Goal: Ask a question: Seek information or help from site administrators or community

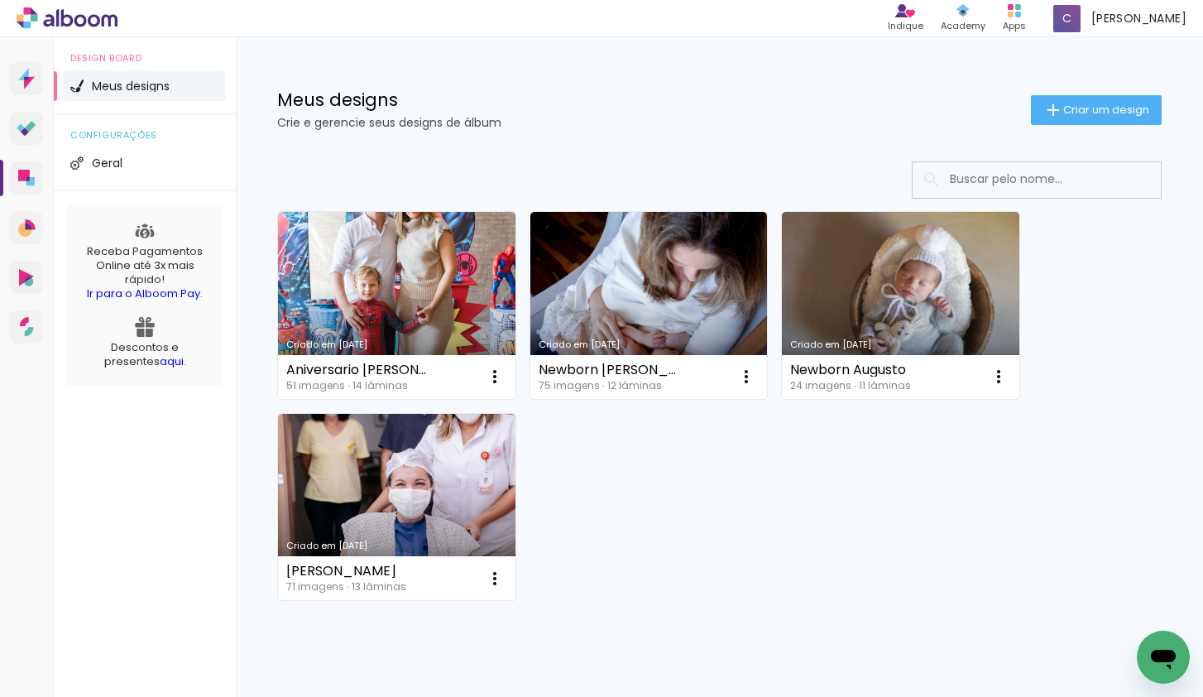
click at [1175, 650] on icon "Open messaging window" at bounding box center [1163, 657] width 30 height 30
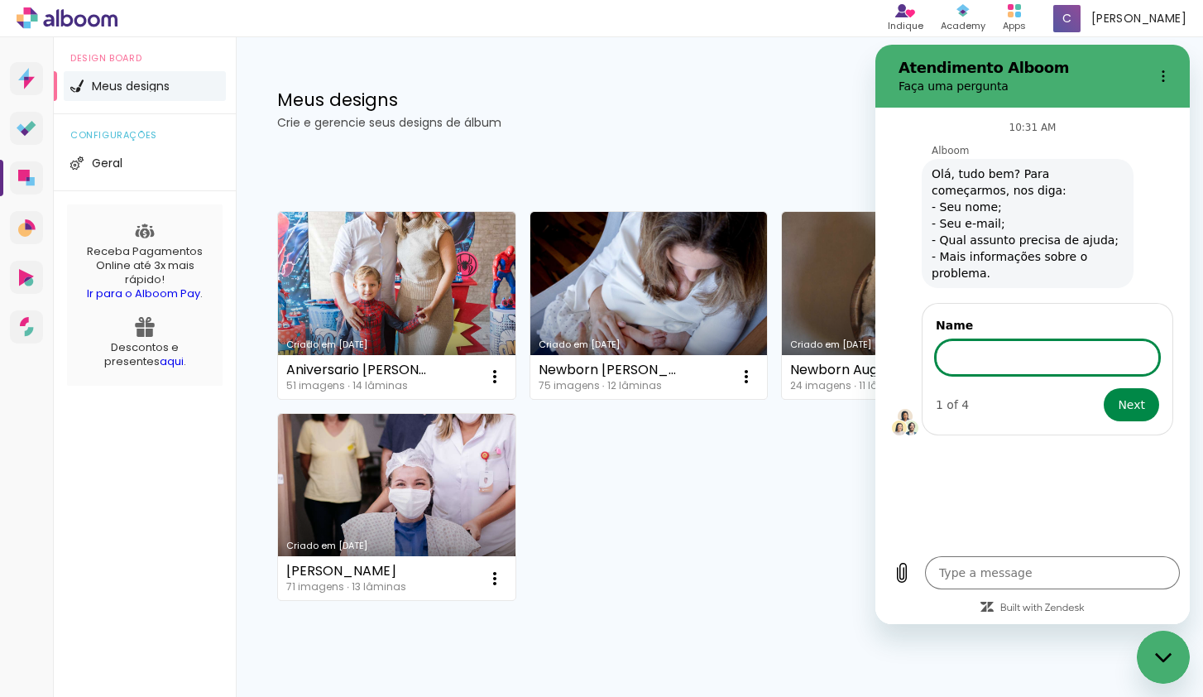
type textarea "x"
type input "[PERSON_NAME]"
click at [1104, 386] on button "Next" at bounding box center [1131, 402] width 55 height 33
type textarea "x"
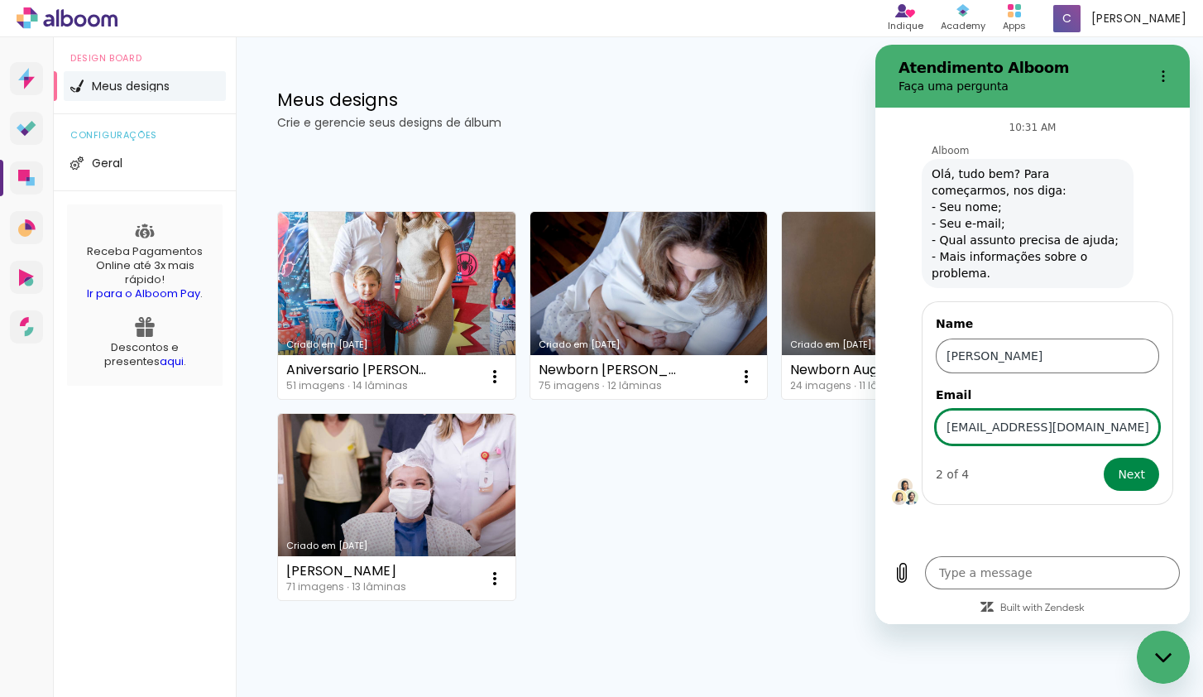
type input "[EMAIL_ADDRESS][DOMAIN_NAME]"
click at [1135, 455] on form "Name Cibele Email fotografia@cibelepiovesan.com.br 2 of 4 Next" at bounding box center [1047, 402] width 223 height 175
click at [1134, 464] on span "Next" at bounding box center [1131, 474] width 27 height 20
type textarea "x"
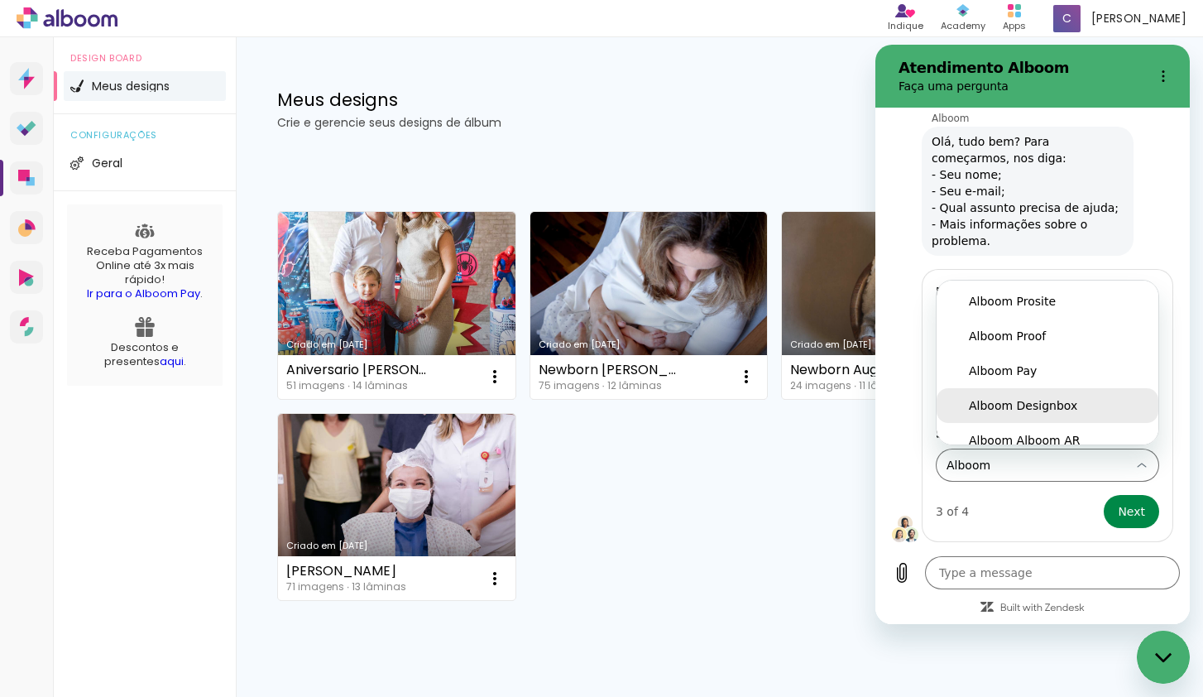
scroll to position [13, 0]
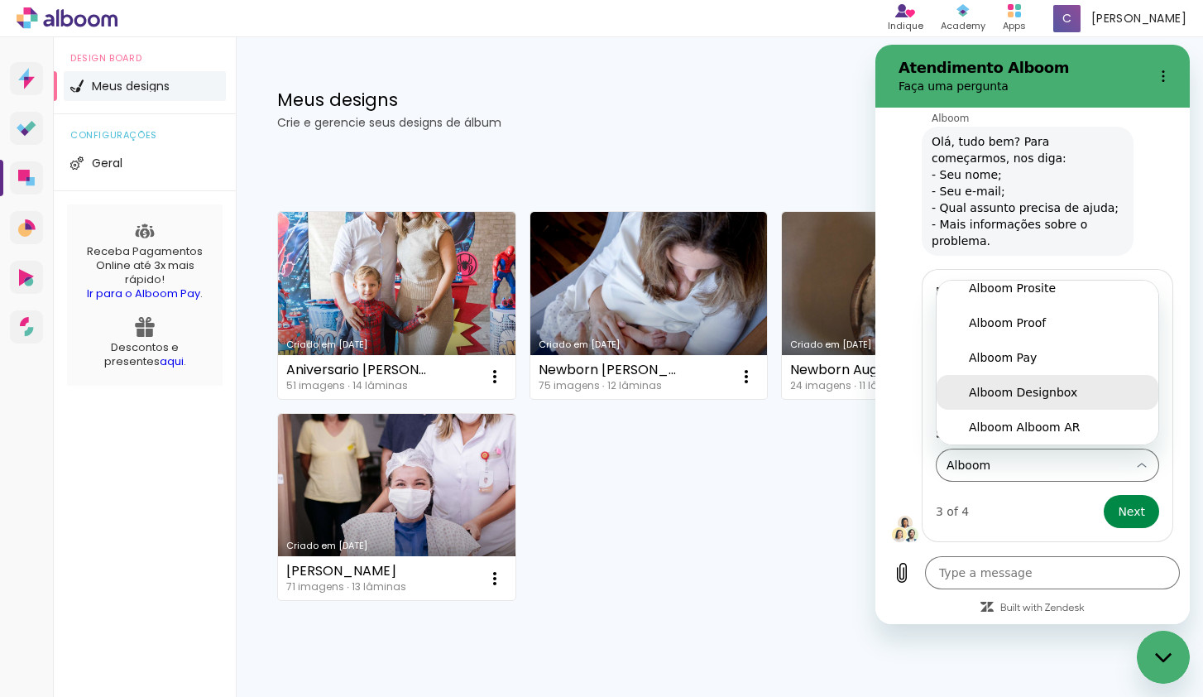
click at [1077, 397] on div "Alboom Designbox" at bounding box center [1047, 392] width 157 height 17
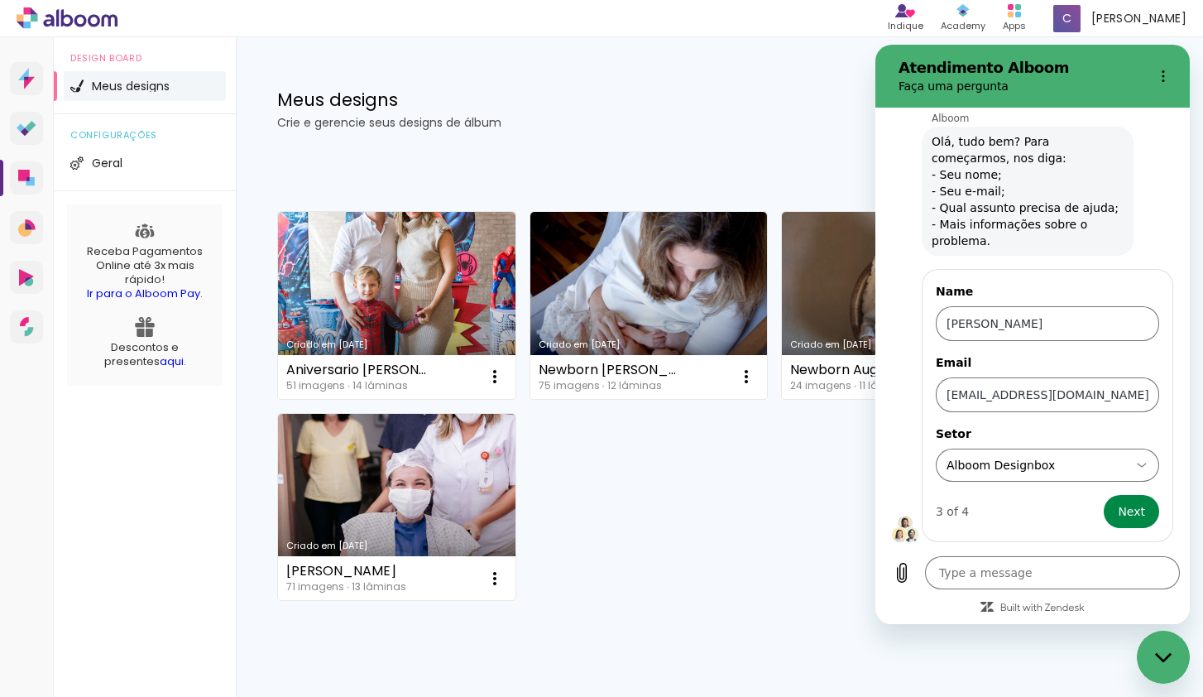
scroll to position [0, 0]
type input "Alboom Designbox"
click at [1111, 514] on button "Next" at bounding box center [1131, 511] width 55 height 33
type textarea "x"
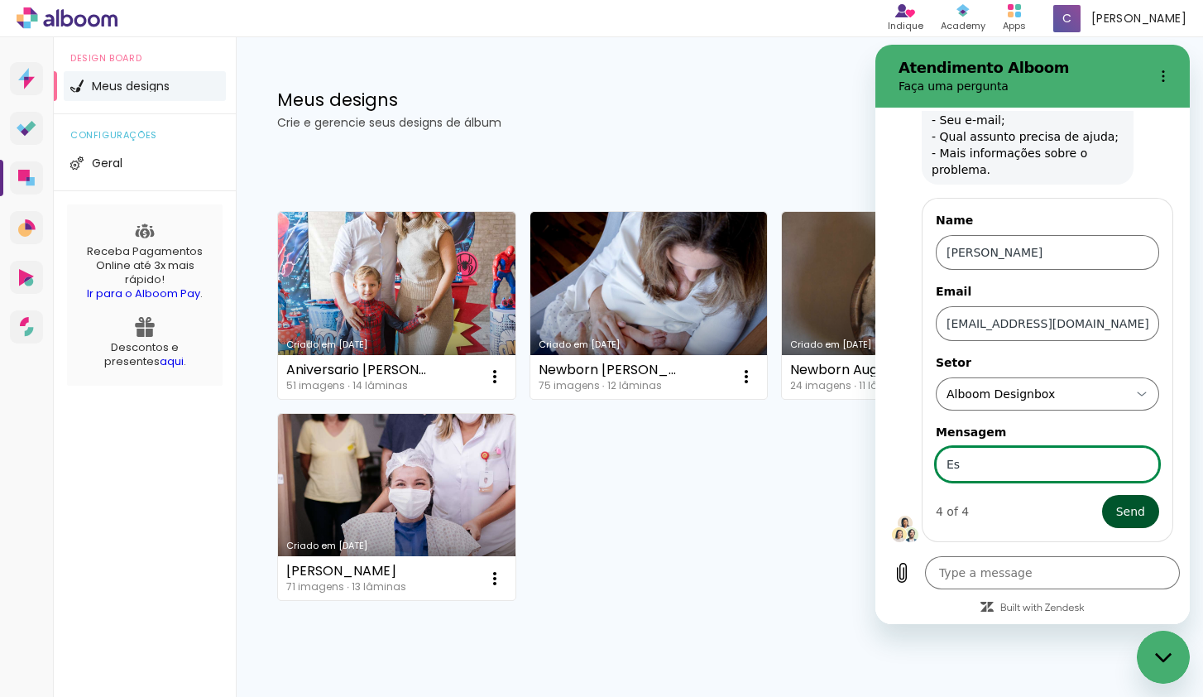
type input "E"
type input "duvidas sobre Albuns"
click at [1144, 523] on button "Send" at bounding box center [1130, 511] width 57 height 33
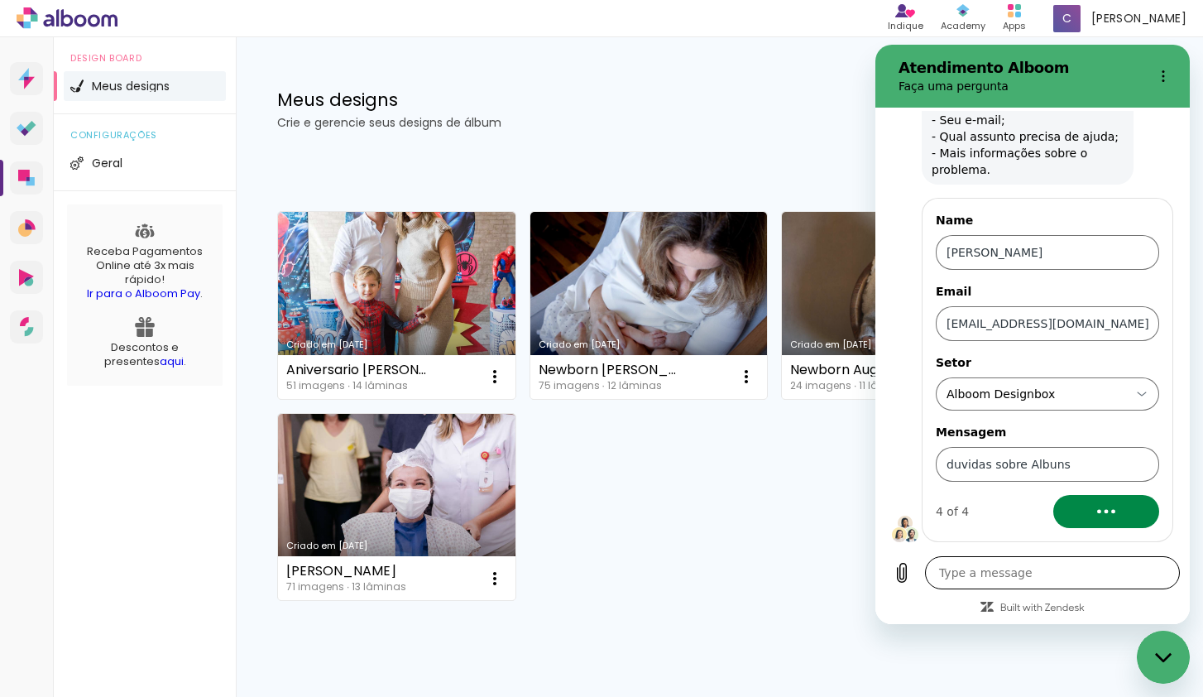
scroll to position [0, 0]
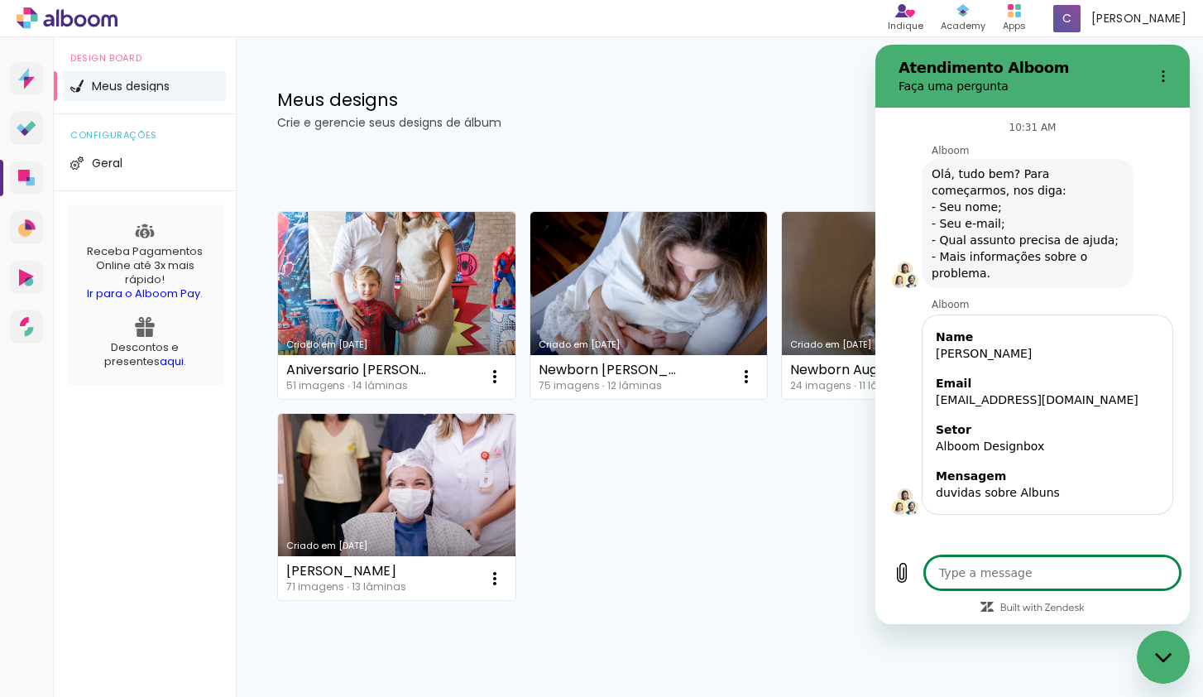
click at [1065, 581] on textarea at bounding box center [1052, 572] width 255 height 33
type textarea "x"
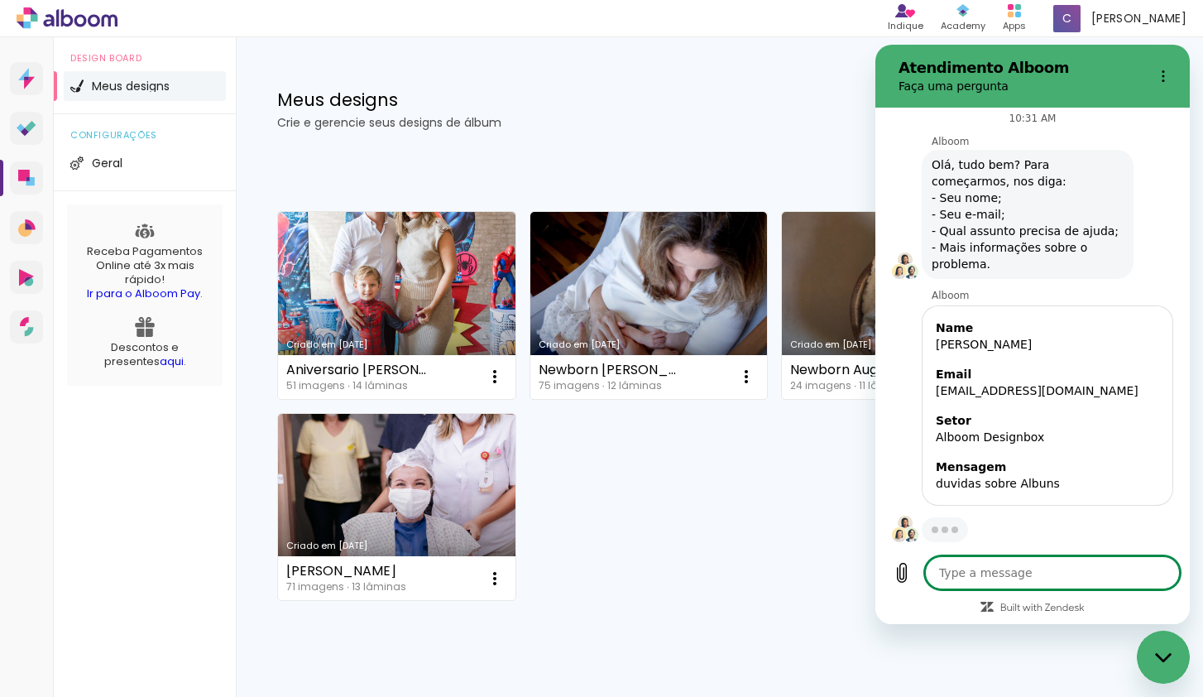
type textarea "B"
type textarea "x"
type textarea "Bo"
type textarea "x"
type textarea "Bom"
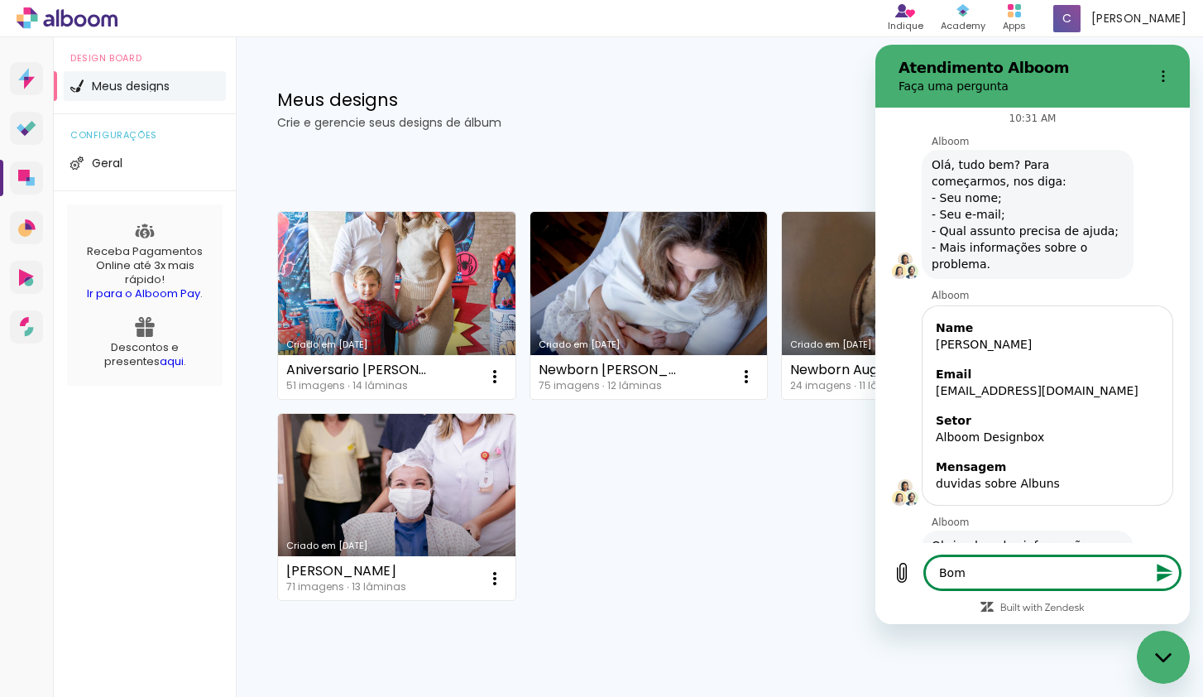
type textarea "x"
type textarea "Bom DF"
type textarea "x"
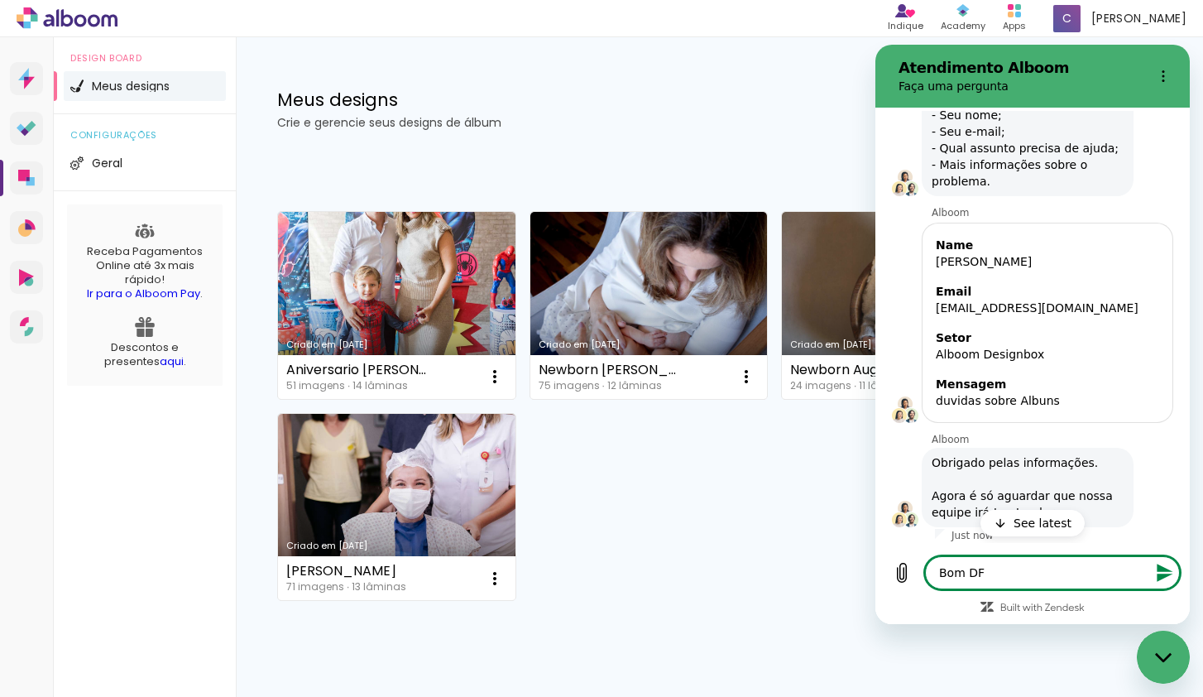
type textarea "Bom DFu"
type textarea "x"
type textarea "Bom DFua"
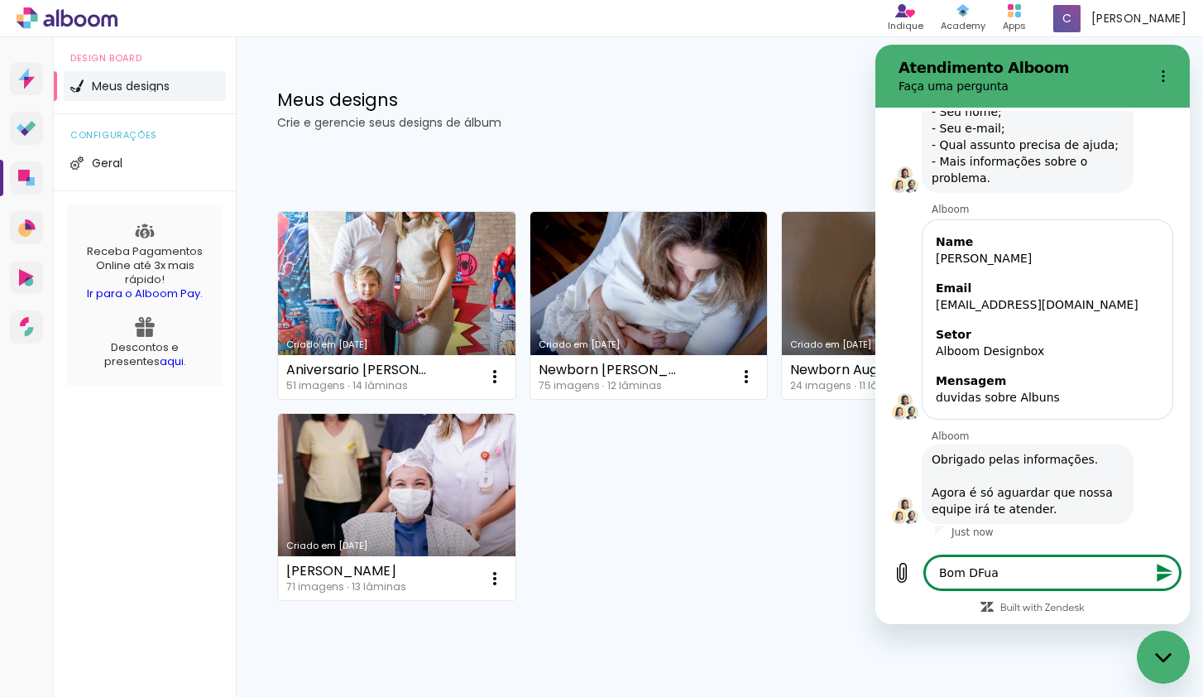
type textarea "x"
type textarea "Bom DFu"
type textarea "x"
type textarea "Bom DF"
type textarea "x"
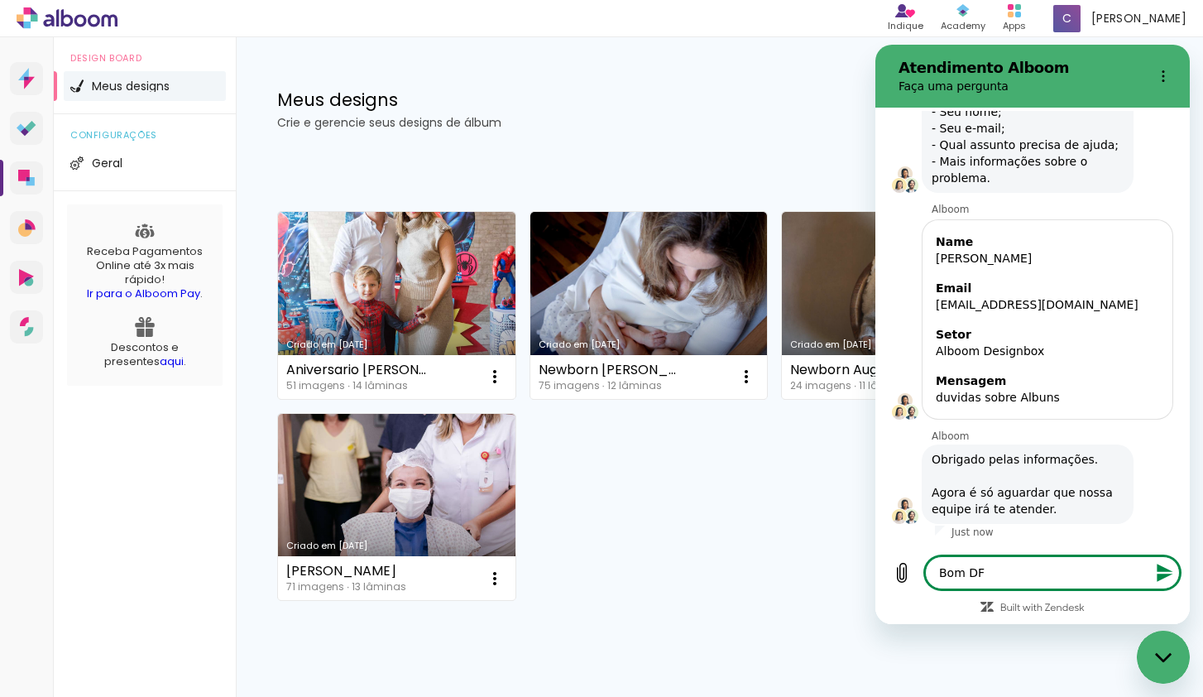
type textarea "Bom D"
type textarea "x"
type textarea "Bom Di"
type textarea "x"
type textarea "Bom Di,"
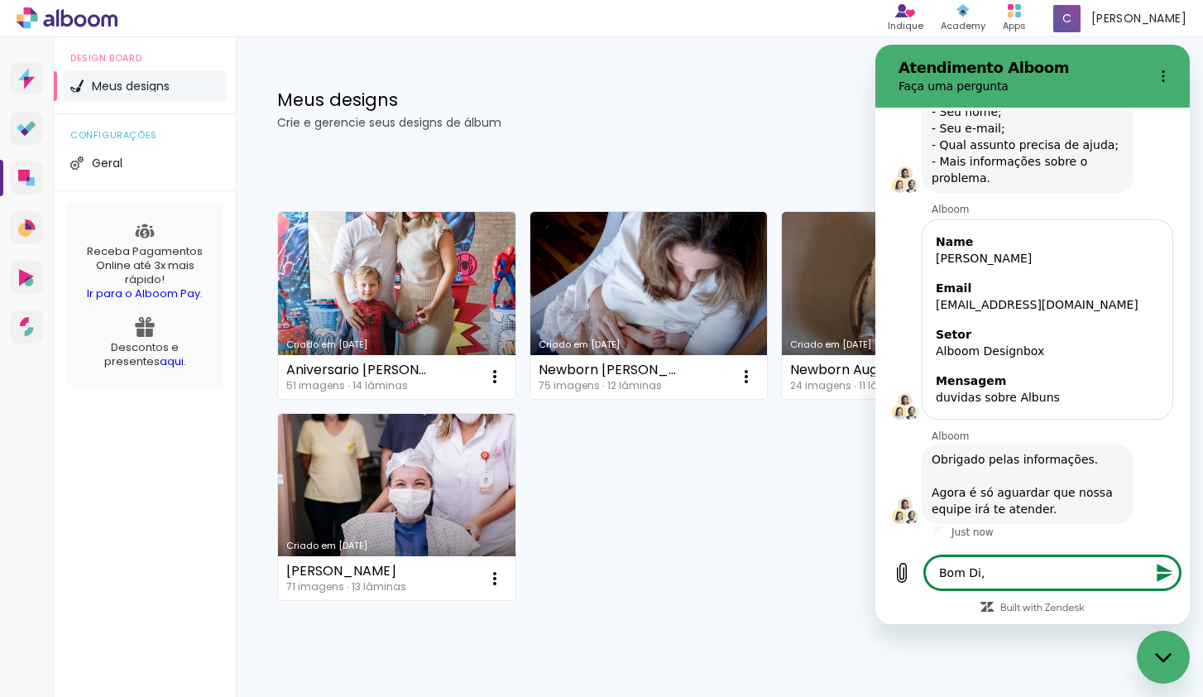
type textarea "x"
type textarea "Bom Di,"
type textarea "x"
type textarea "Bom Di,"
type textarea "x"
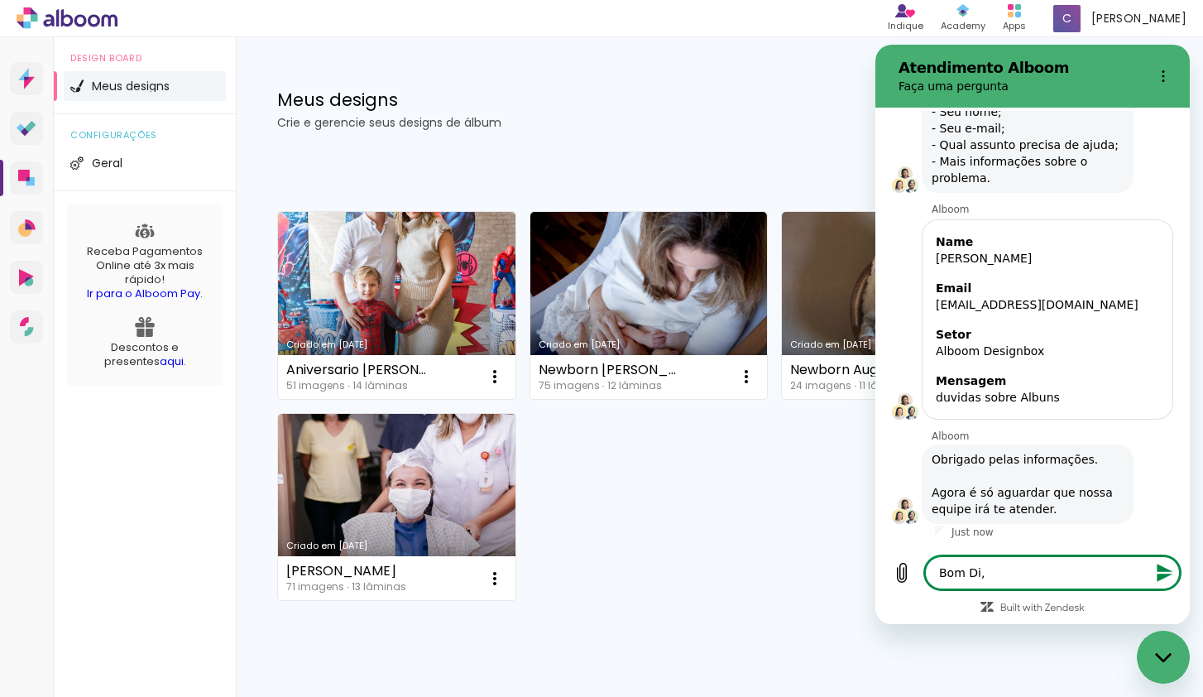
type textarea "Bom Di"
type textarea "x"
type textarea "Bom Dia"
type textarea "x"
type textarea "Bom Dia."
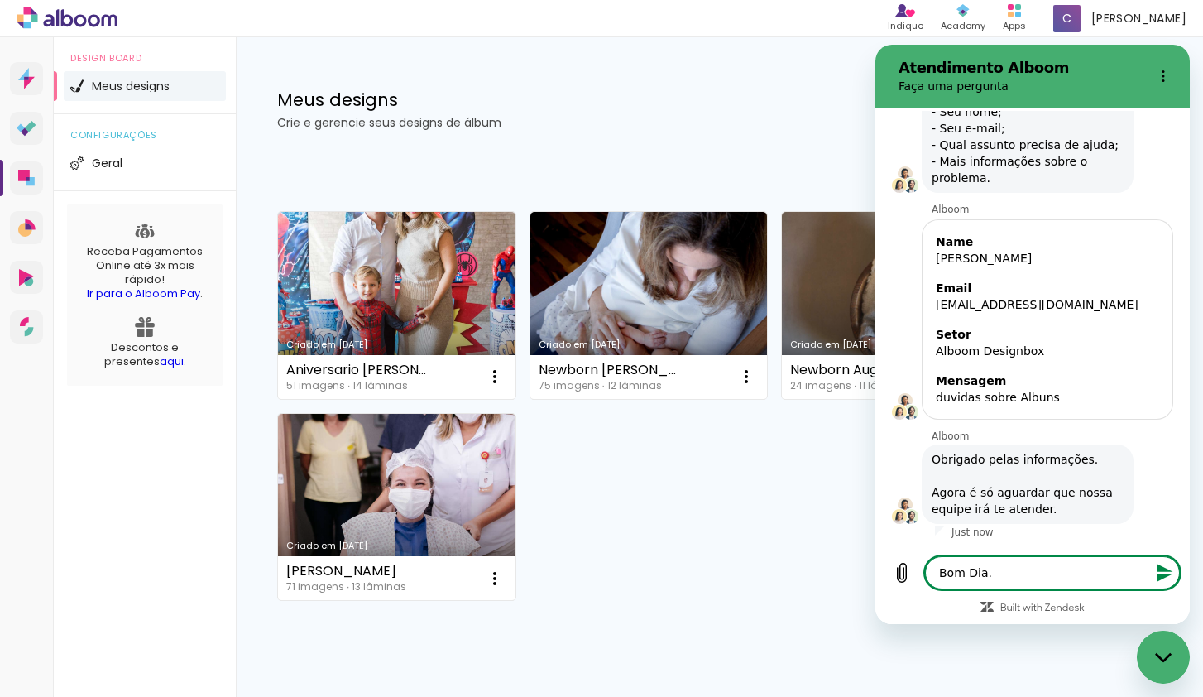
type textarea "x"
type textarea "Bom Dia"
type textarea "x"
type textarea "Bom Dia,"
type textarea "x"
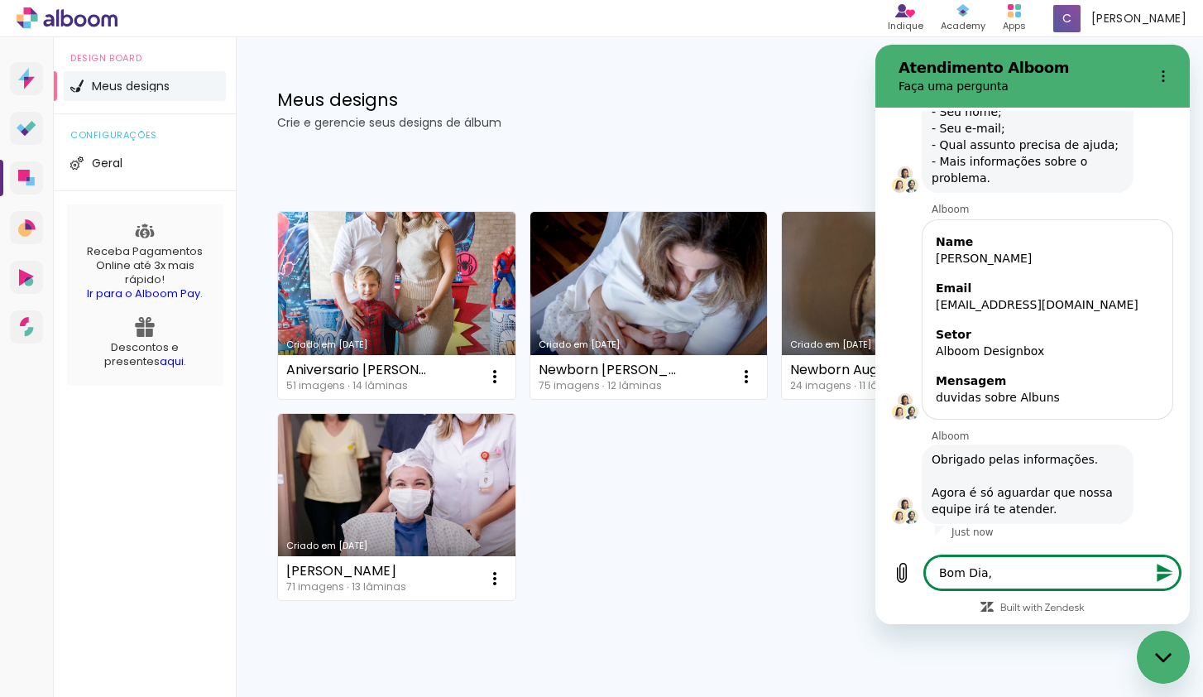
type textarea "Bom Dia,"
type textarea "x"
type textarea "Bom Dia, g"
type textarea "x"
type textarea "Bom Dia, gostar"
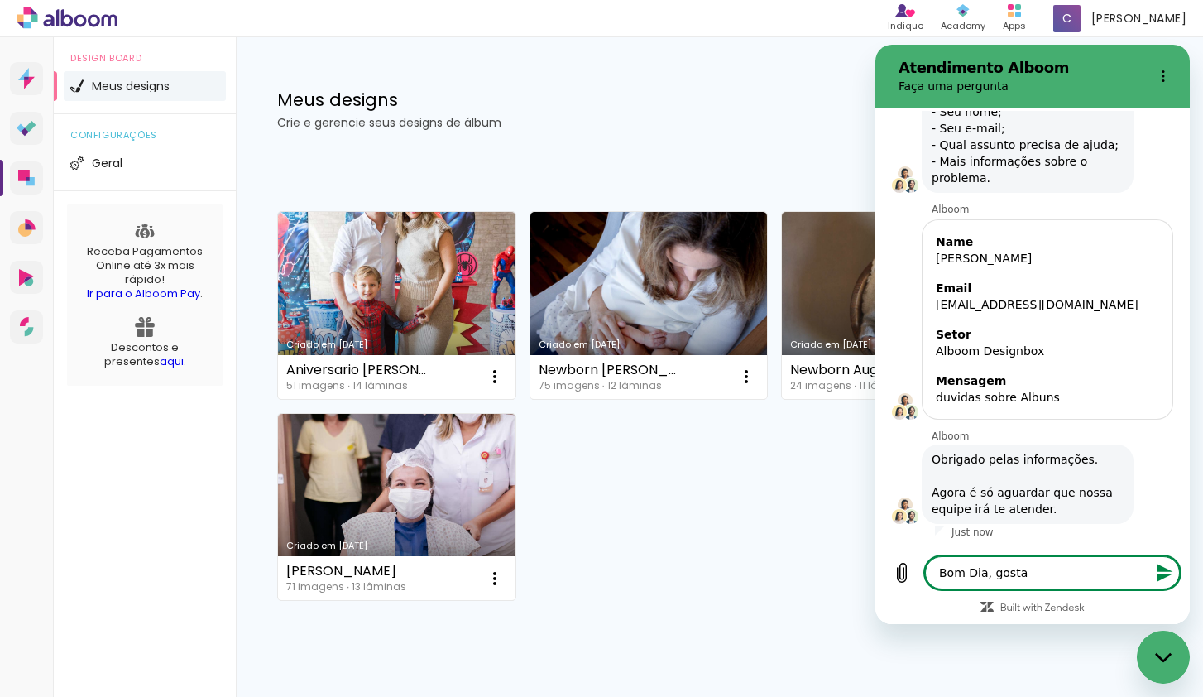
type textarea "x"
type textarea "Bom Dia, gostaria"
type textarea "x"
type textarea "Bom Dia, gostaria"
type textarea "x"
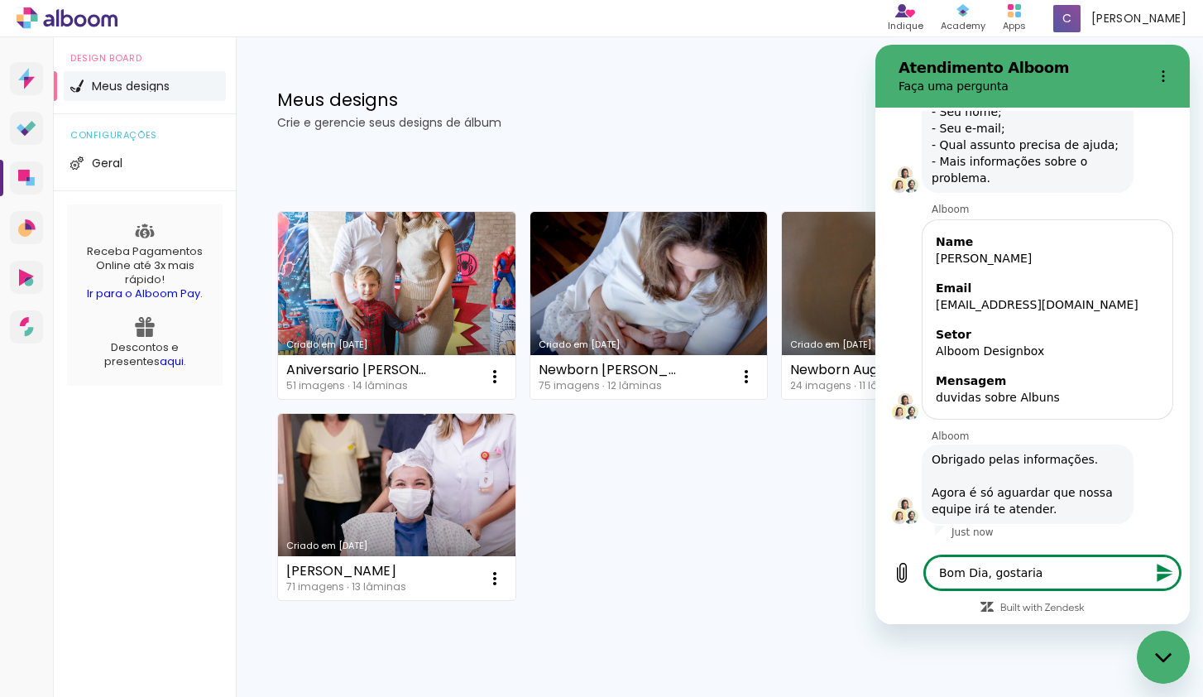
type textarea "Bom Dia, gostaria d"
type textarea "x"
type textarea "Bom Dia, gostaria de"
type textarea "x"
type textarea "Bom Dia, gostaria de"
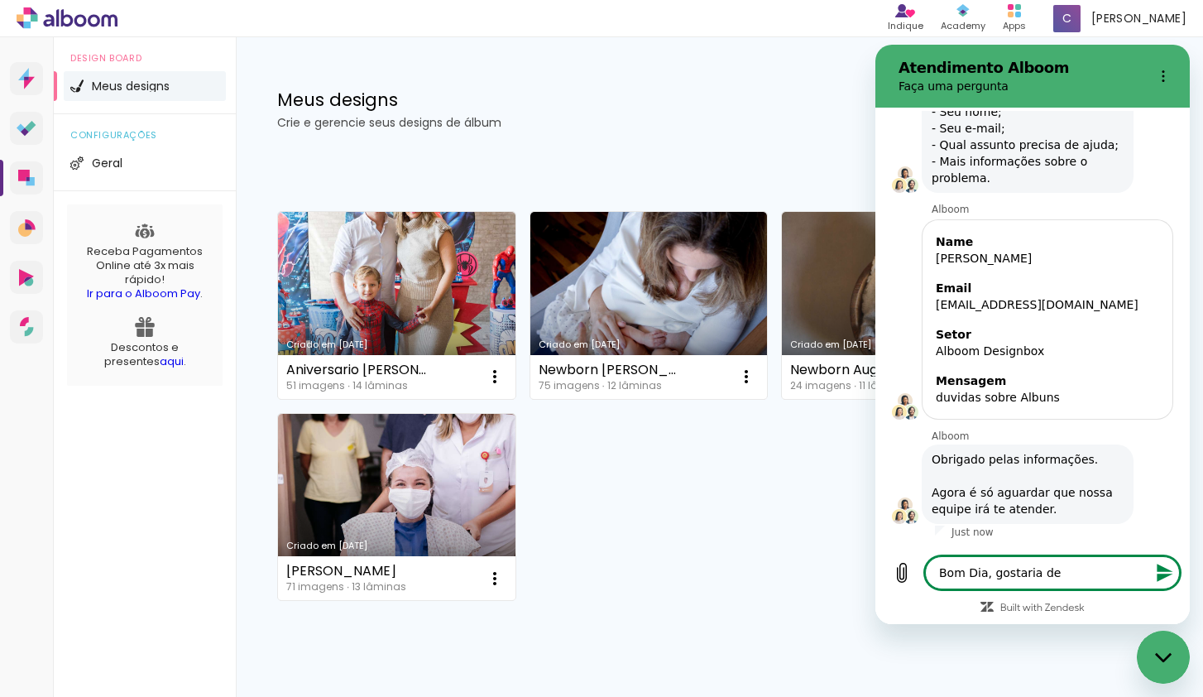
type textarea "x"
type textarea "Bom Dia, gostaria de s"
type textarea "x"
type textarea "Bom Dia, gostaria de sa"
type textarea "x"
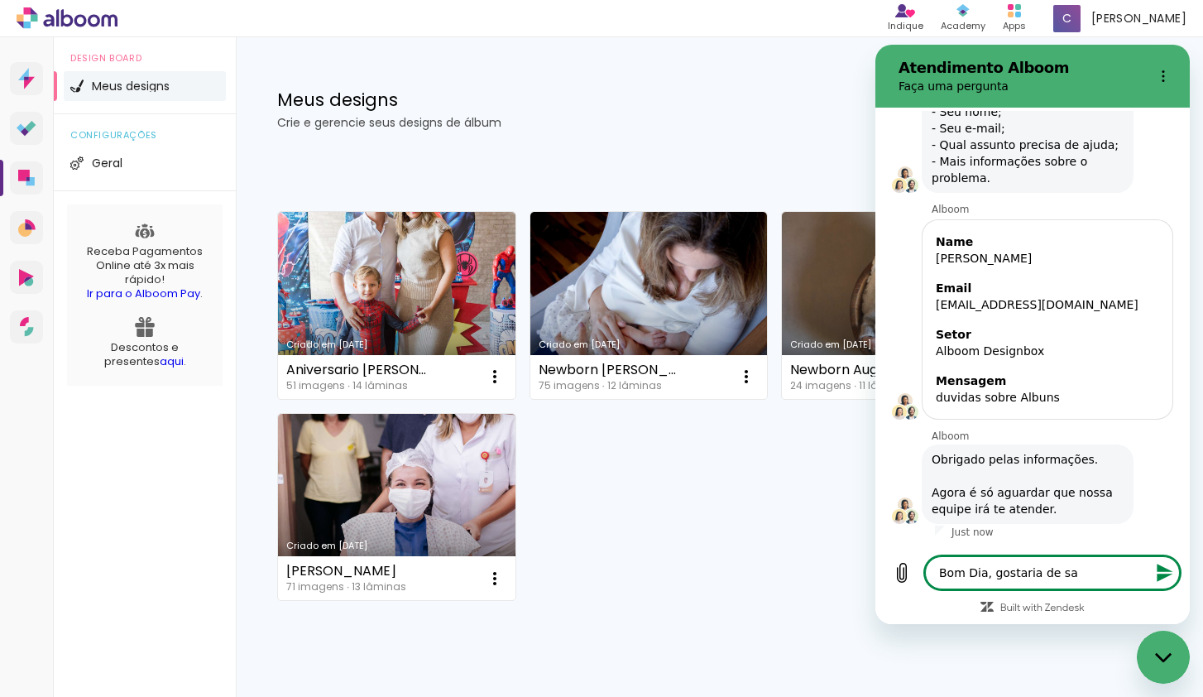
type textarea "Bom Dia, gostaria de sav"
type textarea "x"
type textarea "Bom Dia, gostaria de save"
type textarea "x"
type textarea "Bom Dia, gostaria de saver"
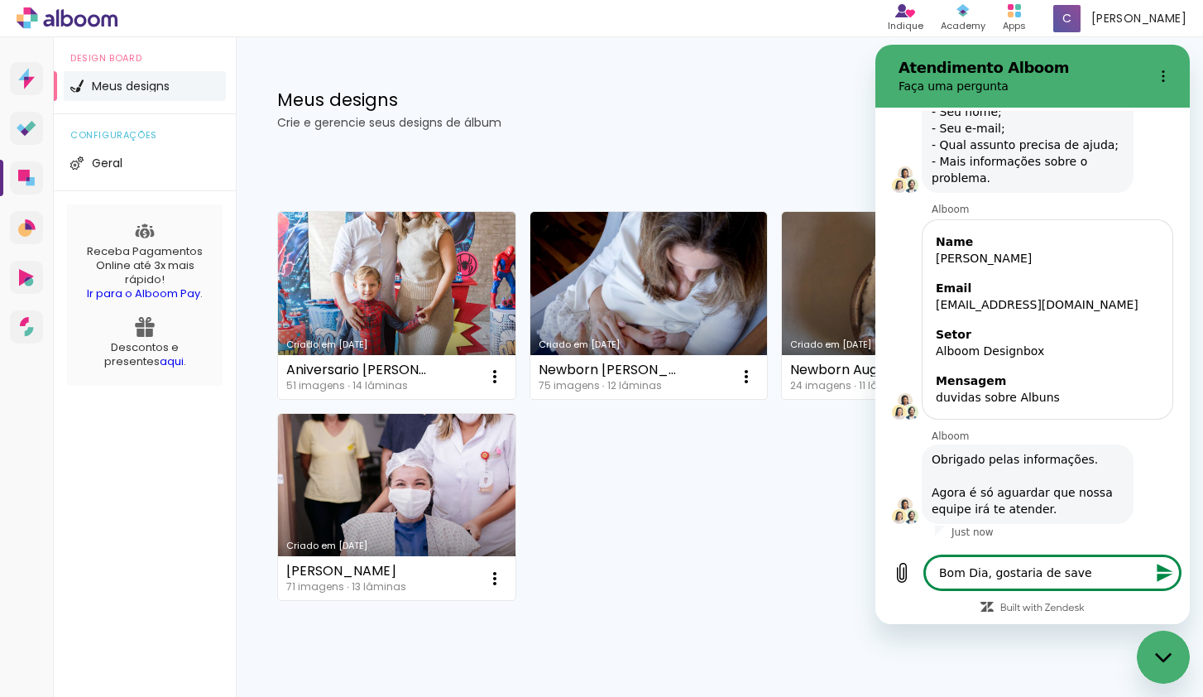
type textarea "x"
type textarea "Bom Dia, gostaria de saver"
type textarea "x"
type textarea "Bom Dia, gostaria de saver"
type textarea "x"
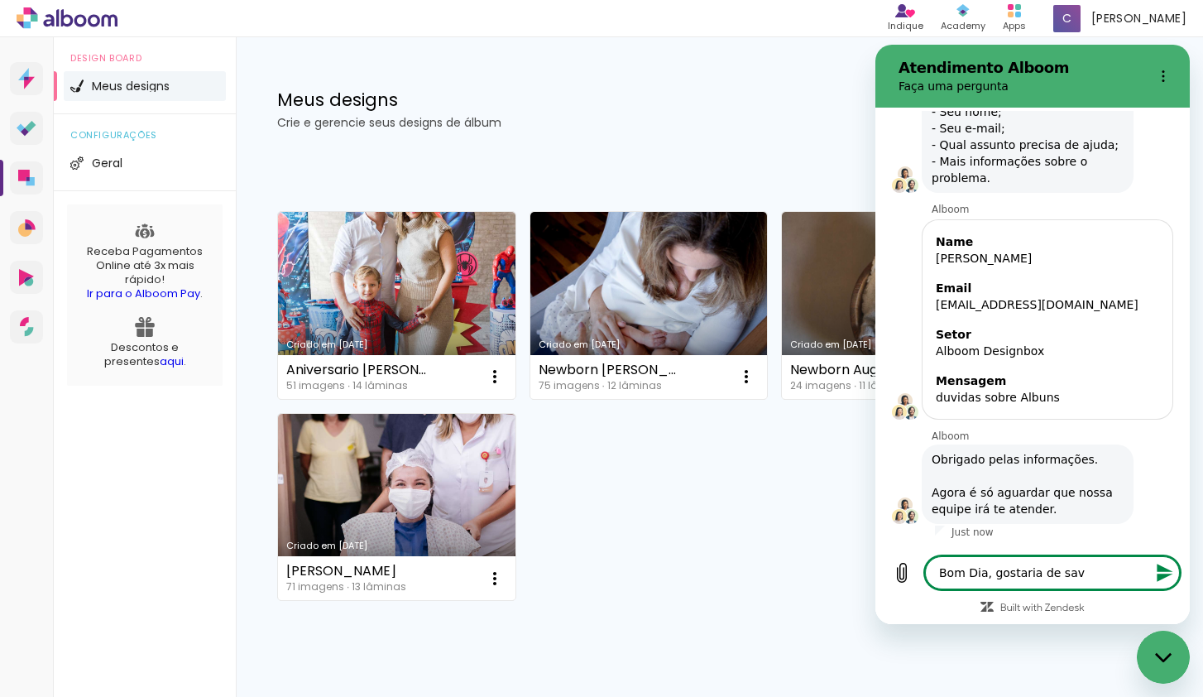
type textarea "Bom Dia, gostaria de sa"
type textarea "x"
type textarea "Bom Dia, gostaria de saber"
type textarea "x"
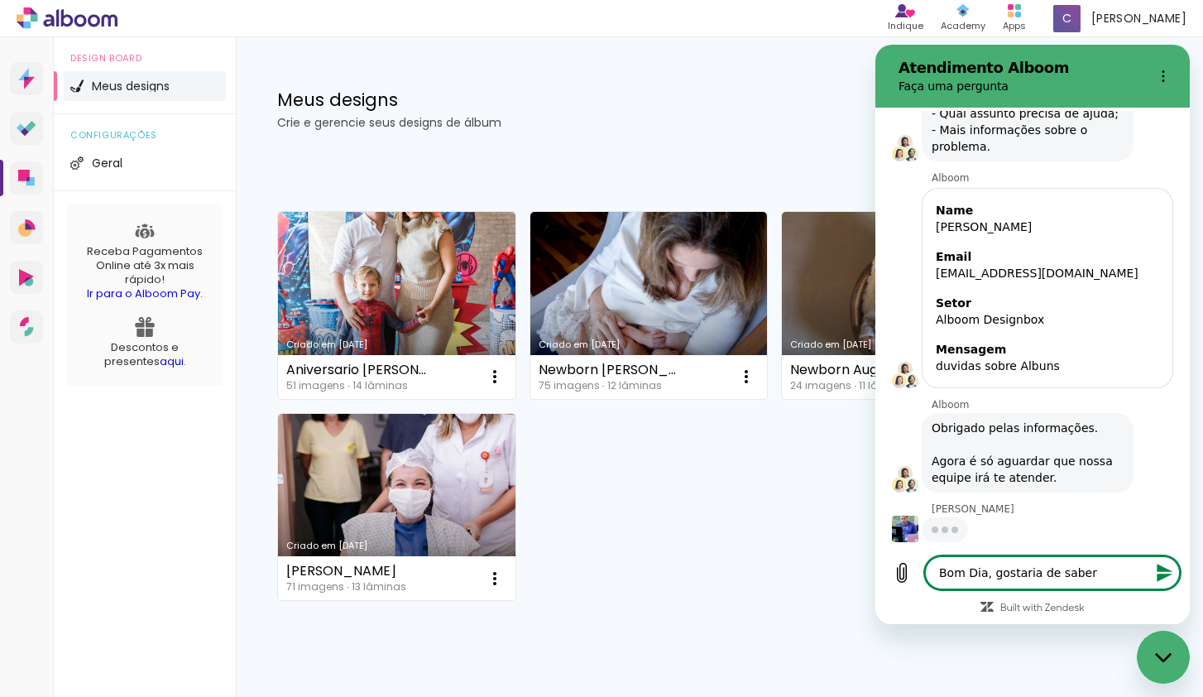
type textarea "Bom Dia, gostaria de saber"
type textarea "x"
type textarea "Bom Dia, gostaria de saber c"
type textarea "x"
type textarea "Bom Dia, gostaria de saber co"
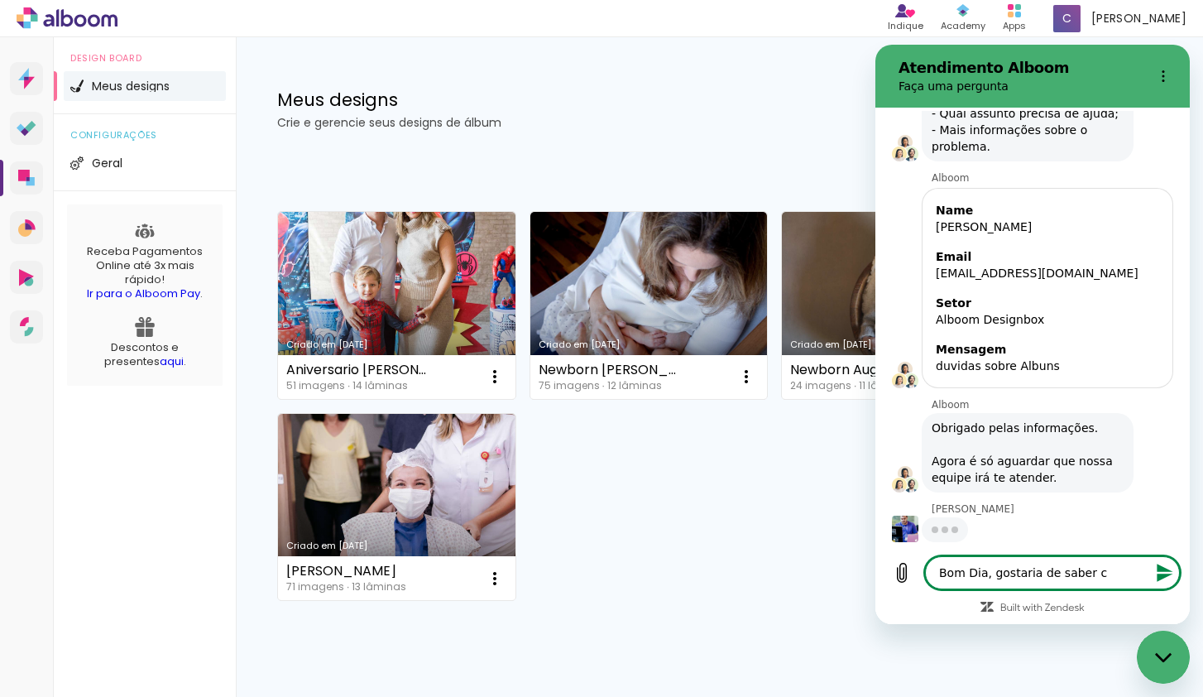
type textarea "x"
type textarea "Bom Dia, gostaria de saber com"
type textarea "x"
type textarea "Bom Dia, gostaria de saber como"
type textarea "x"
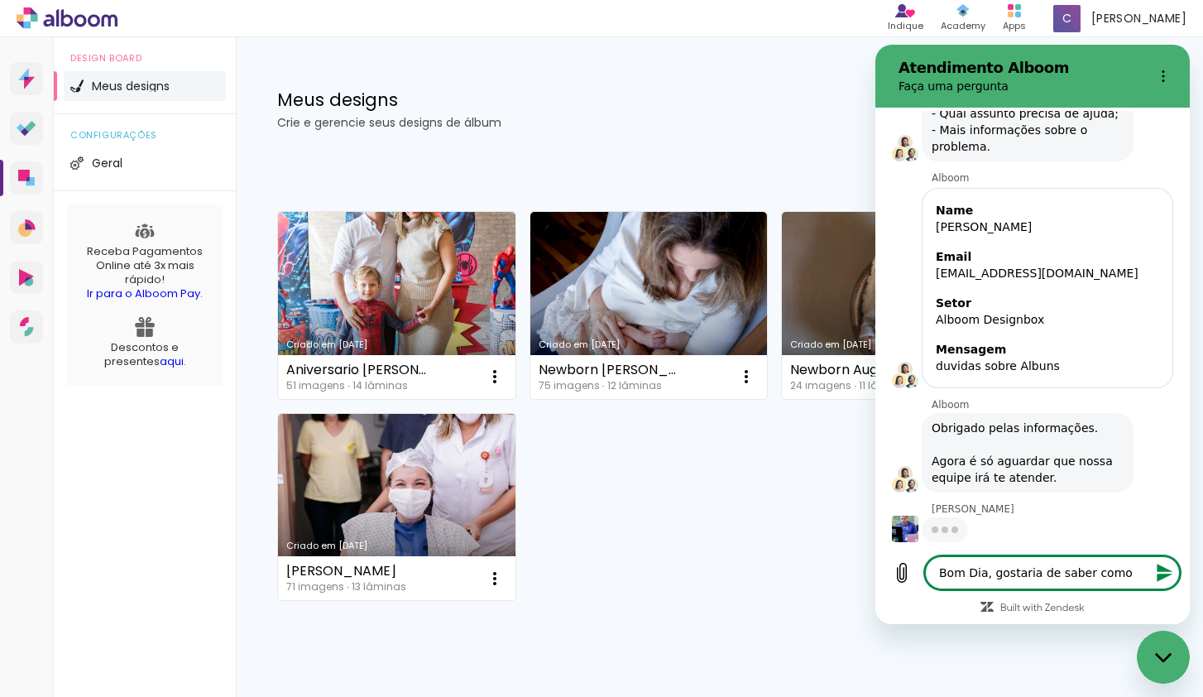
type textarea "Bom Dia, gostaria de saber como"
type textarea "x"
type textarea "Bom Dia, gostaria de saber como f"
type textarea "x"
type textarea "Bom Dia, gostaria de saber como fa"
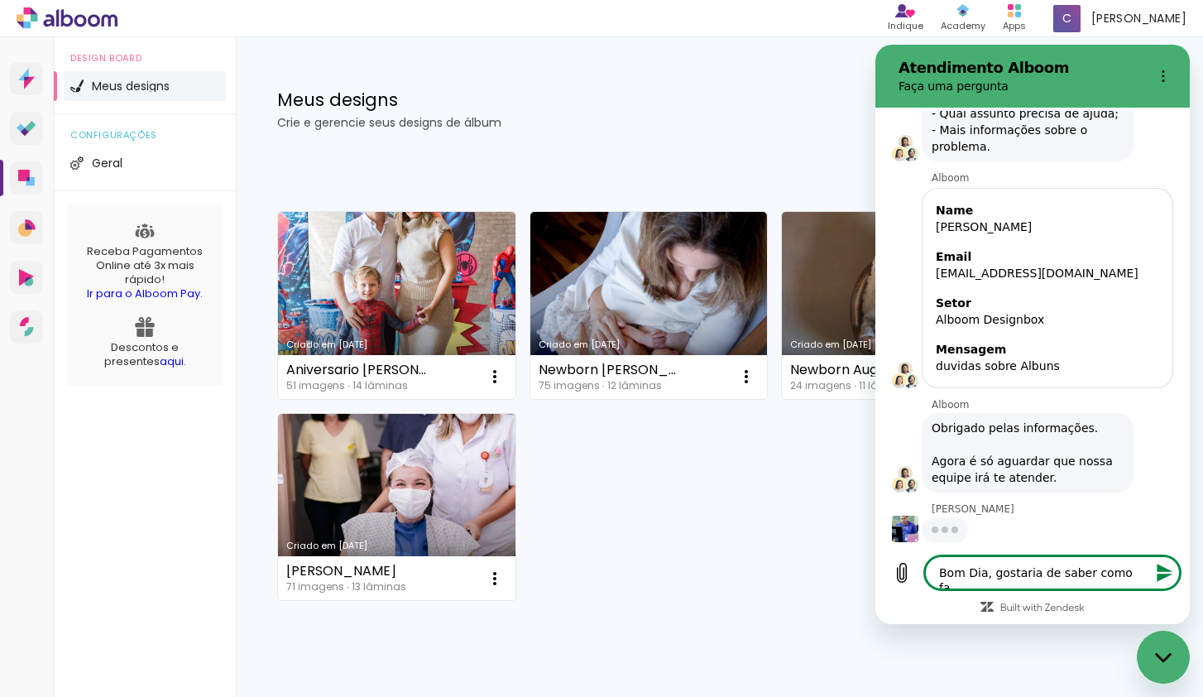
type textarea "x"
type textarea "Bom Dia, gostaria de saber como fa'"
type textarea "x"
type textarea "Bom Dia, gostaria de saber como faç"
type textarea "x"
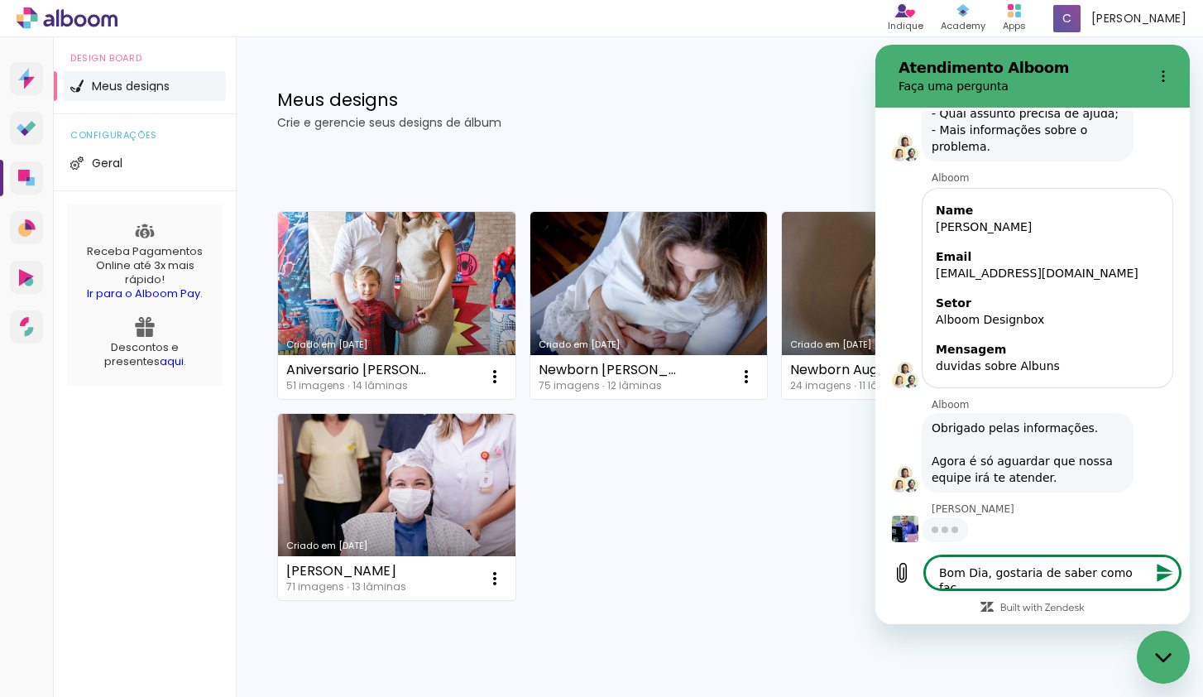
type textarea "Bom Dia, gostaria de saber como faço"
type textarea "x"
type textarea "Bom Dia, gostaria de saber como faço"
type textarea "x"
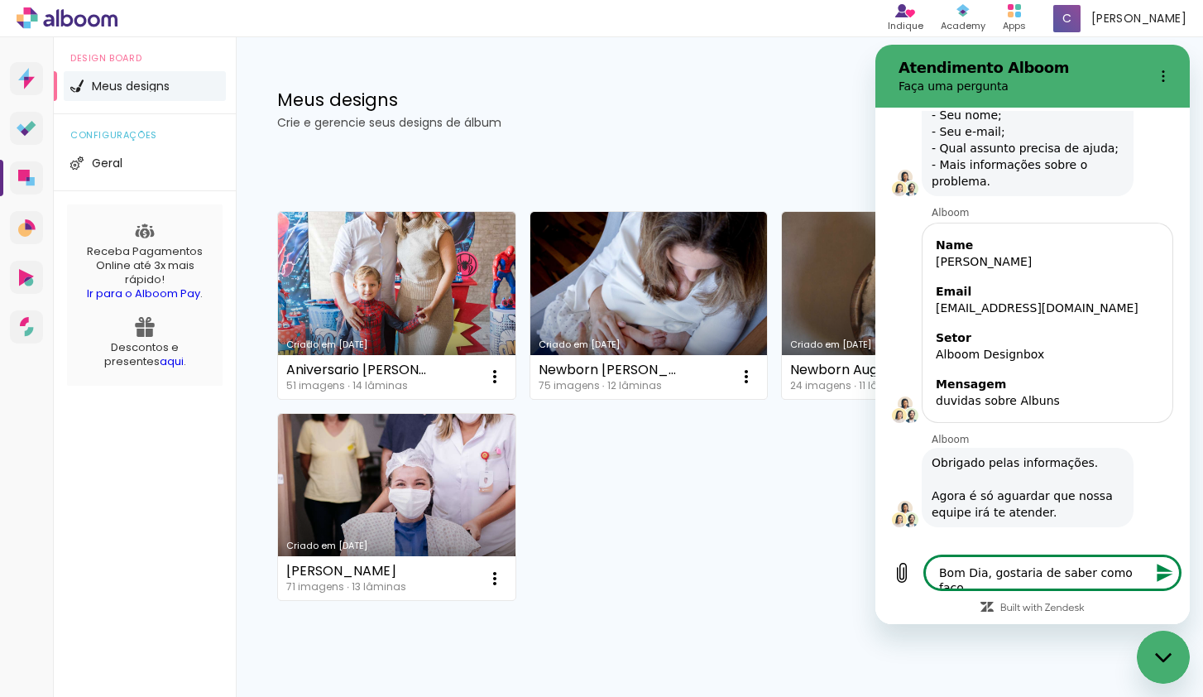
type textarea "Bom Dia, gostaria de saber como faço p"
type textarea "x"
type textarea "Bom Dia, gostaria de saber como faço pa"
type textarea "x"
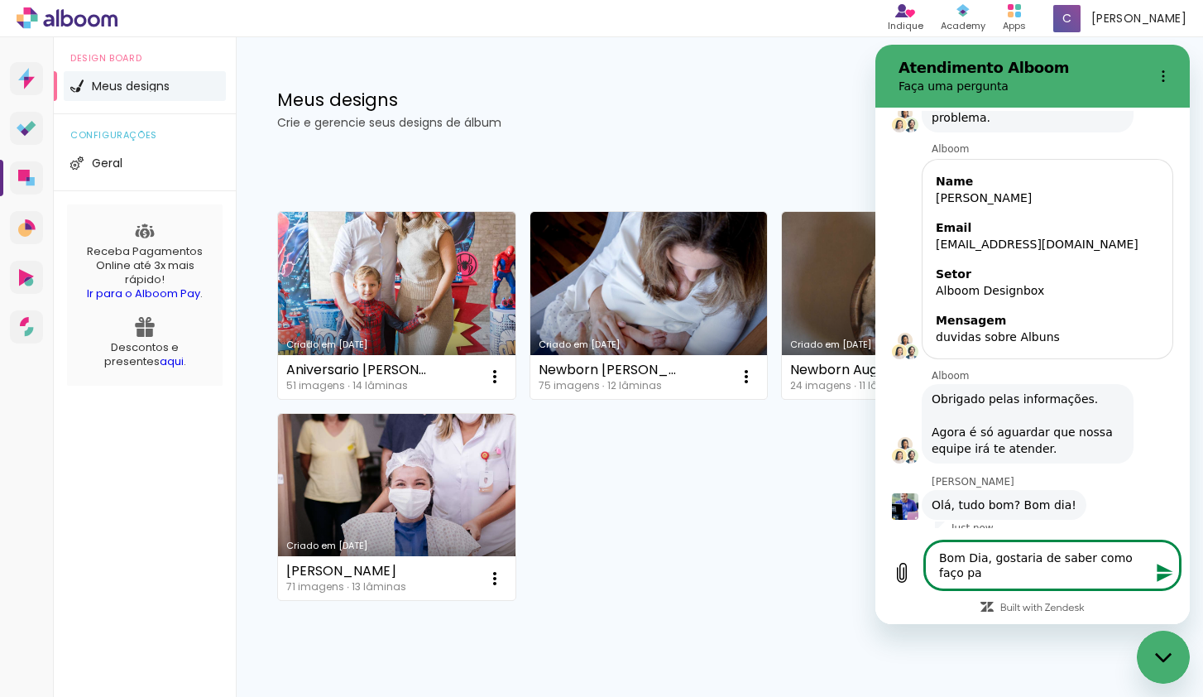
type textarea "Bom Dia, gostaria de saber como faço par"
type textarea "x"
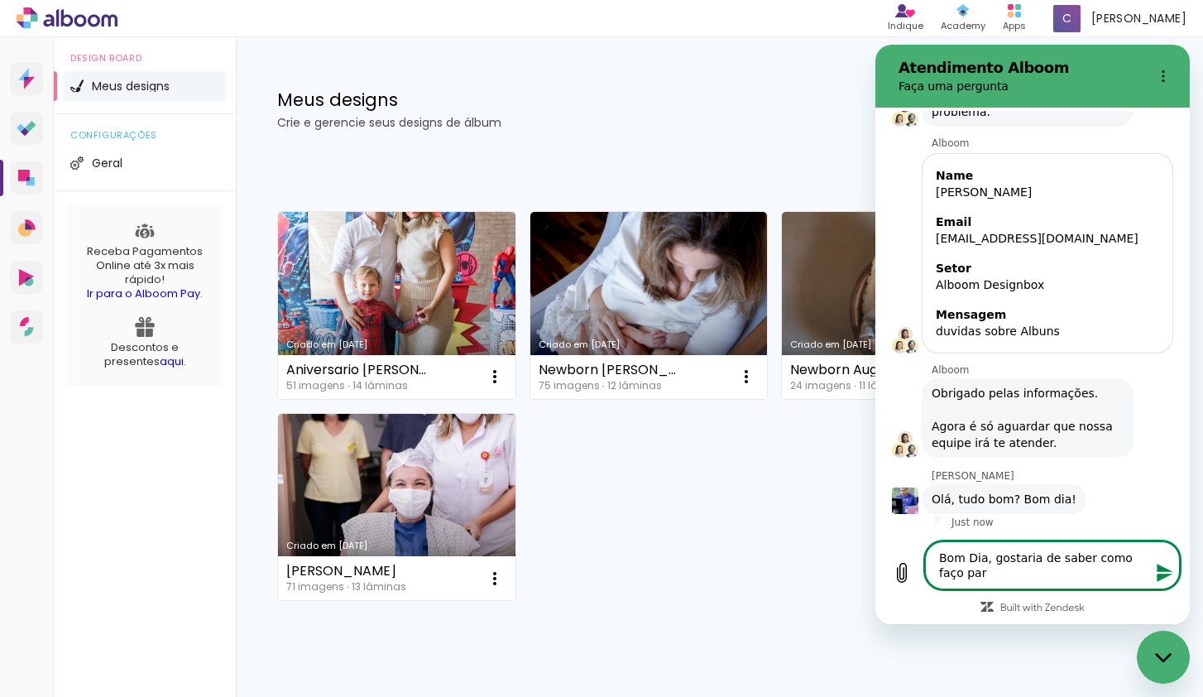
type textarea "Bom Dia, gostaria de saber como faço para"
type textarea "x"
type textarea "Bom Dia, gostaria de saber como faço para"
type textarea "x"
type textarea "Bom Dia, gostaria de saber como faço para e"
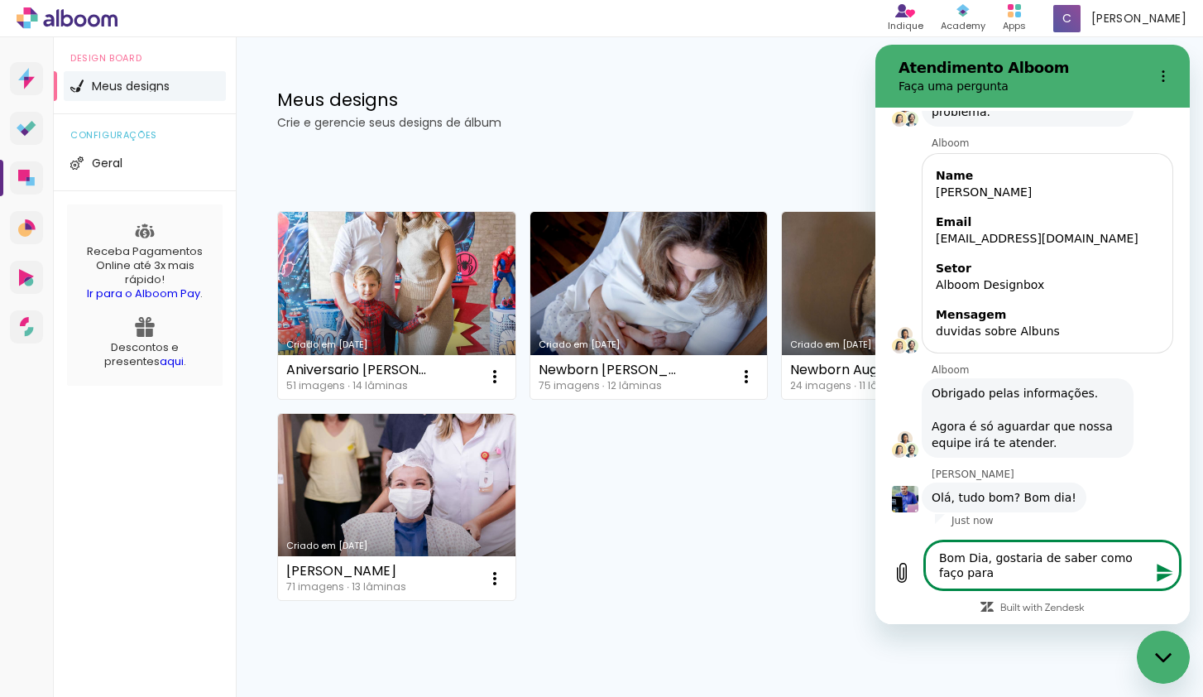
type textarea "x"
type textarea "Bom Dia, gostaria de saber como faço para en"
type textarea "x"
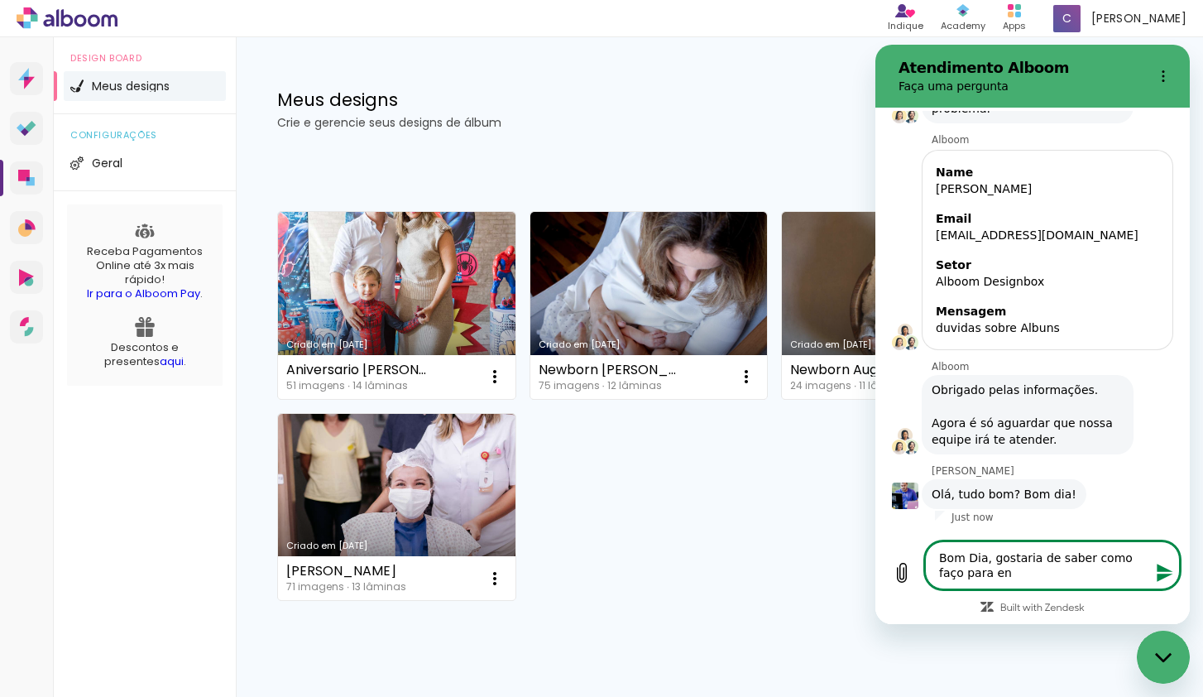
type textarea "Bom Dia, gostaria de saber como faço para env"
type textarea "x"
type textarea "Bom Dia, gostaria de saber como faço para envi"
type textarea "x"
type textarea "Bom Dia, gostaria de saber como faço para envia"
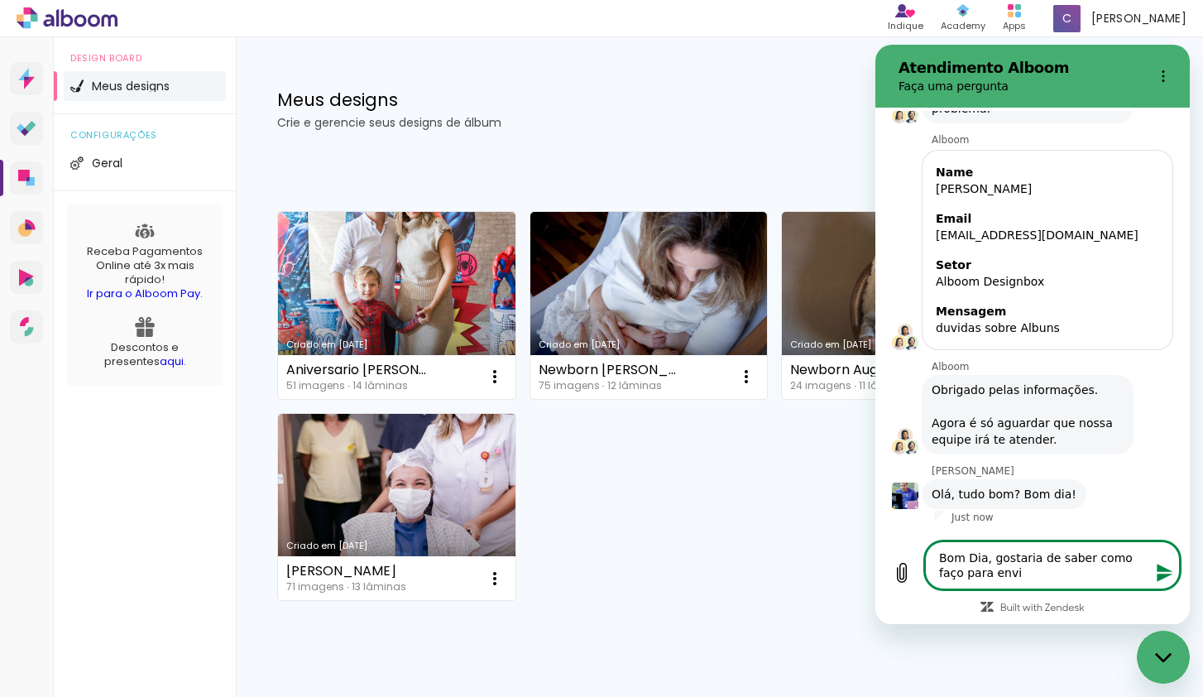
type textarea "x"
type textarea "Bom Dia, gostaria de saber como faço para enviar"
type textarea "x"
type textarea "Bom Dia, gostaria de saber como faço para enviar"
type textarea "x"
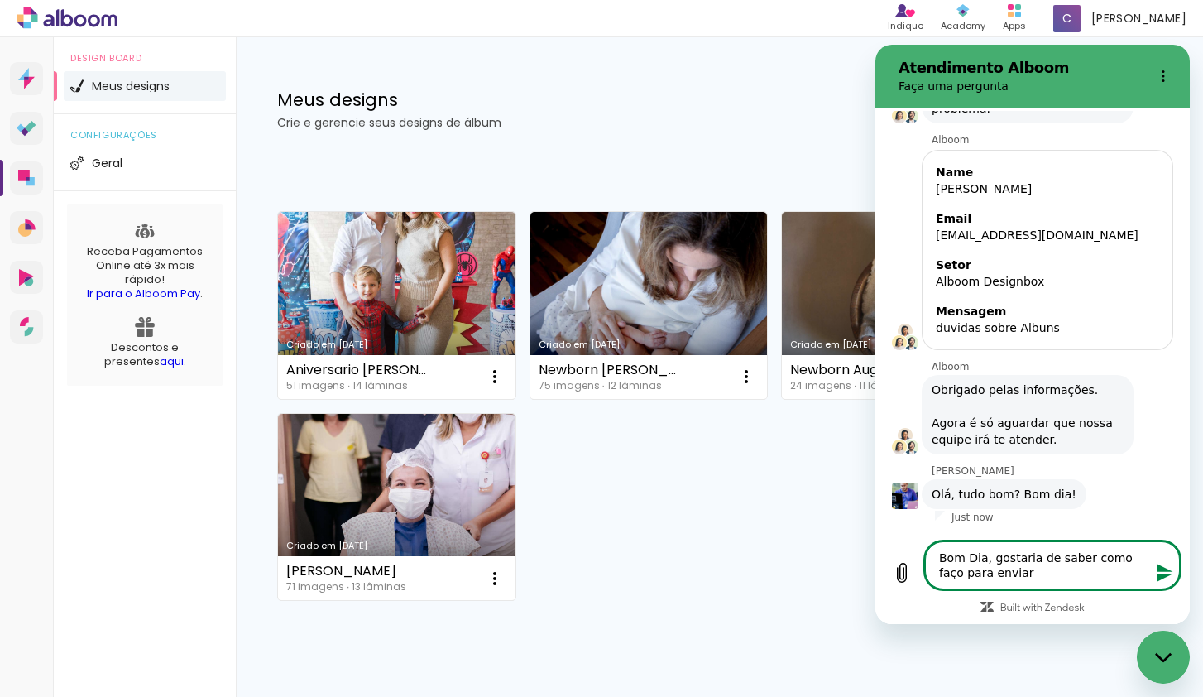
type textarea "Bom Dia, gostaria de saber como faço para enviar a"
type textarea "x"
type textarea "Bom Dia, gostaria de saber como faço para enviar a"
type textarea "x"
type textarea "Bom Dia, gostaria de saber como faço para enviar a p"
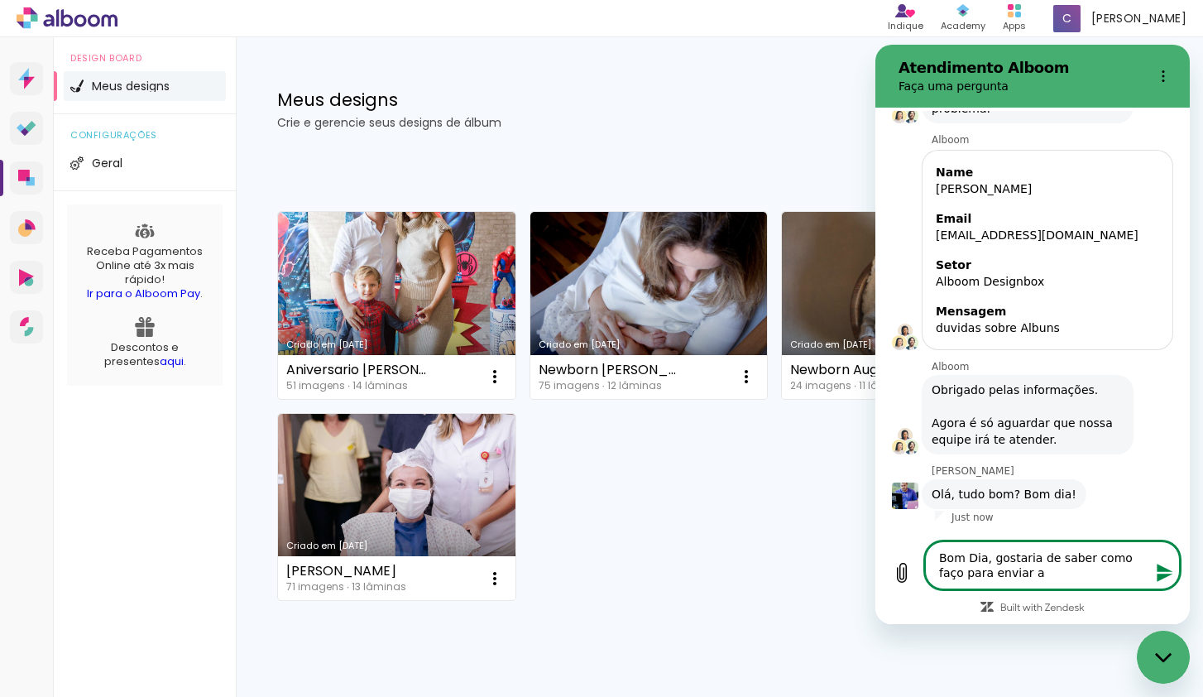
type textarea "x"
type textarea "Bom Dia, gostaria de saber como faço para enviar a pr"
type textarea "x"
type textarea "Bom Dia, gostaria de saber como faço para enviar a pr'"
type textarea "x"
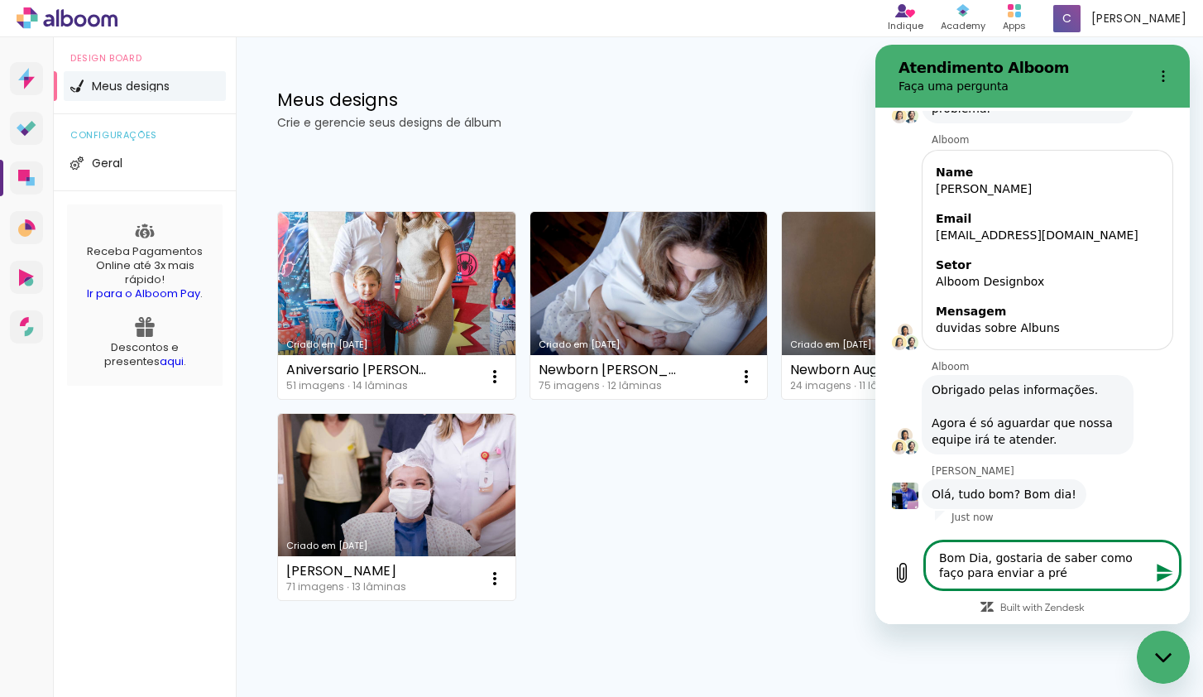
type textarea "Bom Dia, gostaria de saber como faço para enviar a prév"
type textarea "x"
type textarea "Bom Dia, gostaria de saber como faço para enviar a prévia"
type textarea "x"
type textarea "Bom Dia, gostaria de saber como faço para enviar a prévia do a"
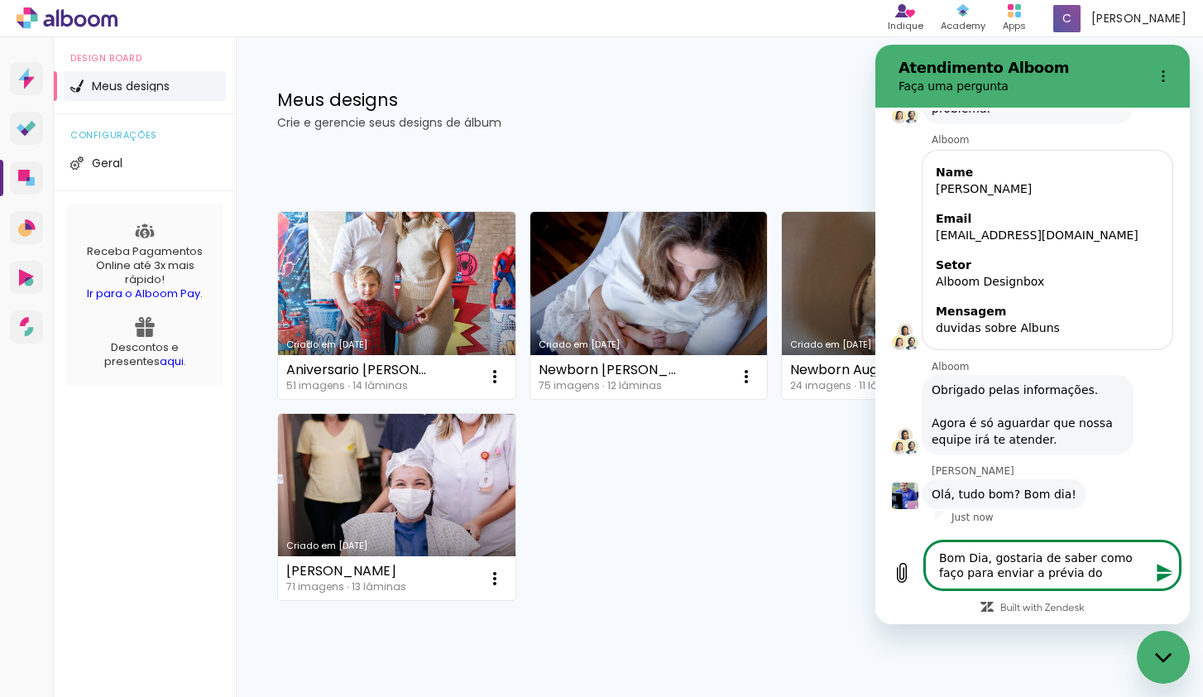
type textarea "x"
type textarea "Bom Dia, gostaria de saber como faço para enviar a prévia do al"
type textarea "x"
type textarea "Bom Dia, gostaria de saber como faço para enviar a prévia do alb"
type textarea "x"
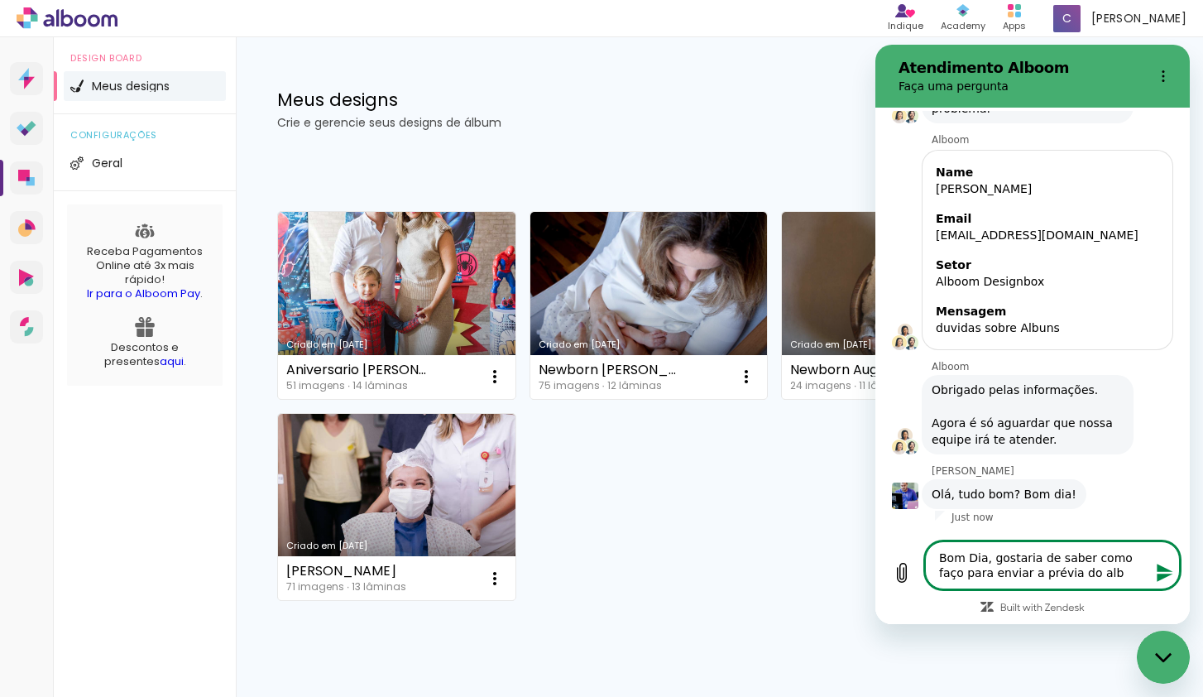
type textarea "Bom Dia, gostaria de saber como faço para enviar a prévia do albu"
type textarea "x"
type textarea "Bom Dia, gostaria de saber como faço para enviar a prévia do album"
type textarea "x"
type textarea "Bom Dia, gostaria de saber como faço para enviar a prévia do album"
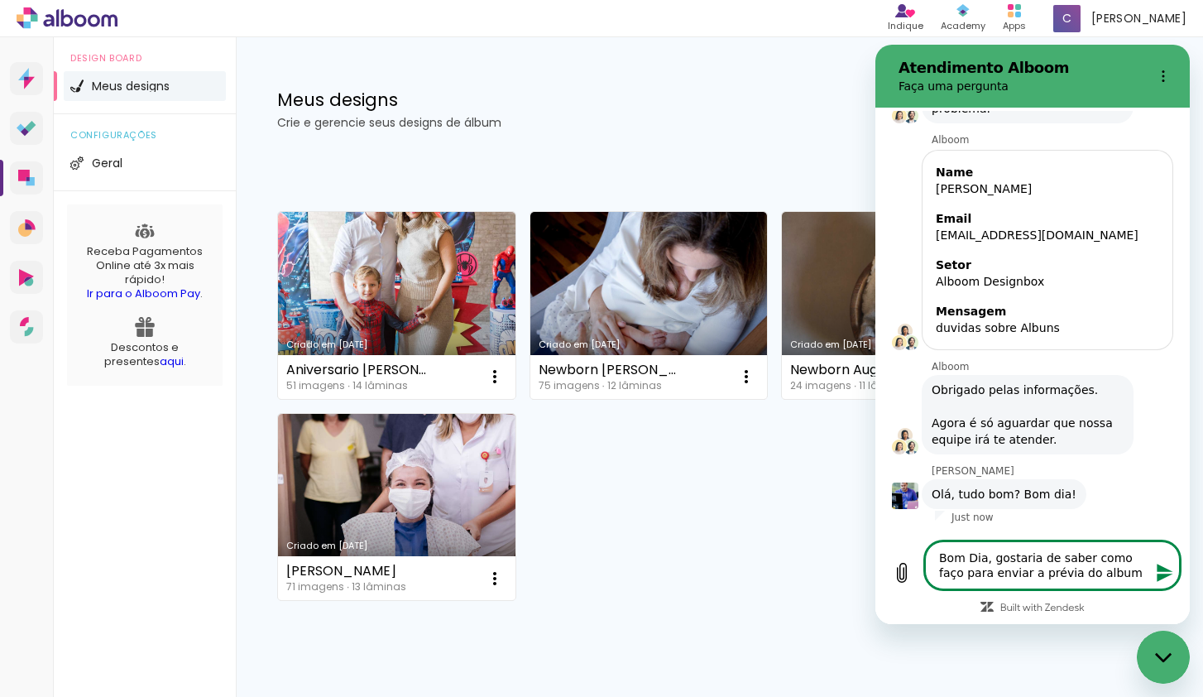
type textarea "x"
type textarea "Bom Dia, gostaria de saber como faço para enviar a prévia do album p"
type textarea "x"
type textarea "Bom Dia, gostaria de saber como faço para enviar a prévia do album pa"
type textarea "x"
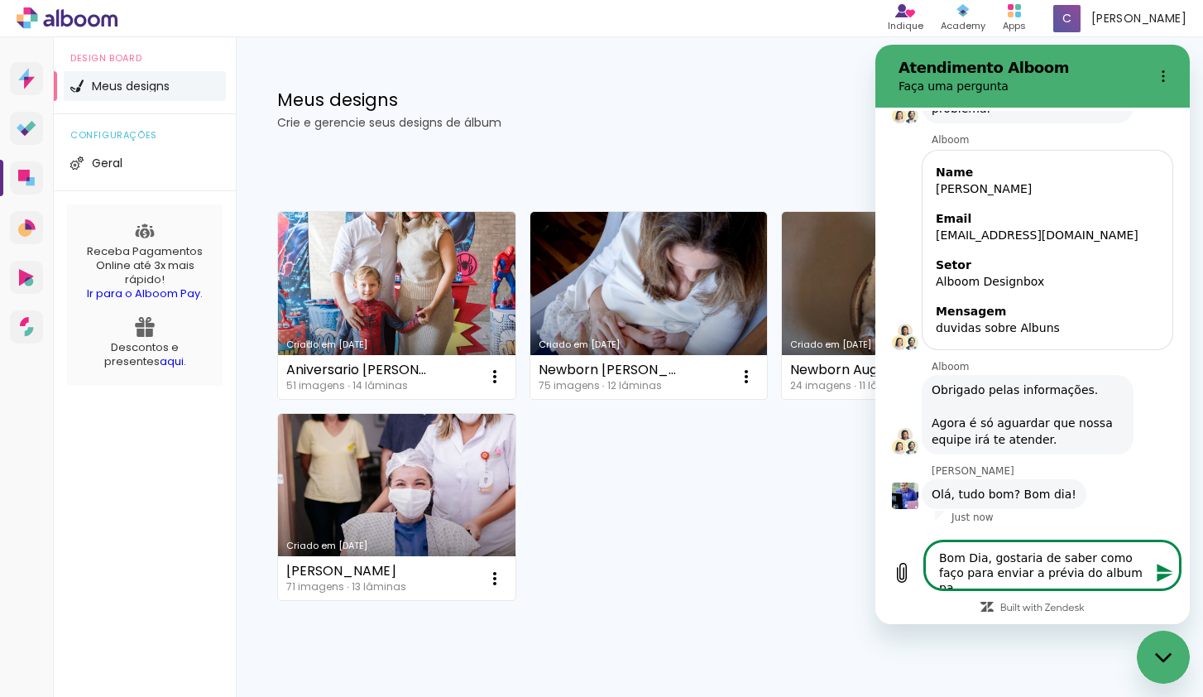
type textarea "Bom Dia, gostaria de saber como faço para enviar a prévia do album paa"
type textarea "x"
type textarea "Bom Dia, gostaria de saber como faço para enviar a prévia do album paa"
type textarea "x"
type textarea "Bom Dia, gostaria de saber como faço para enviar a prévia do album paa o"
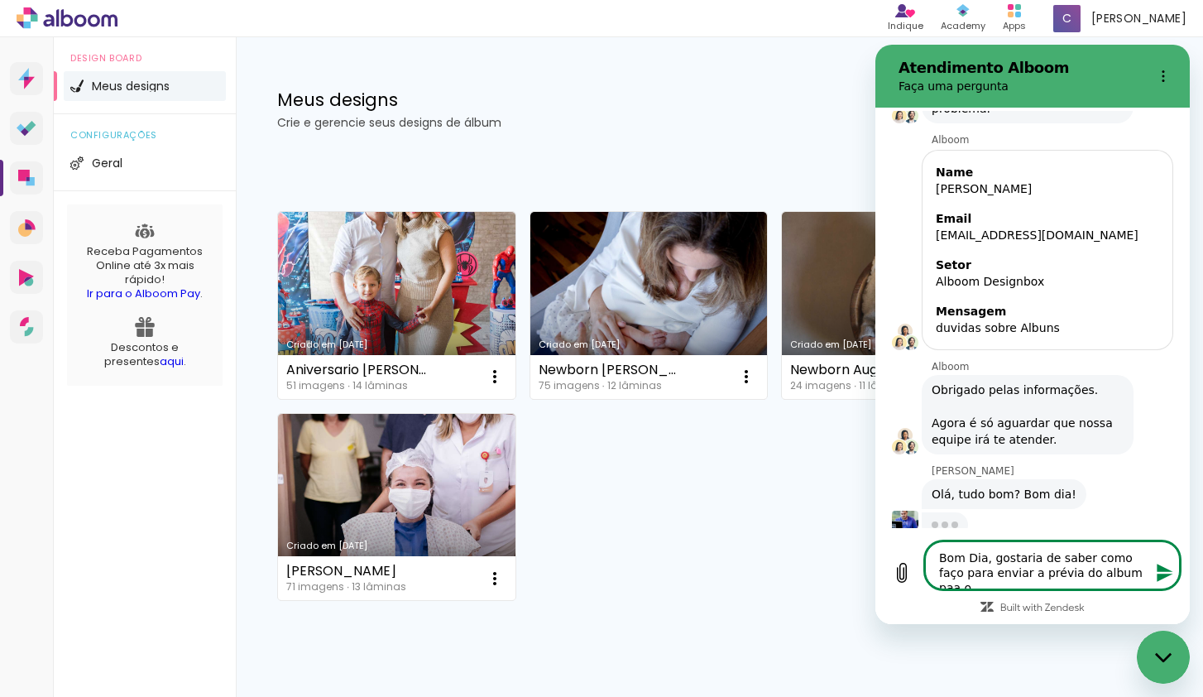
type textarea "x"
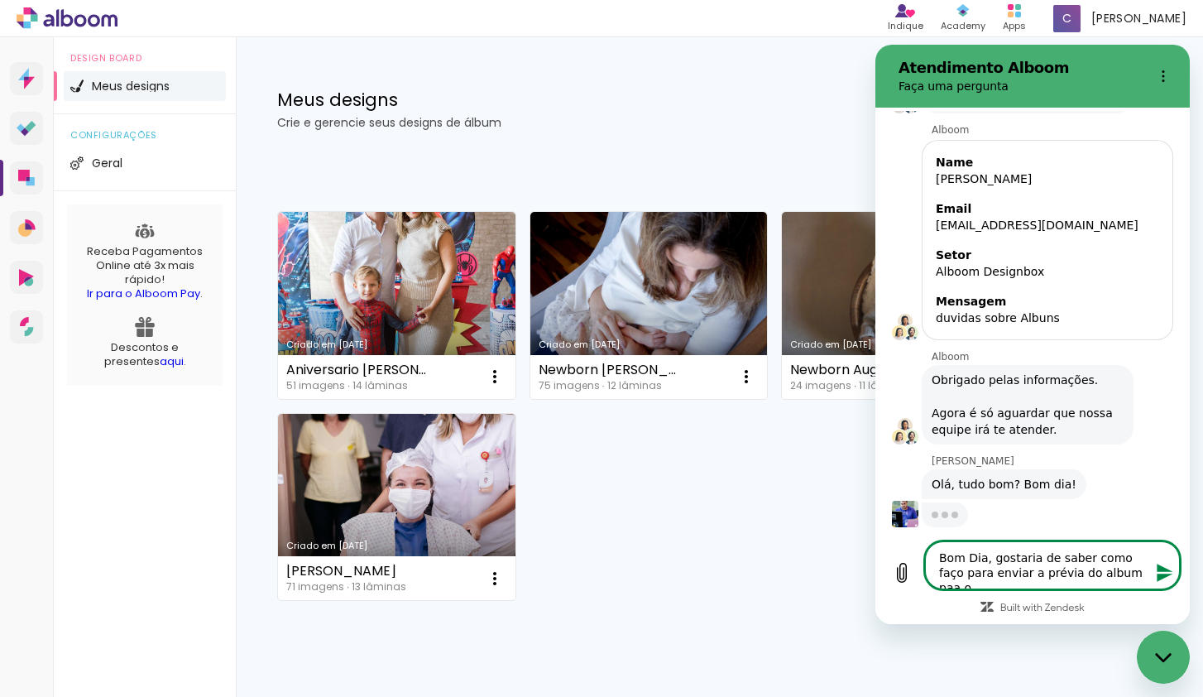
type textarea "Bom Dia, gostaria de saber como faço para enviar a prévia do album paa o"
type textarea "x"
type textarea "Bom Dia, gostaria de saber como faço para enviar a prévia do album paa o c"
type textarea "x"
type textarea "Bom Dia, gostaria de saber como faço para enviar a prévia do album paa o cl"
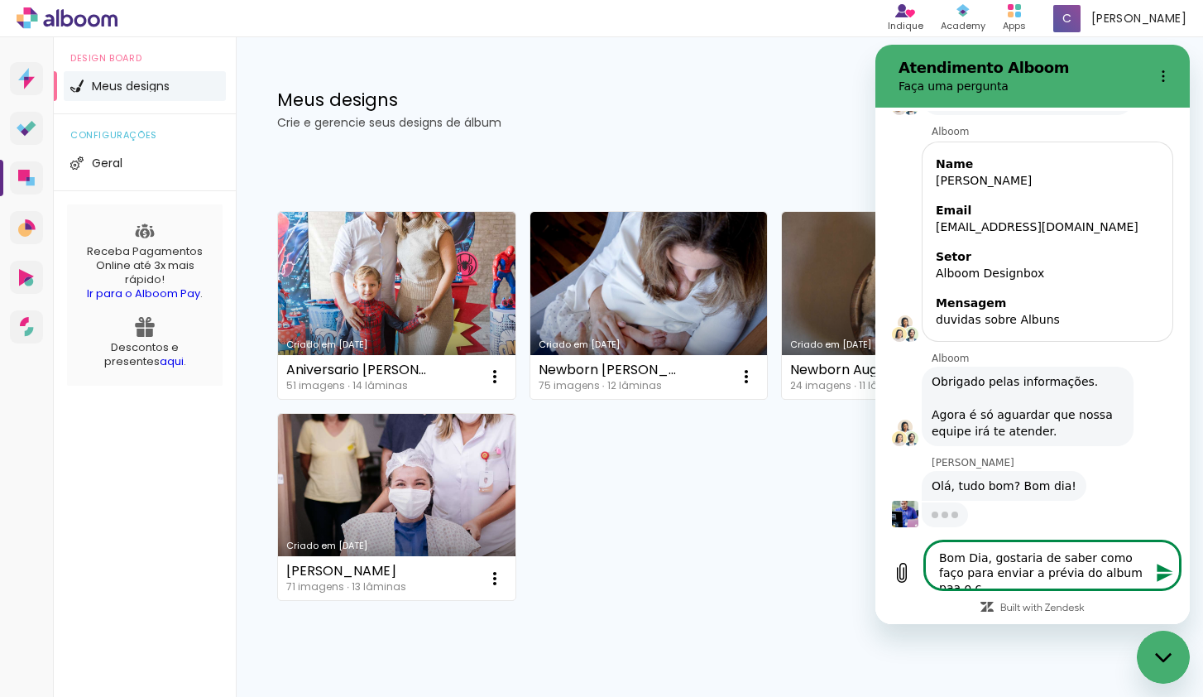
type textarea "x"
type textarea "Bom Dia, gostaria de saber como faço para enviar a prévia do album paa o cli"
type textarea "x"
type textarea "Bom Dia, gostaria de saber como faço para enviar a prévia do album paa o cline"
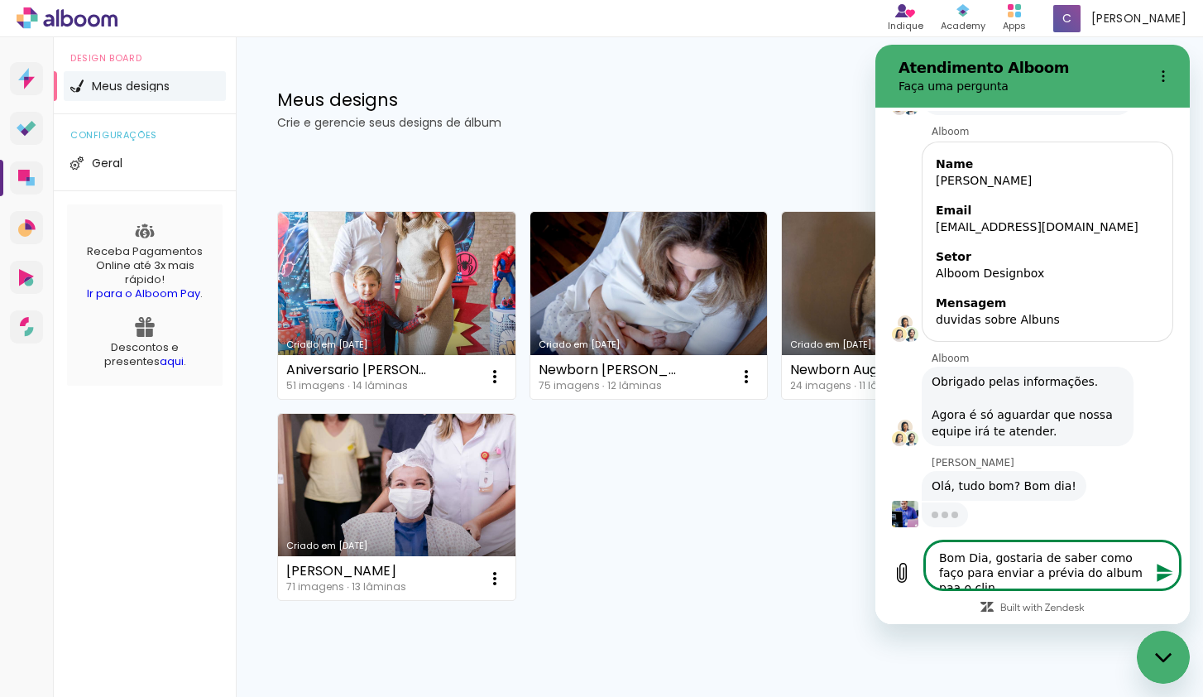
type textarea "x"
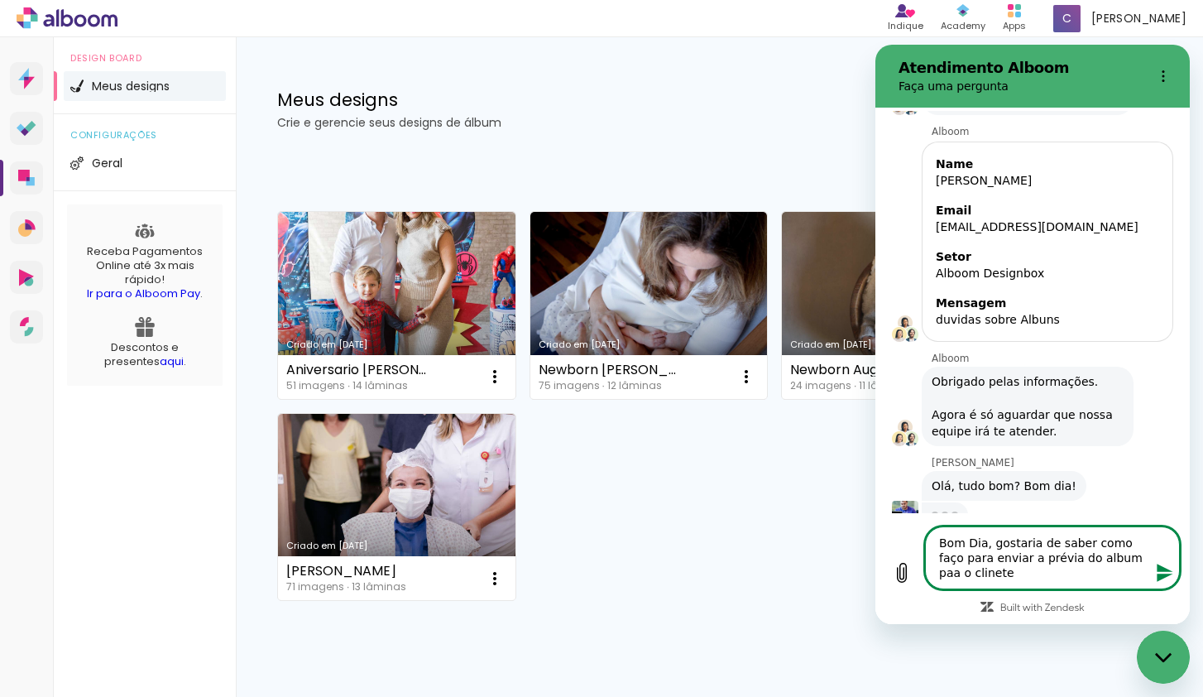
type textarea "Bom Dia, gostaria de saber como faço para enviar a prévia do album paa o clinete"
type textarea "x"
type textarea "Bom Dia, gostaria de saber como faço para enviar a prévia do album paa o clin"
type textarea "x"
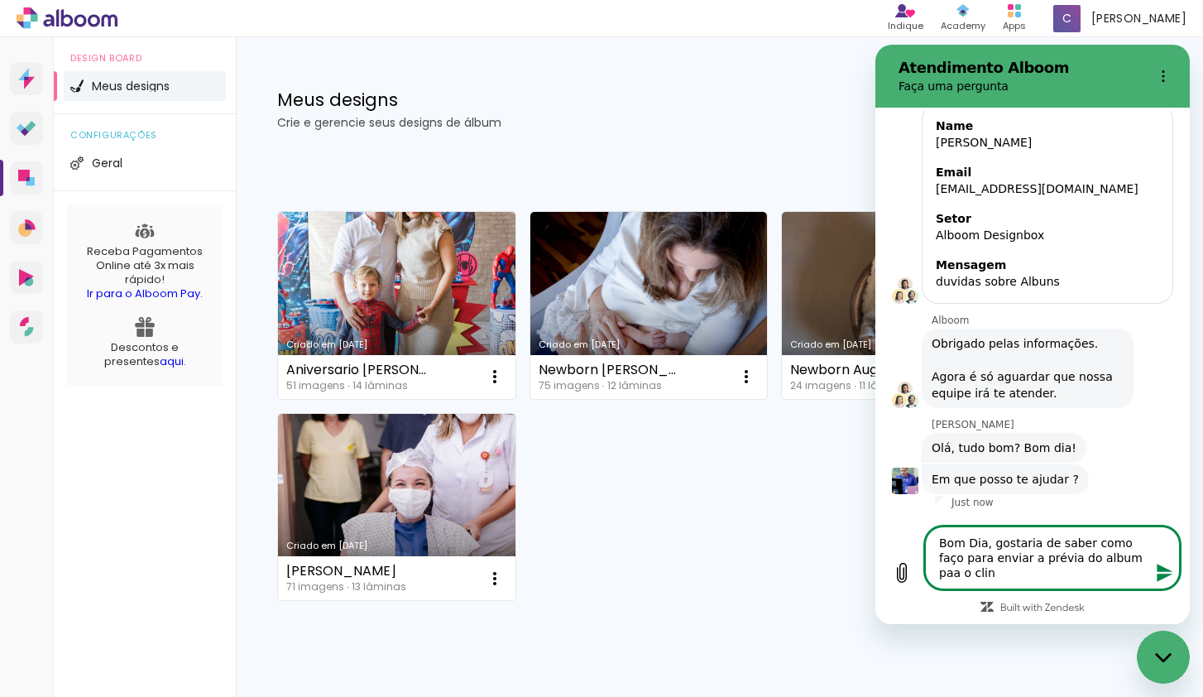
type textarea "Bom Dia, gostaria de saber como faço para enviar a prévia do album paa o cli"
type textarea "x"
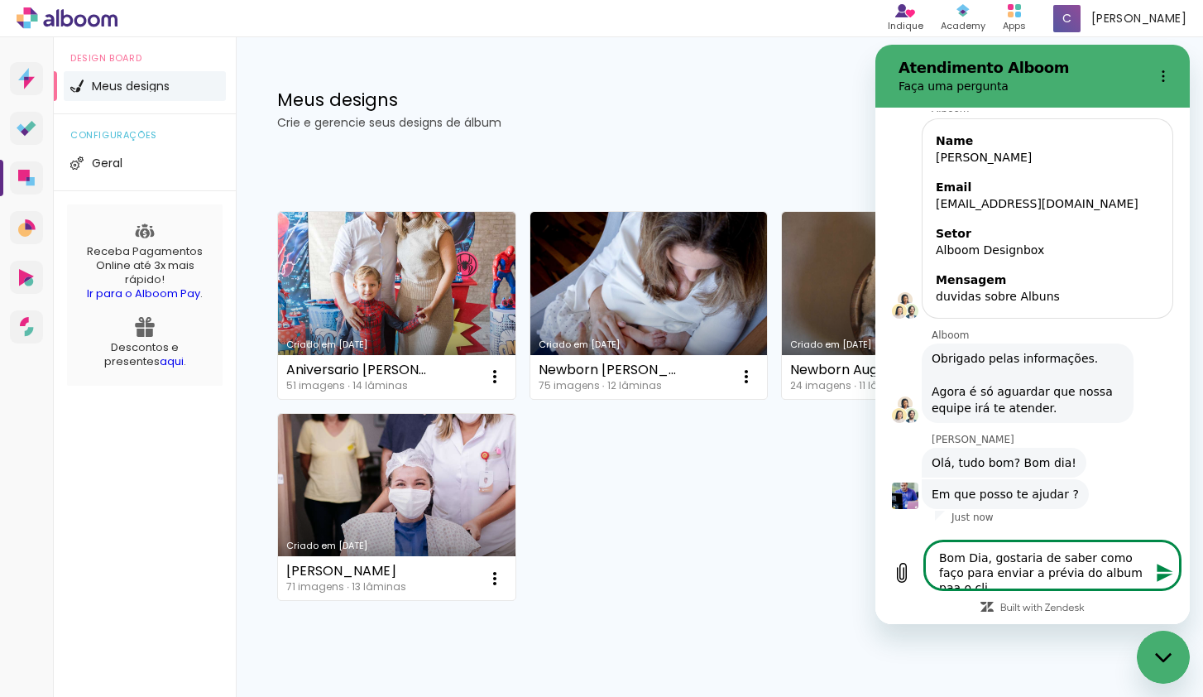
type textarea "Bom Dia, gostaria de saber como faço para enviar a prévia do album paa o clie"
type textarea "x"
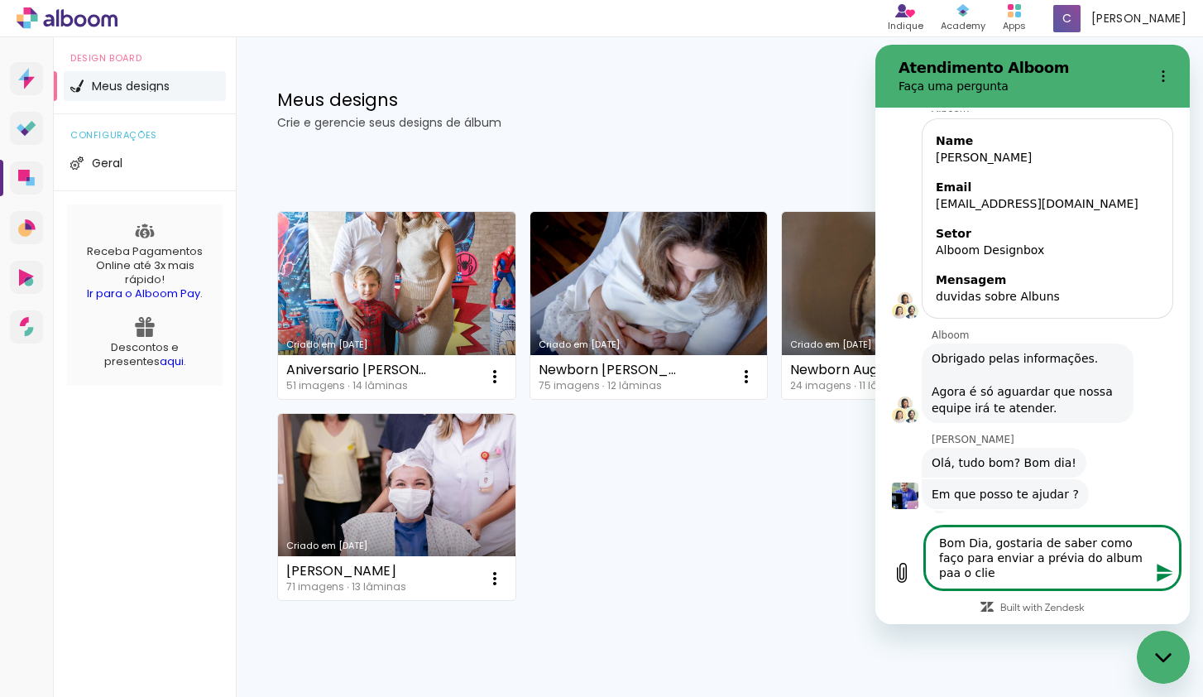
scroll to position [211, 0]
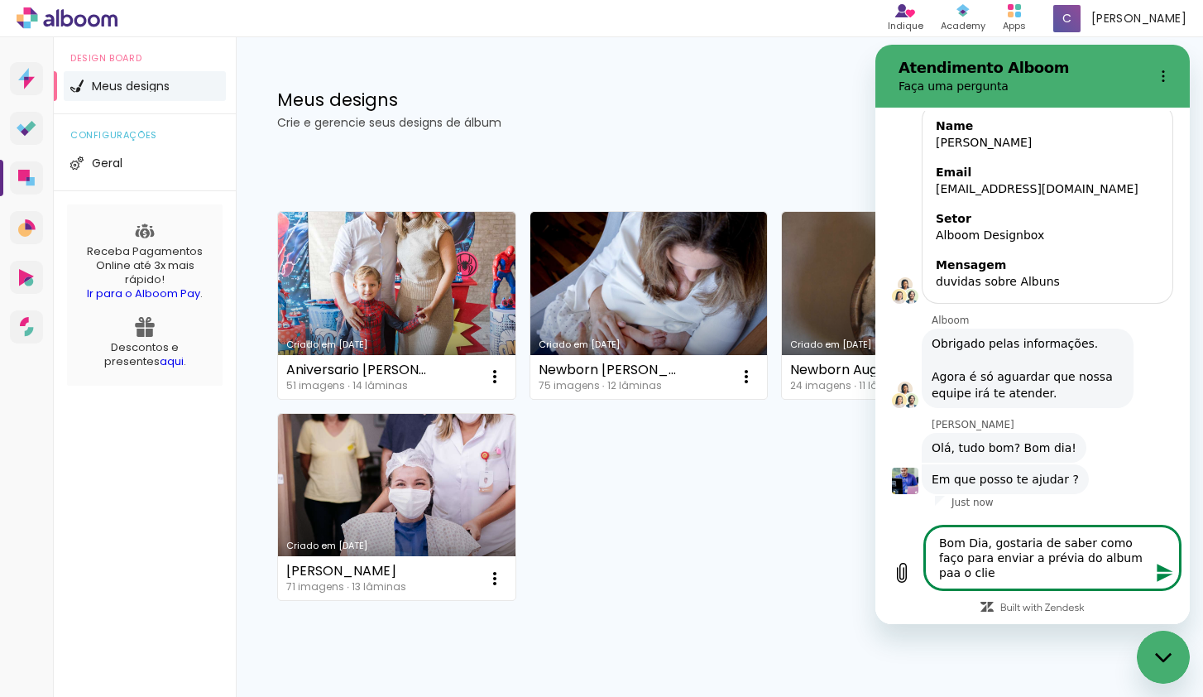
type textarea "Bom Dia, gostaria de saber como faço para enviar a prévia do album paa o clien"
type textarea "x"
type textarea "Bom Dia, gostaria de saber como faço para enviar a prévia do album paa o client"
type textarea "x"
type textarea "Bom Dia, gostaria de saber como faço para enviar a prévia do album paa o cliente"
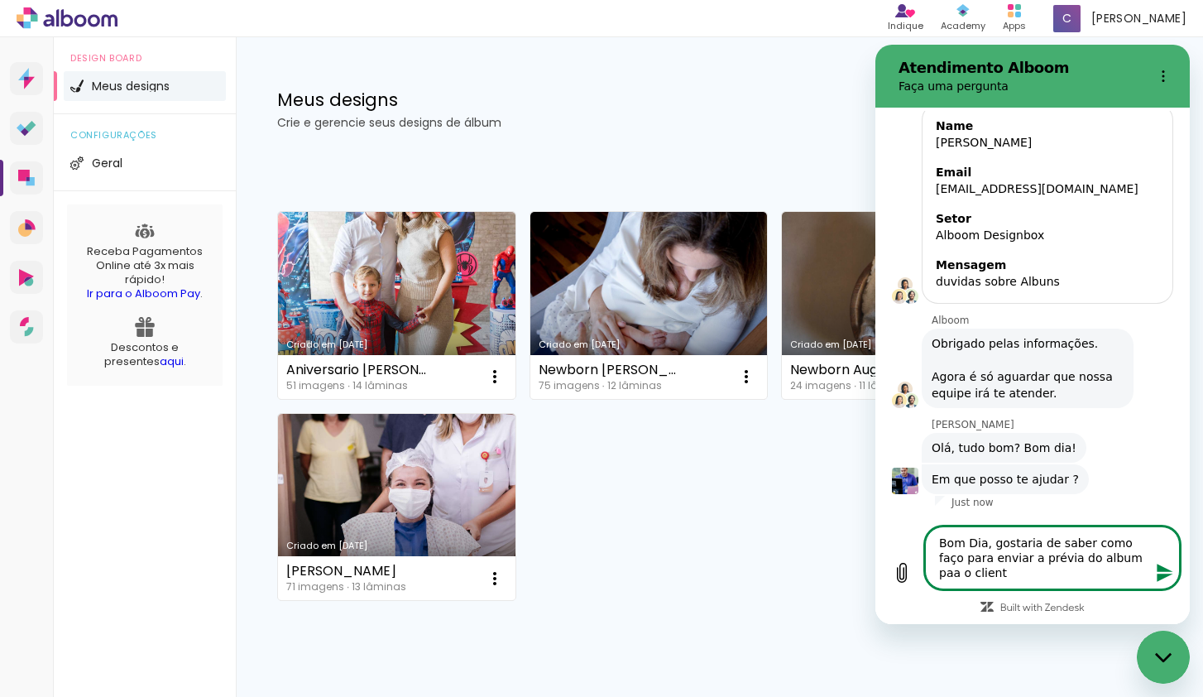
type textarea "x"
type textarea "Bom Dia, gostaria de saber como faço para enviar a prévia do album paa o cliente"
type textarea "x"
type textarea "Bom Dia, gostaria de saber como faço para enviar a prévia do album paa o client…"
type textarea "x"
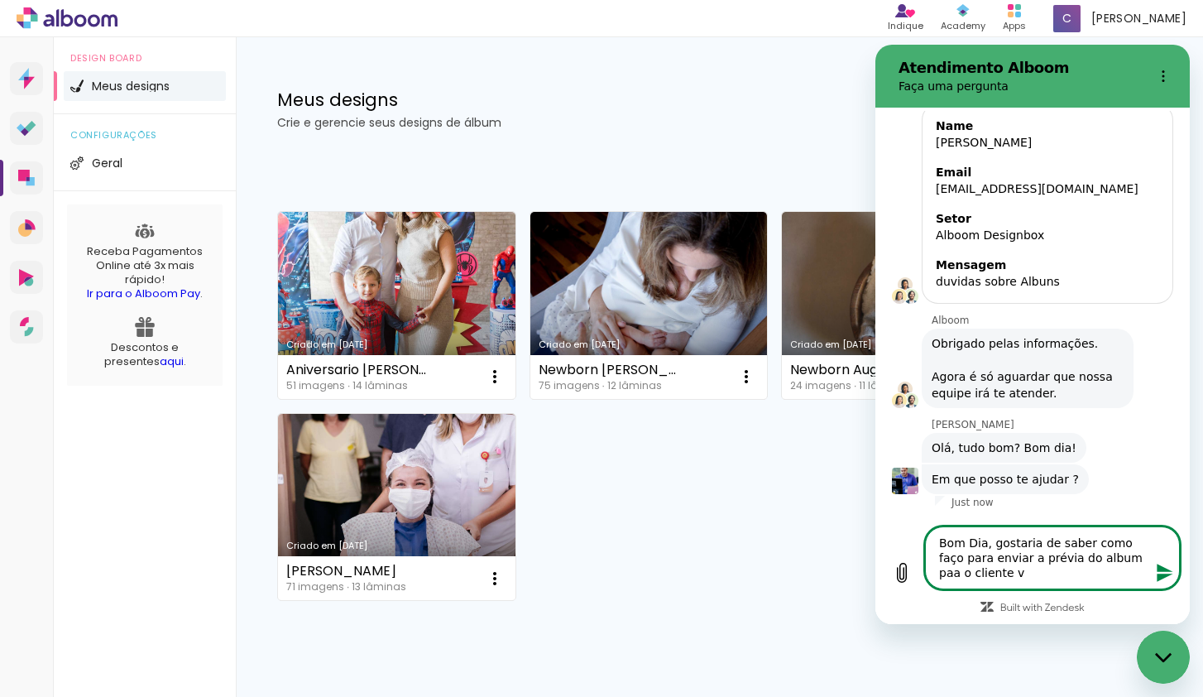
type textarea "Bom Dia, gostaria de saber como faço para enviar a prévia do album paa o client…"
type textarea "x"
type textarea "Bom Dia, gostaria de saber como faço para enviar a prévia do album paa o client…"
type textarea "x"
type textarea "Bom Dia, gostaria de saber como faço para enviar a prévia do album paa o client…"
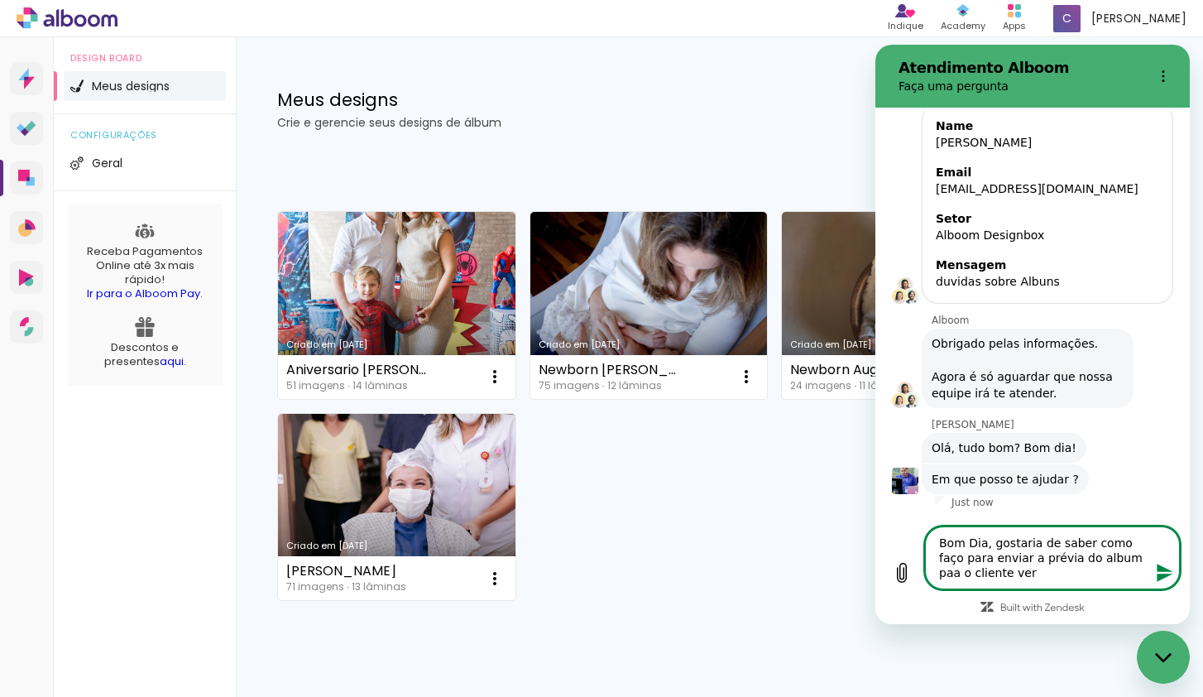
type textarea "x"
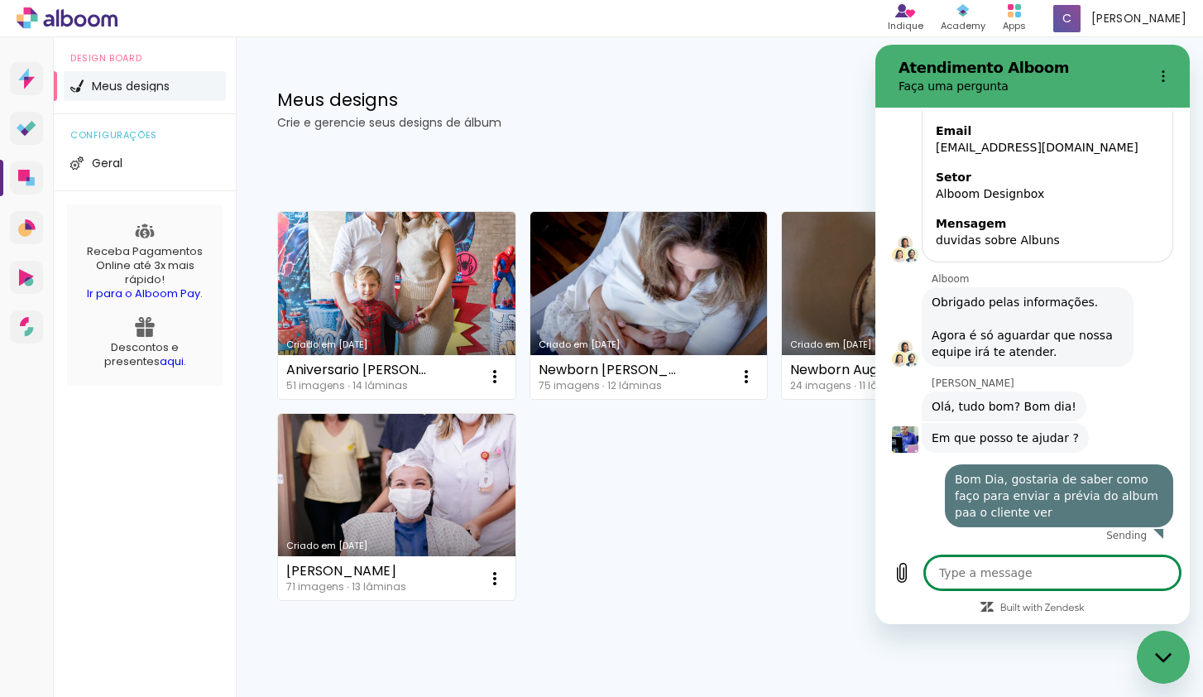
type textarea "x"
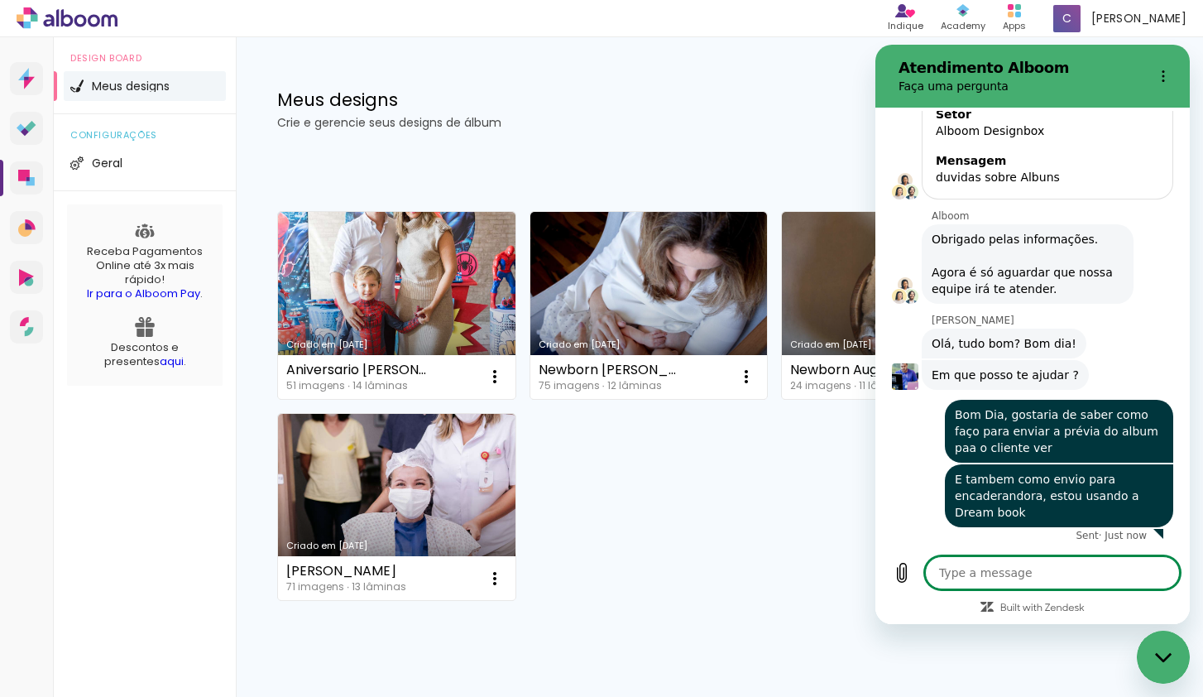
scroll to position [319, 0]
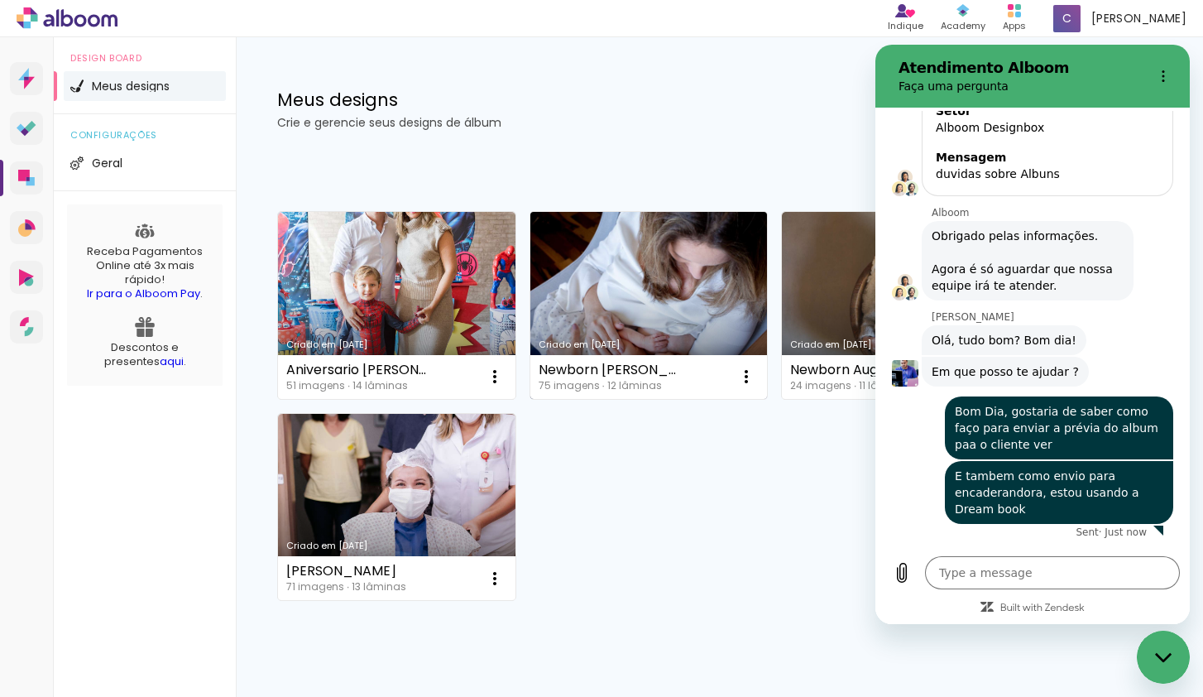
click link "Criado em [DATE]"
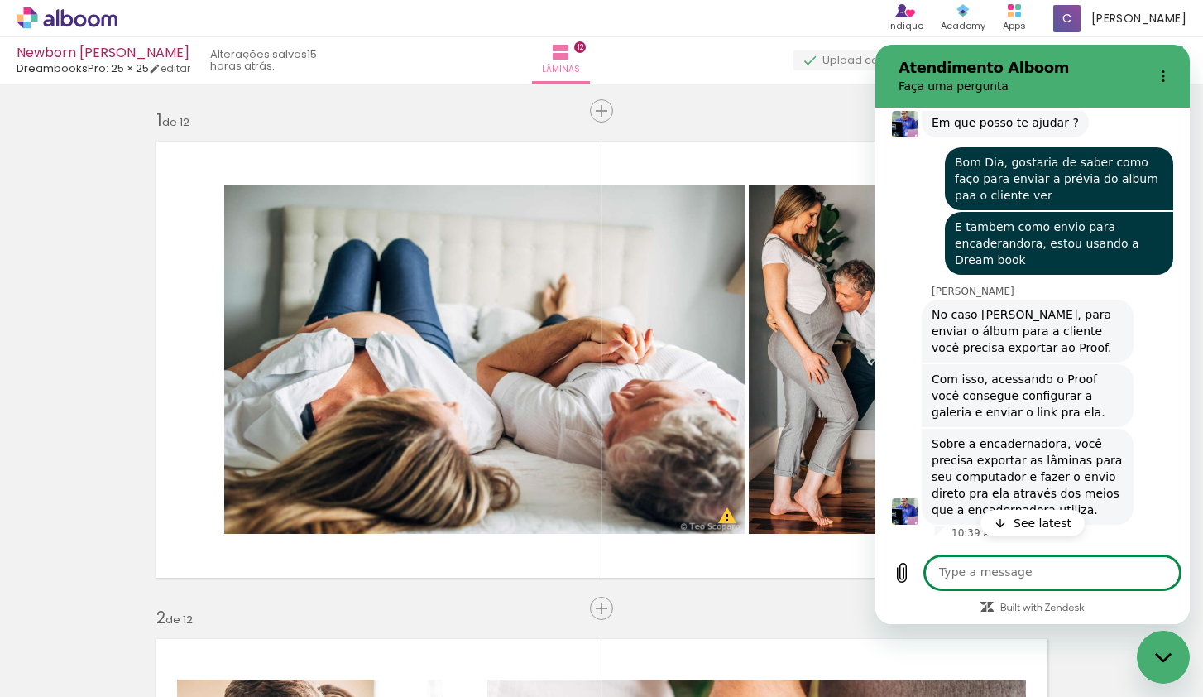
scroll to position [568, 0]
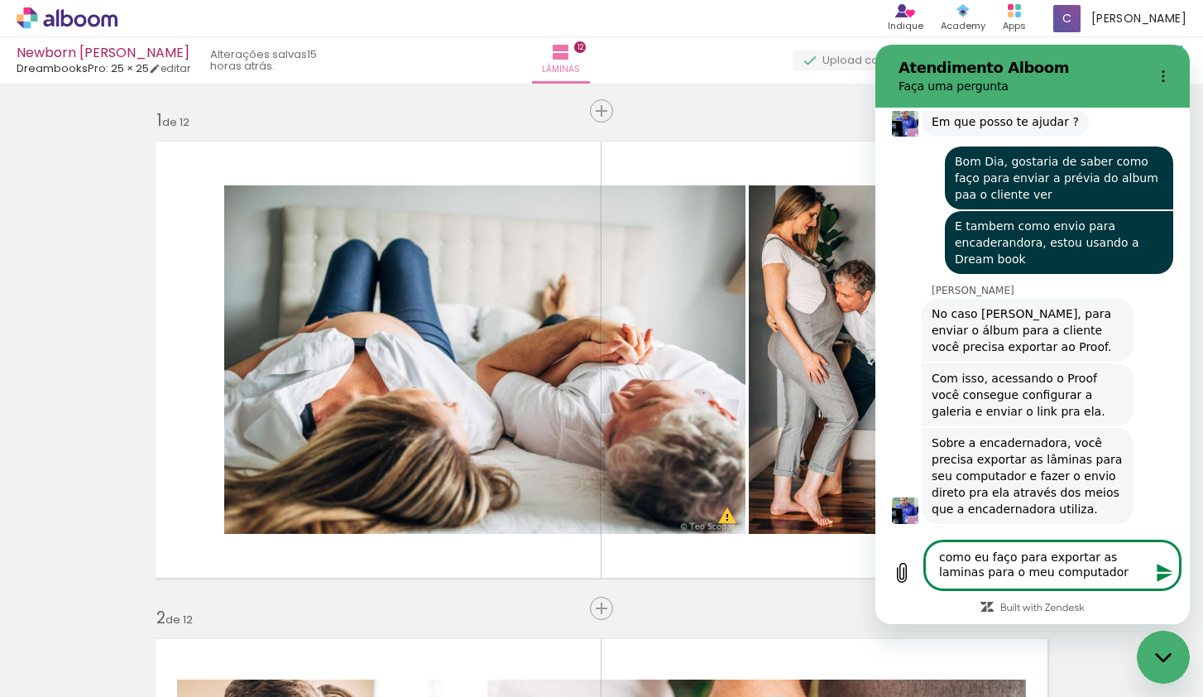
type textarea "como eu faço para exportar as laminas para o meu computador"
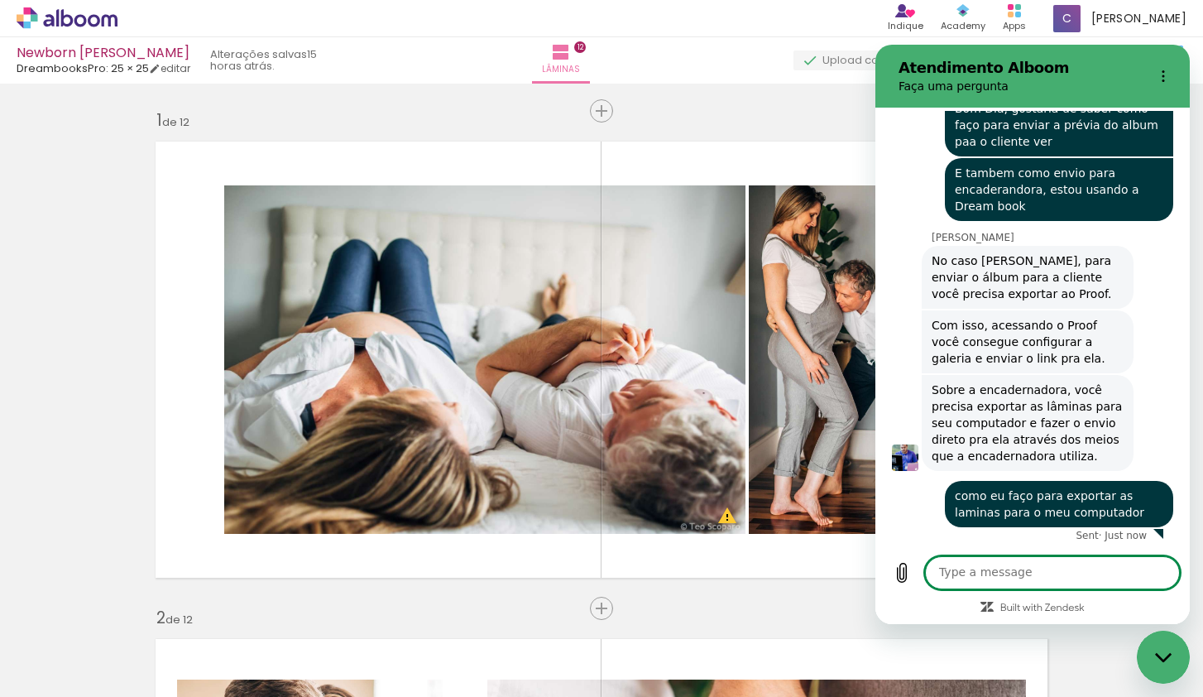
scroll to position [625, 0]
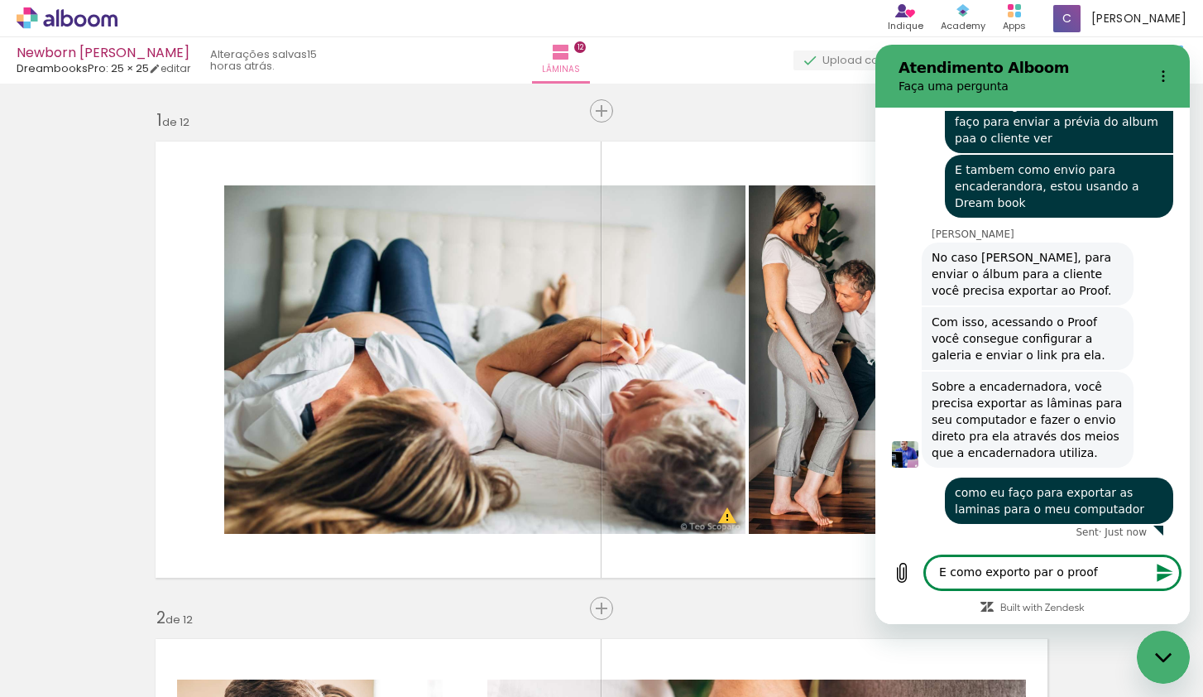
type textarea "E como exporto par o proof?"
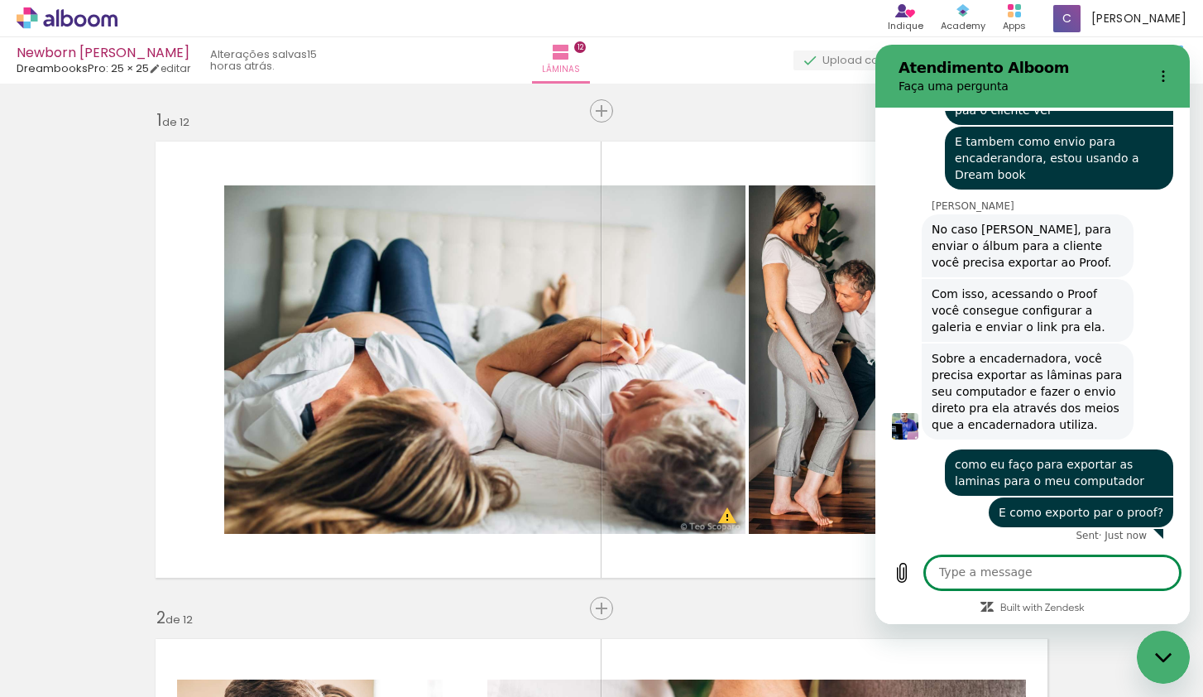
scroll to position [656, 0]
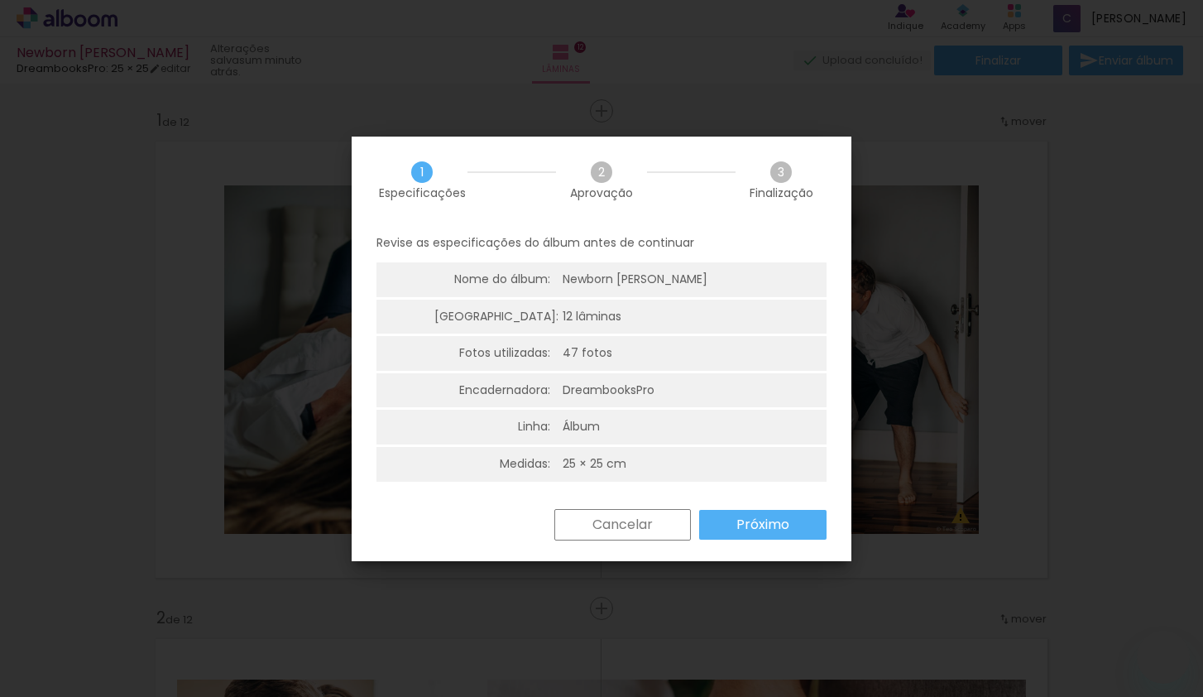
click at [0, 0] on slot "Próximo" at bounding box center [0, 0] width 0 height 0
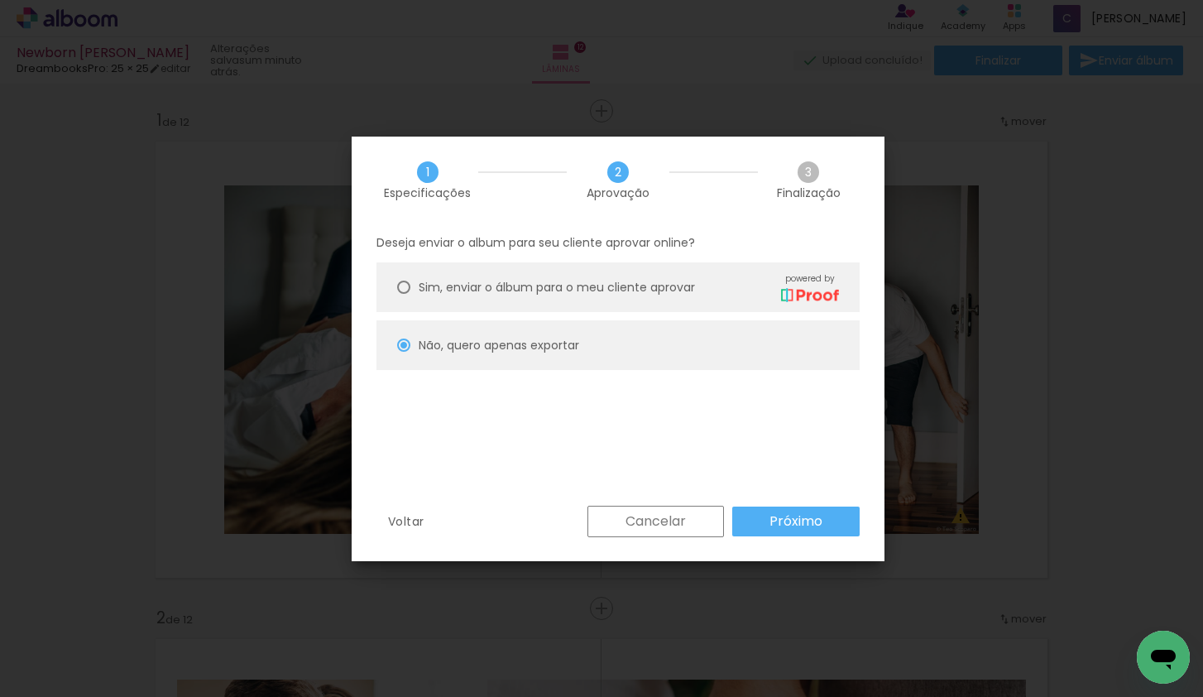
scroll to position [865, 0]
click at [0, 0] on slot "Próximo" at bounding box center [0, 0] width 0 height 0
type input "Alta, 300 DPI"
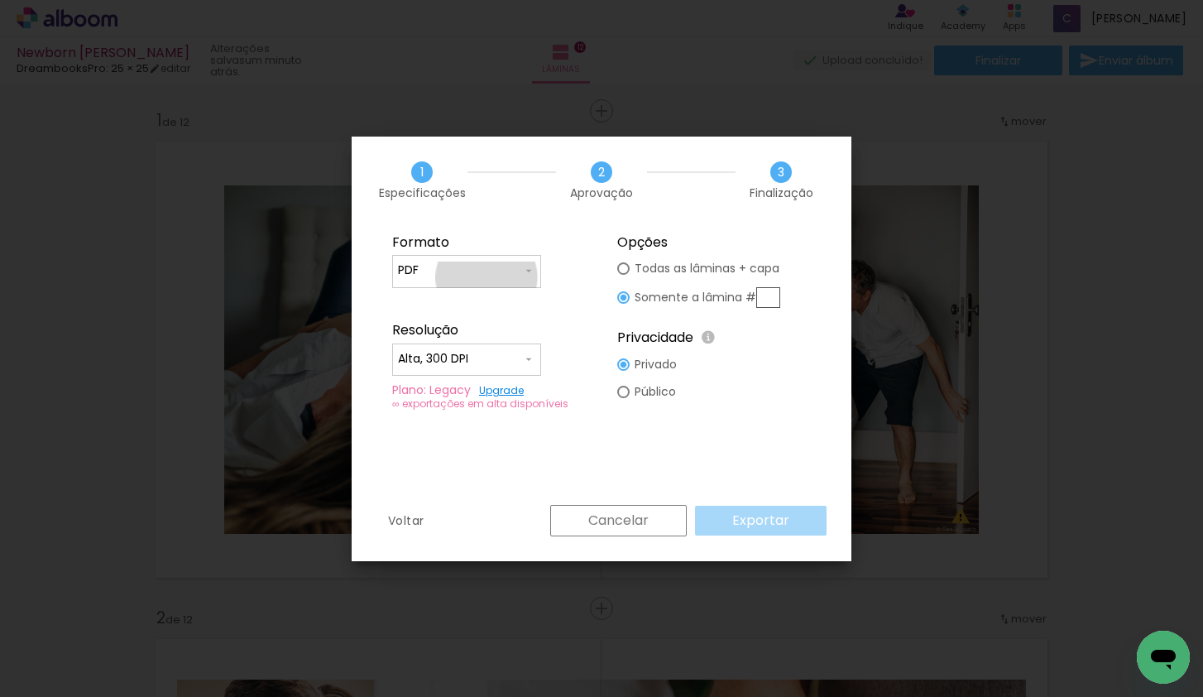
click at [487, 277] on input "PDF" at bounding box center [460, 270] width 124 height 17
click at [474, 268] on paper-item "JPG" at bounding box center [466, 268] width 149 height 33
click at [491, 286] on paper-input-container "JPG" at bounding box center [466, 271] width 149 height 33
click at [453, 310] on paper-item "PDF" at bounding box center [466, 301] width 149 height 33
type input "PDF"
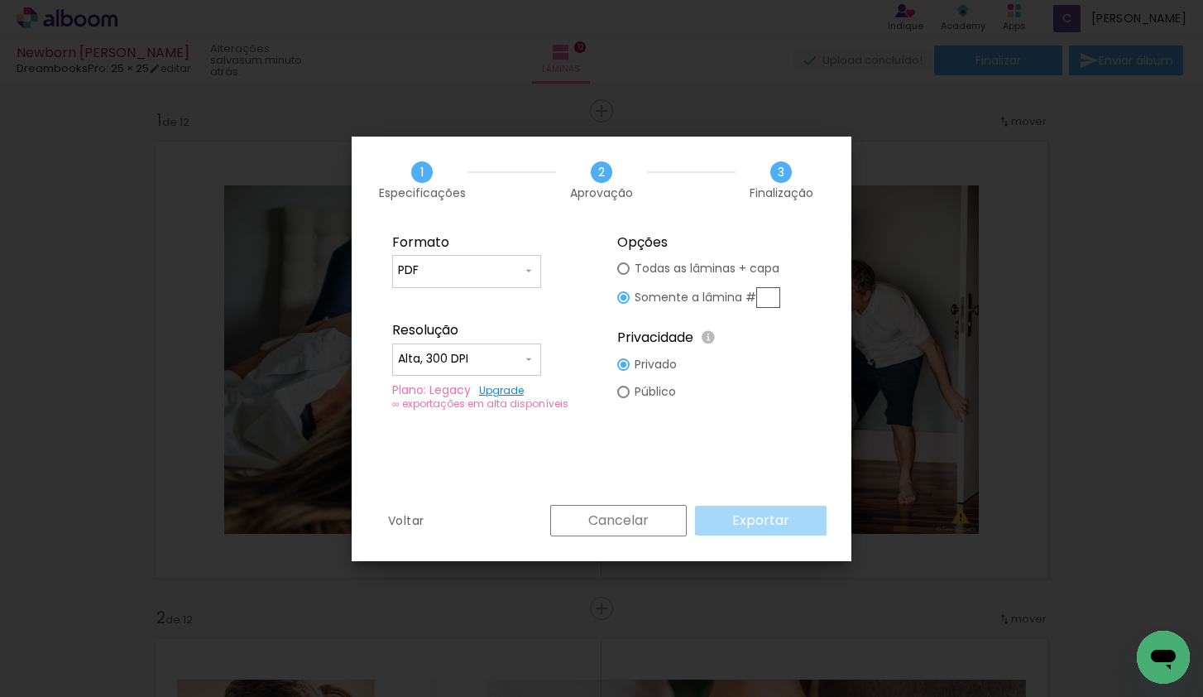
click at [468, 357] on input "Alta, 300 DPI" at bounding box center [460, 359] width 124 height 17
click at [0, 0] on slot "Alta, 300 DPI" at bounding box center [0, 0] width 0 height 0
click at [502, 390] on link "Upgrade" at bounding box center [501, 390] width 45 height 14
click at [0, 0] on slot "Todas as lâminas + capa" at bounding box center [0, 0] width 0 height 0
type paper-radio-button "on"
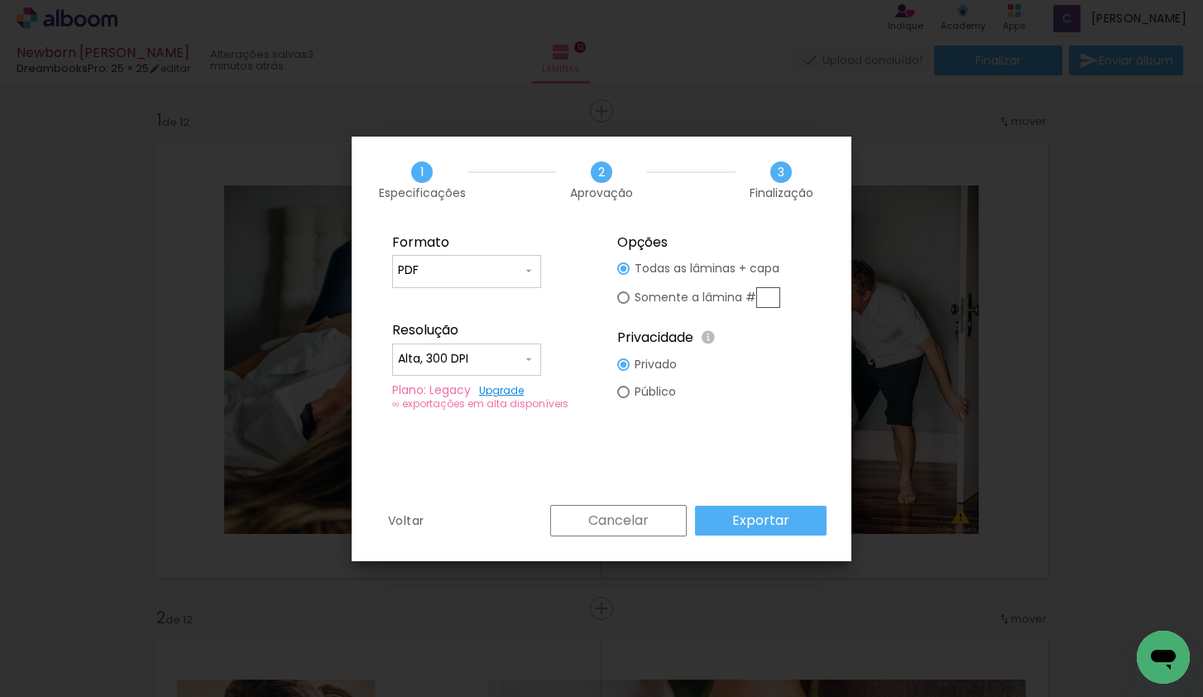
click at [0, 0] on slot "Somente a lâmina #" at bounding box center [0, 0] width 0 height 0
type paper-radio-button "on"
click at [1182, 658] on div "Open messaging window" at bounding box center [1164, 657] width 50 height 50
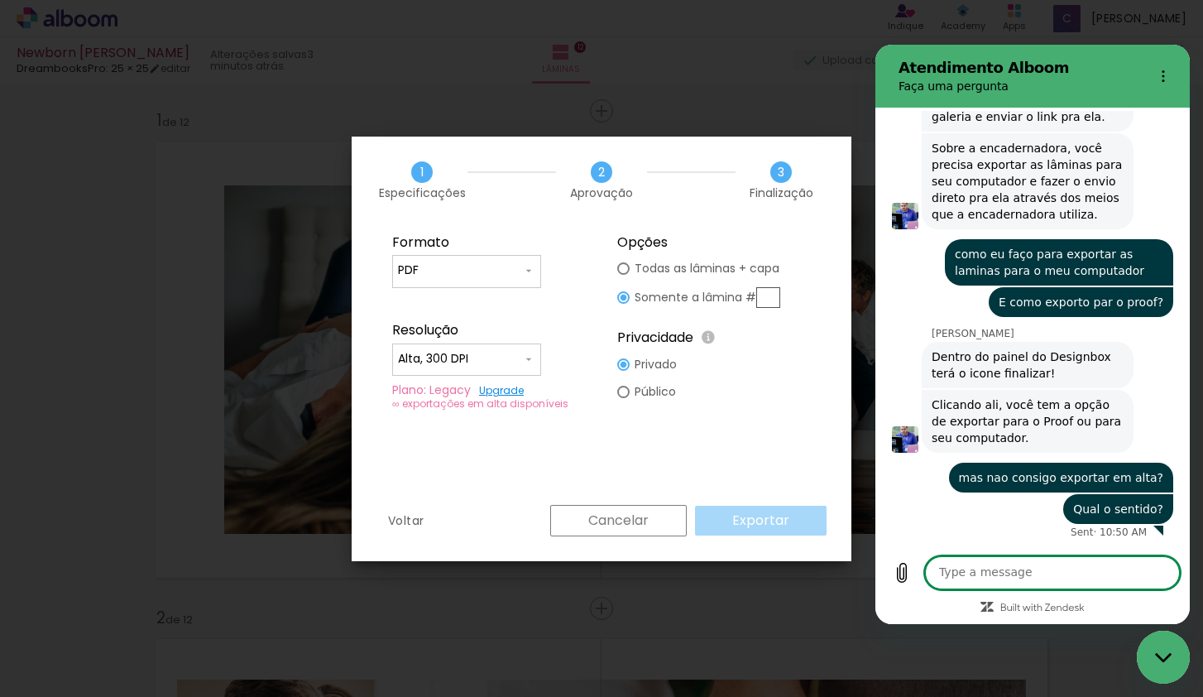
click at [985, 563] on textarea at bounding box center [1052, 572] width 255 height 33
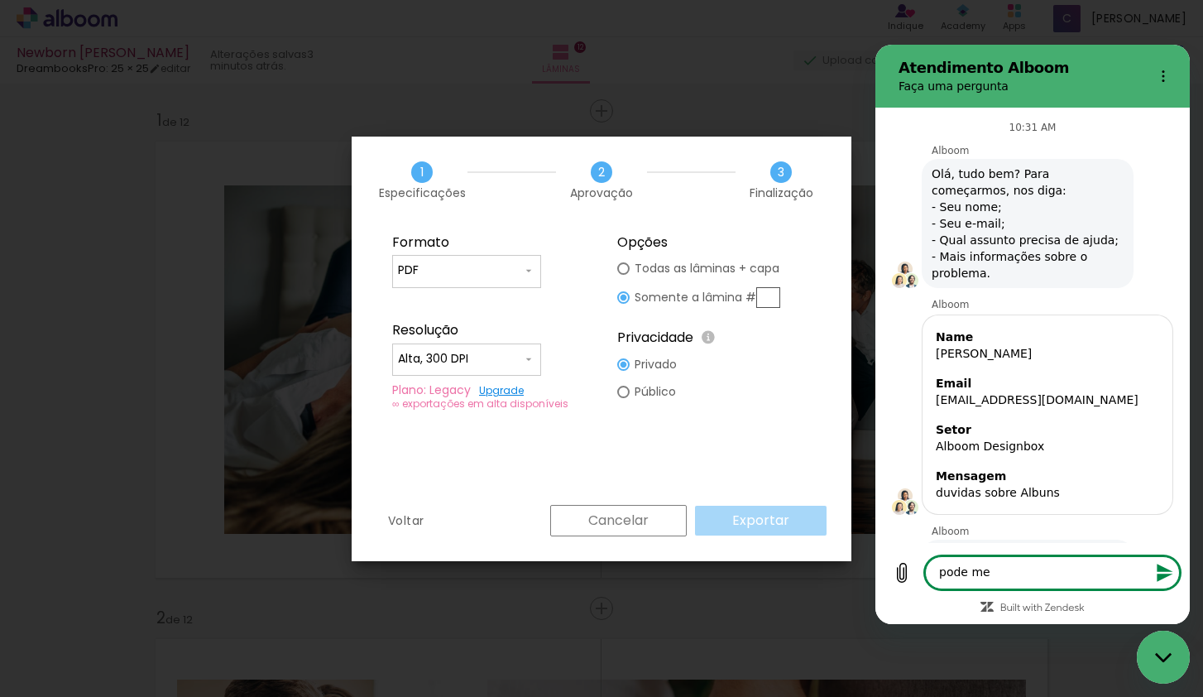
scroll to position [863, 0]
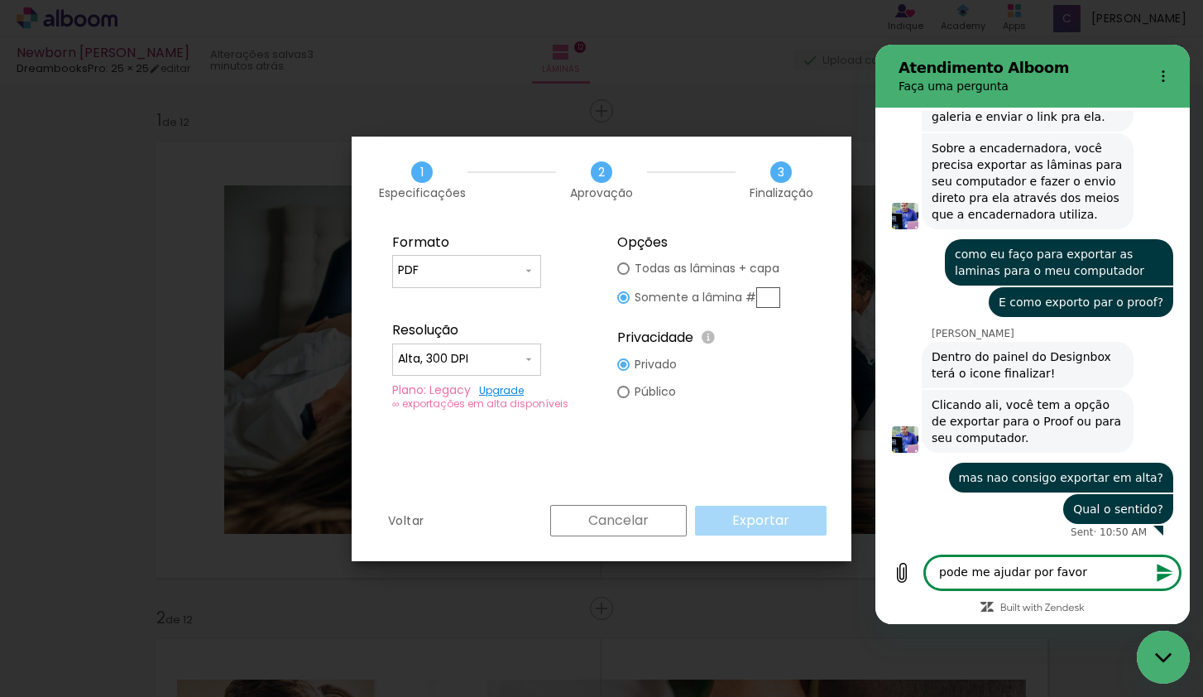
type textarea "pode me ajudar por favor"
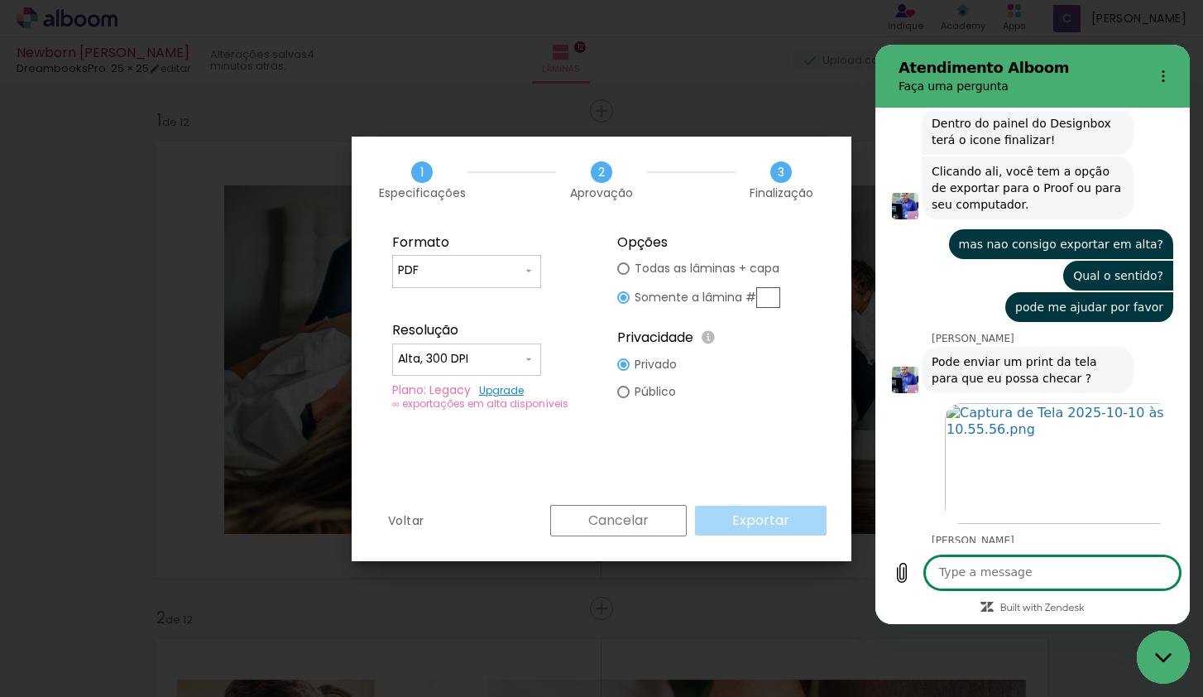
scroll to position [1168, 0]
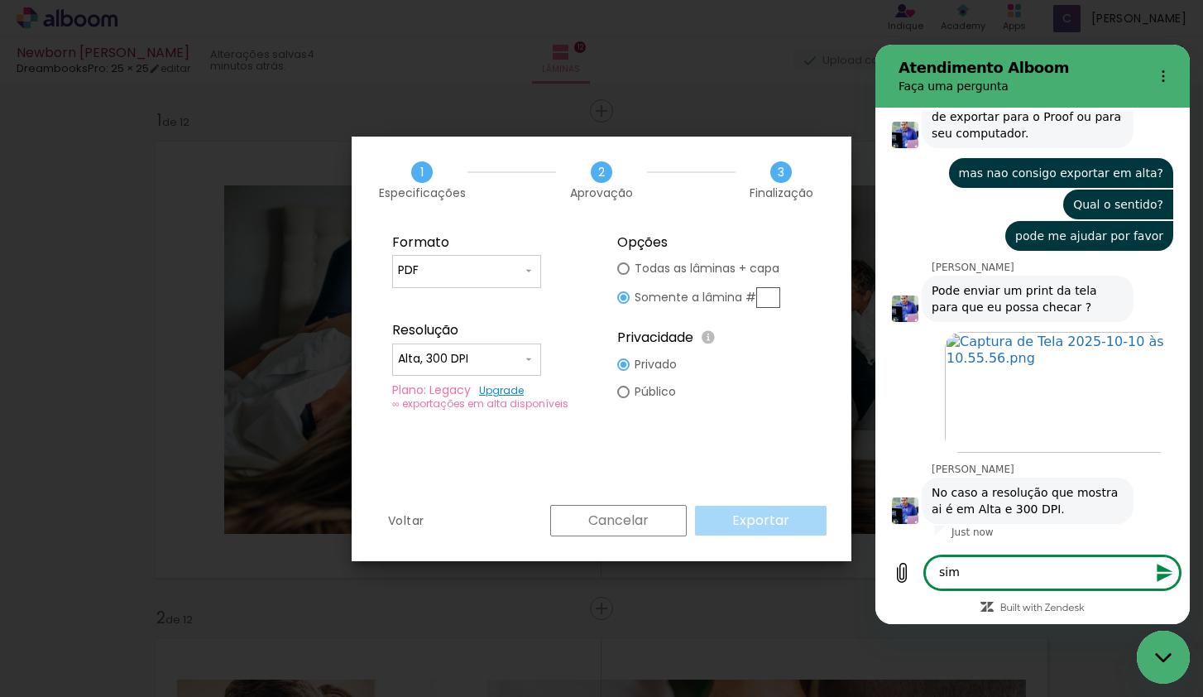
type textarea "sim"
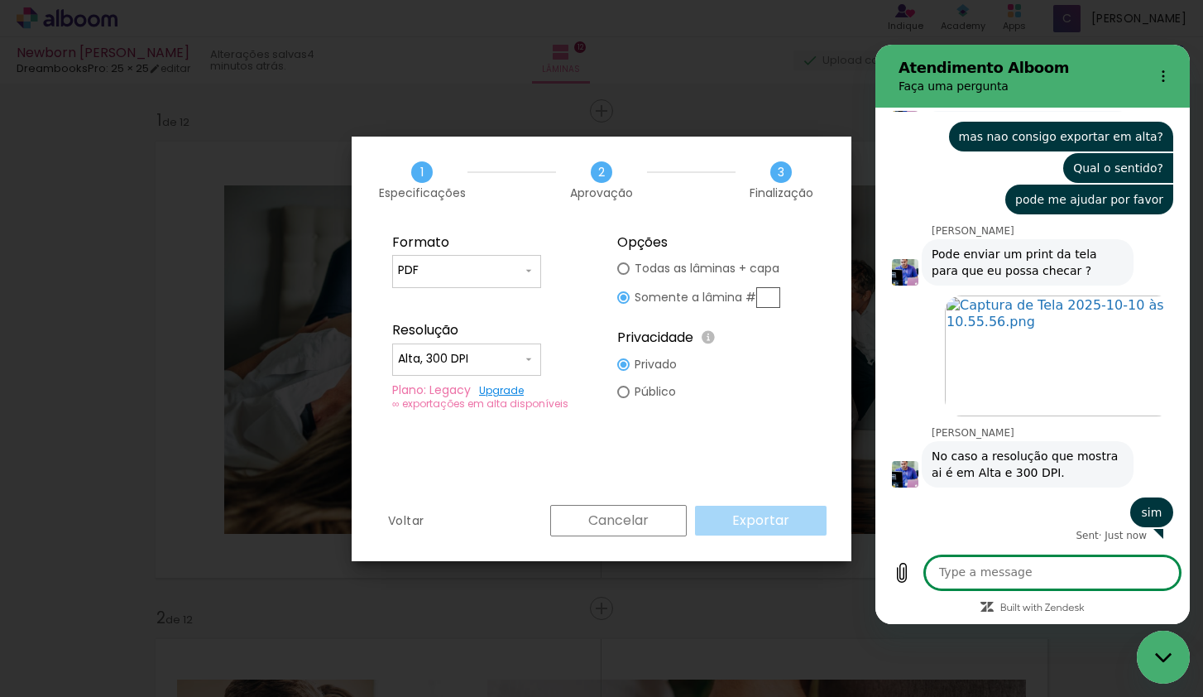
scroll to position [1207, 0]
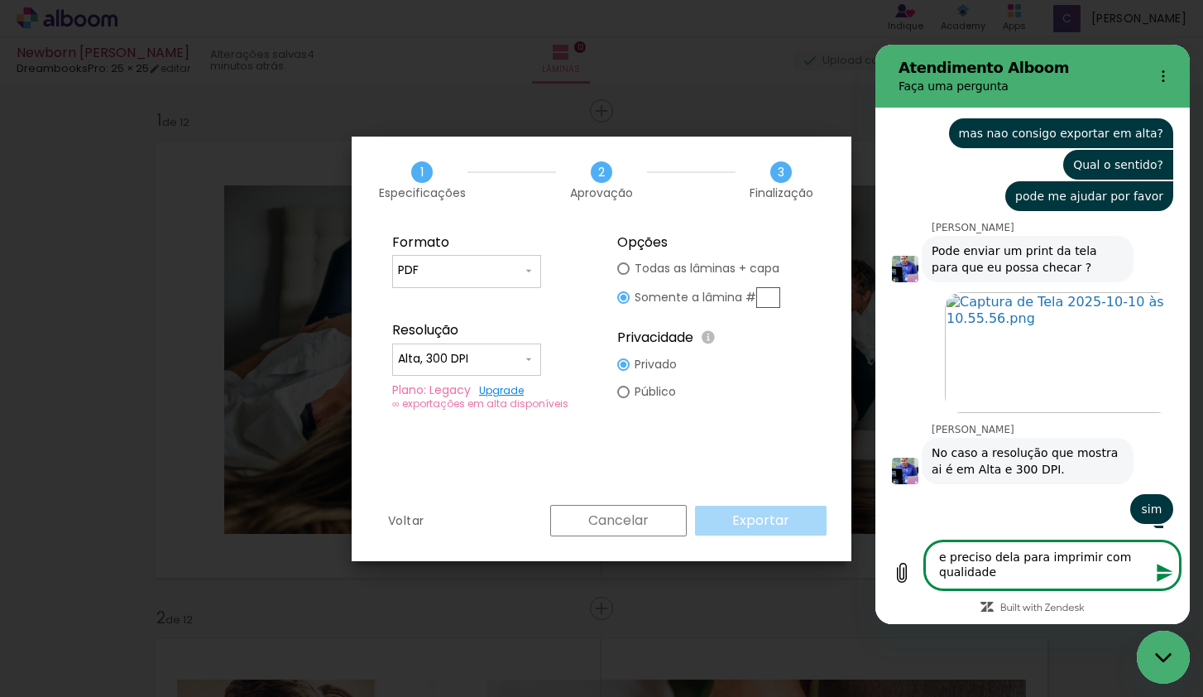
type textarea "e preciso dela para imprimir com qualidade"
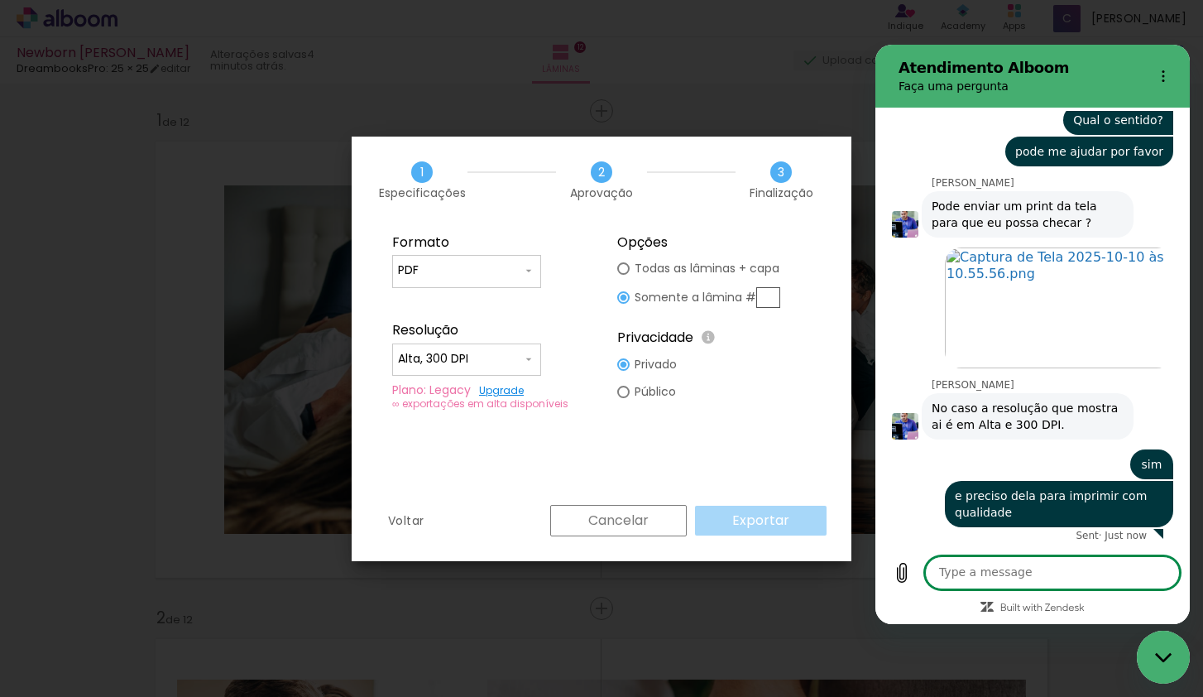
scroll to position [1255, 0]
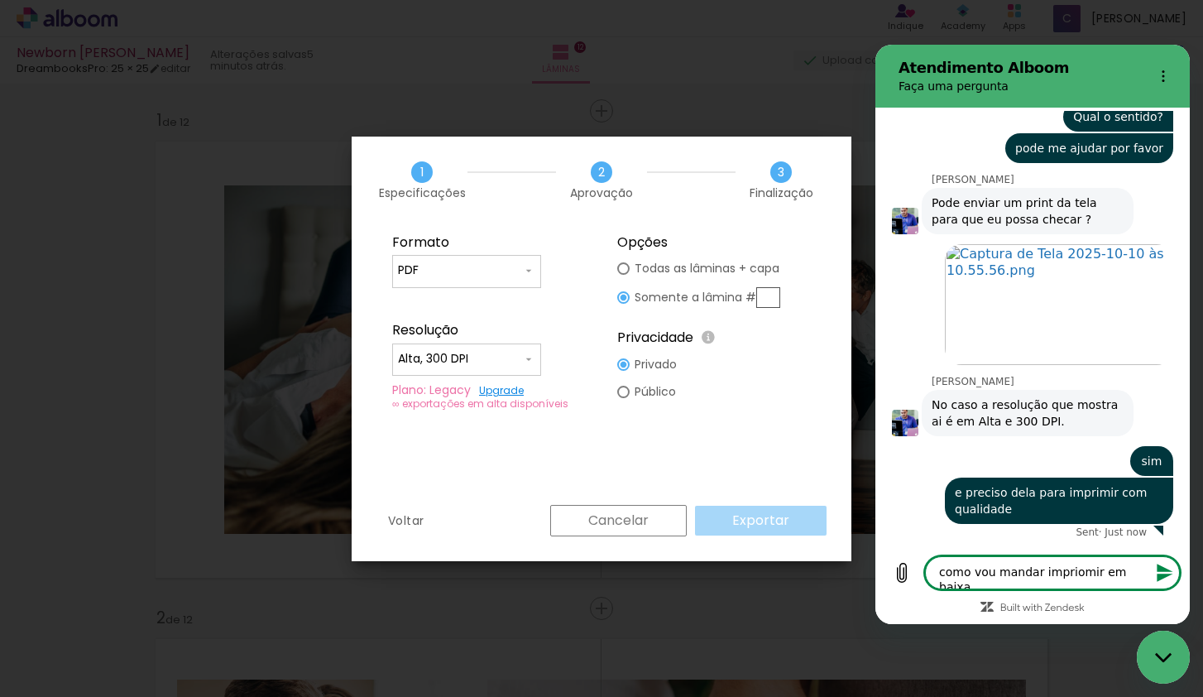
type textarea "como vou mandar impriomir em baixa?"
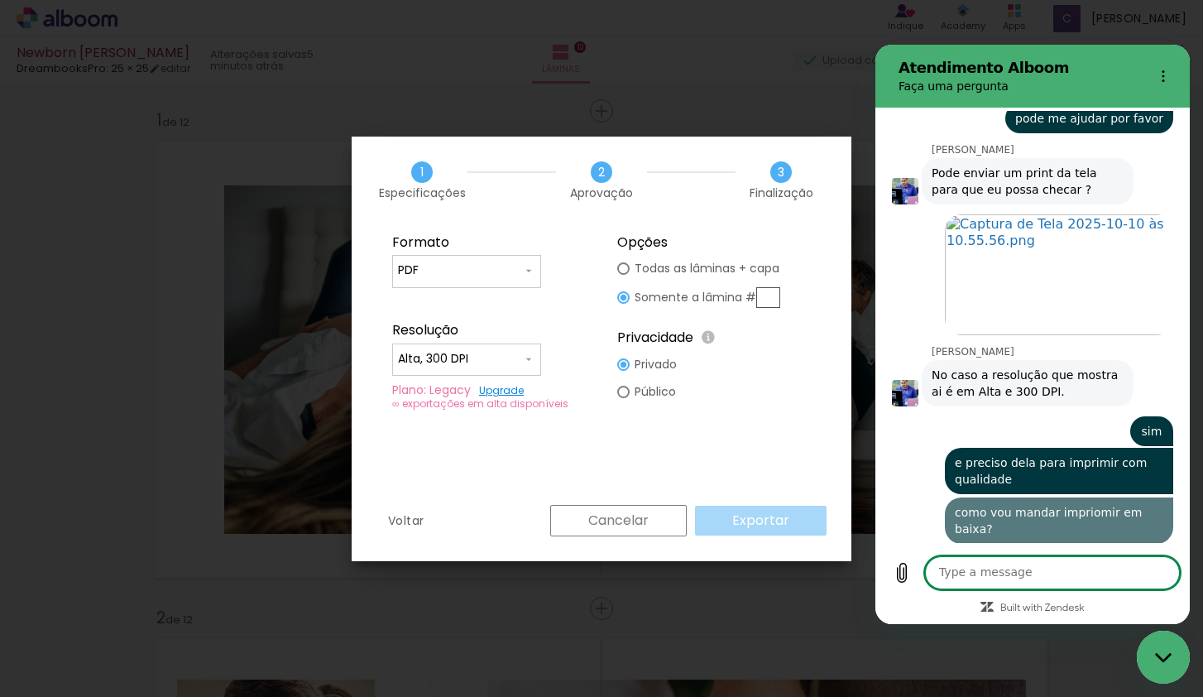
scroll to position [1283, 0]
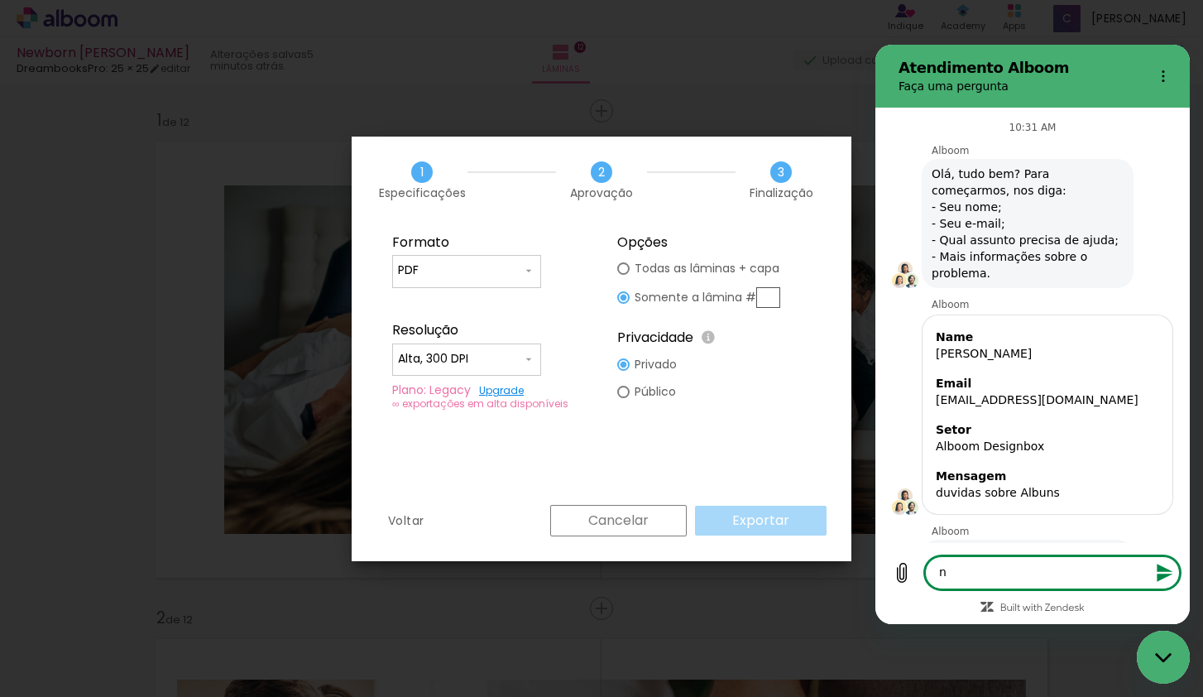
scroll to position [1287, 0]
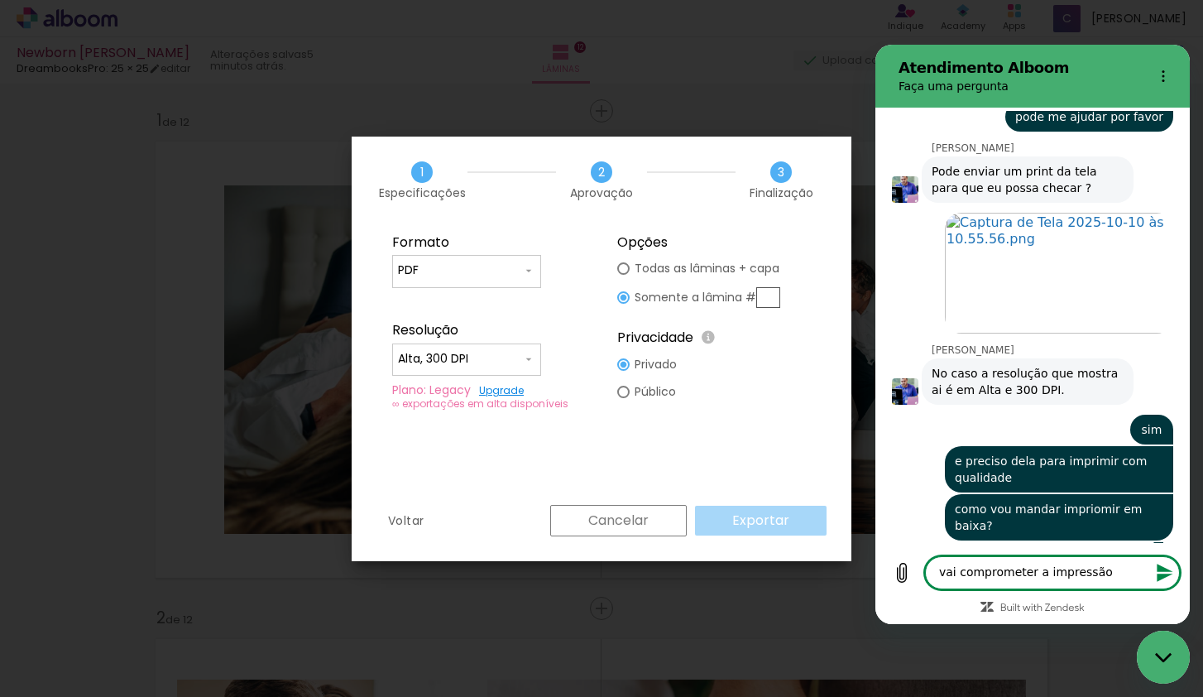
type textarea "vai comprometer a impressão"
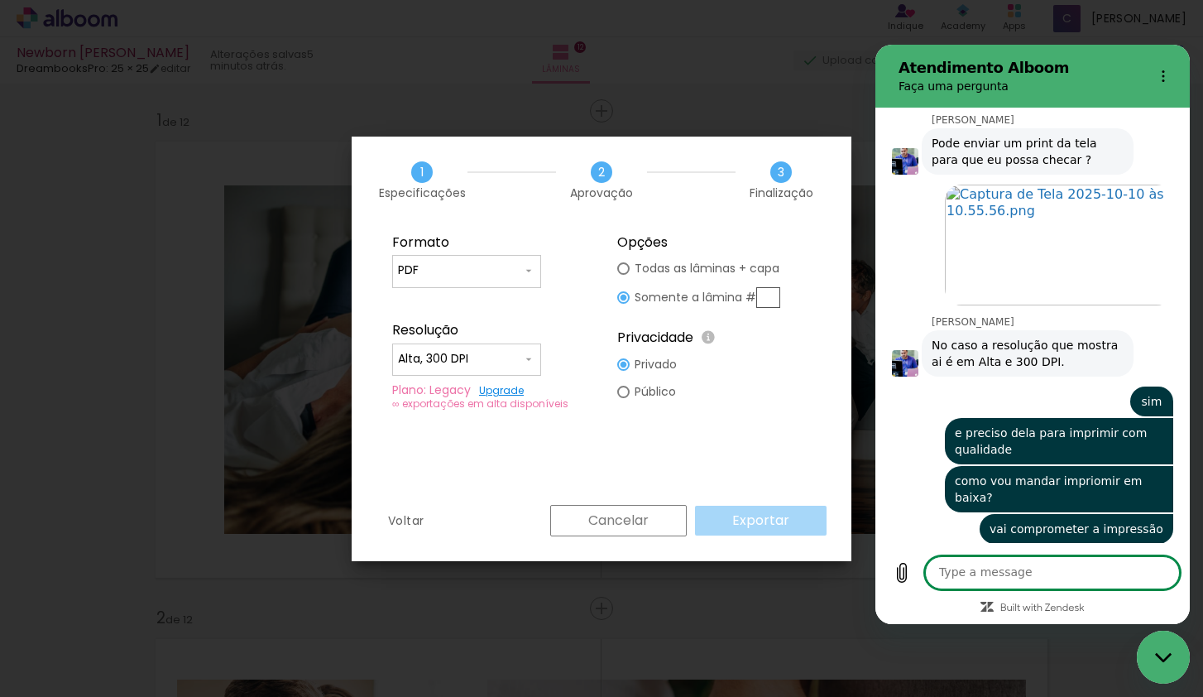
scroll to position [1318, 0]
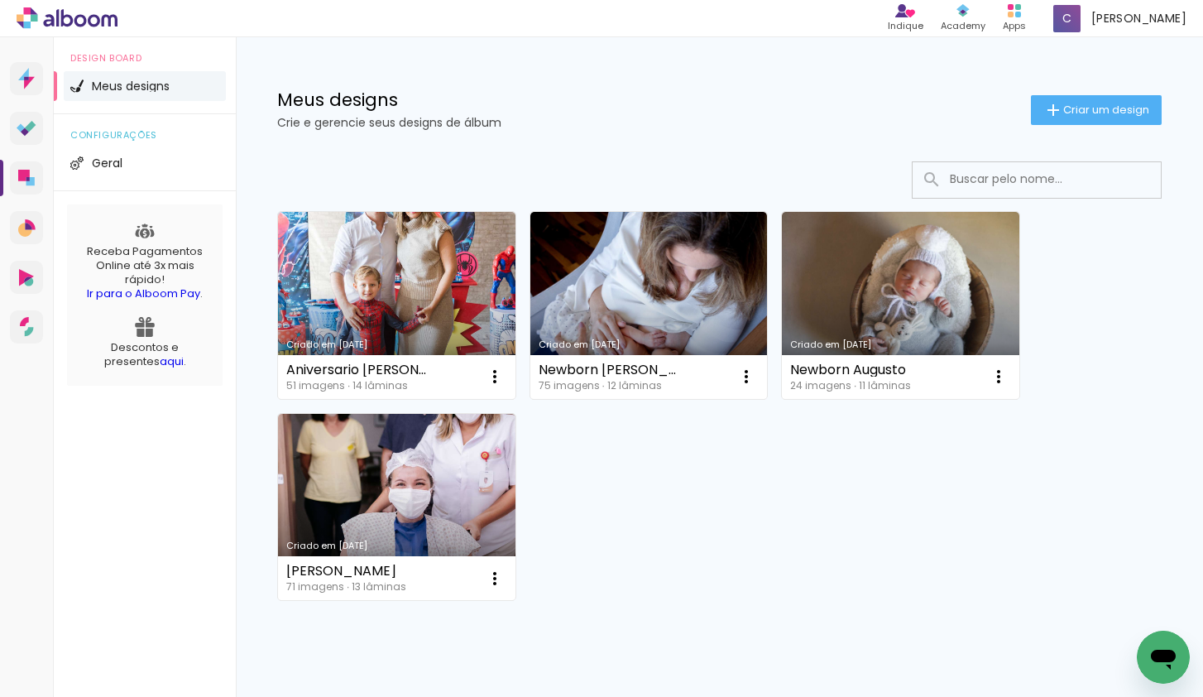
click at [1167, 637] on div "Open messaging window" at bounding box center [1164, 657] width 50 height 50
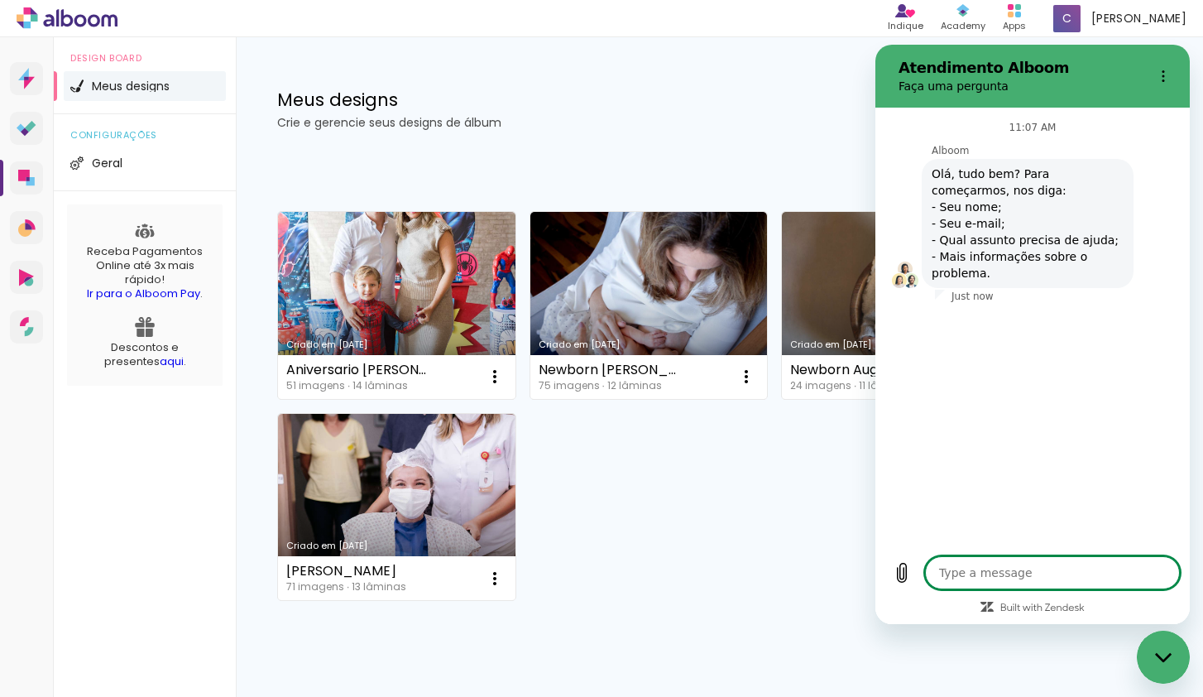
type textarea "x"
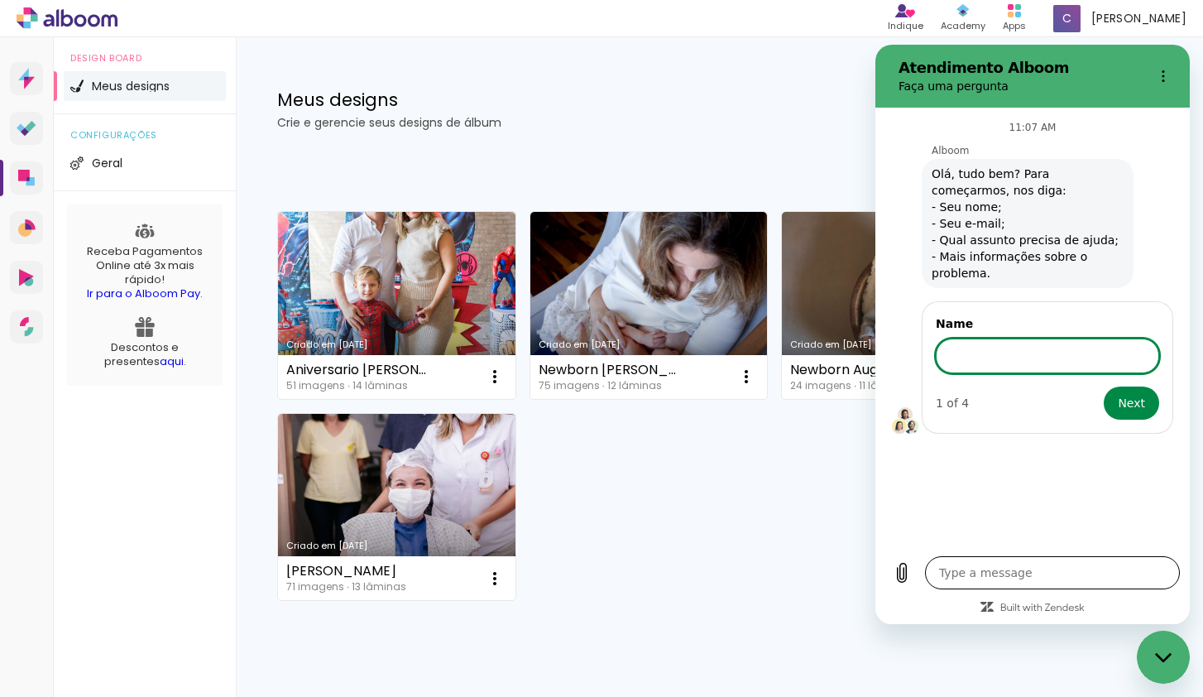
click at [1024, 573] on textarea at bounding box center [1052, 572] width 255 height 33
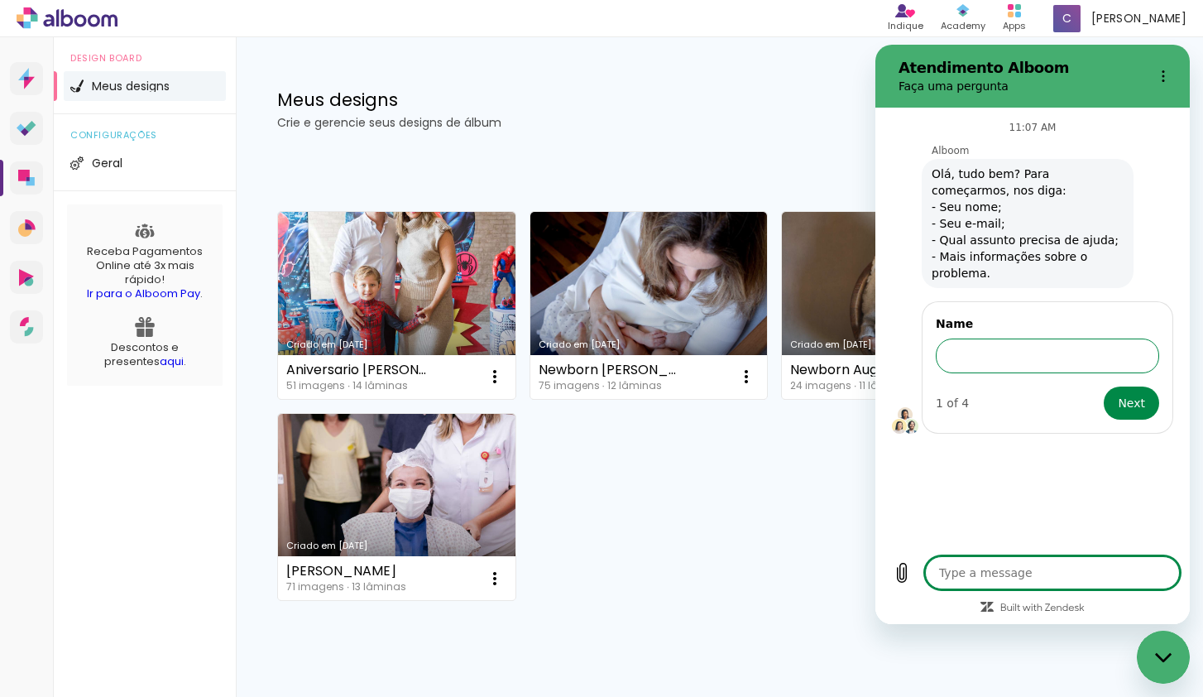
click at [995, 355] on input "Name" at bounding box center [1047, 355] width 223 height 35
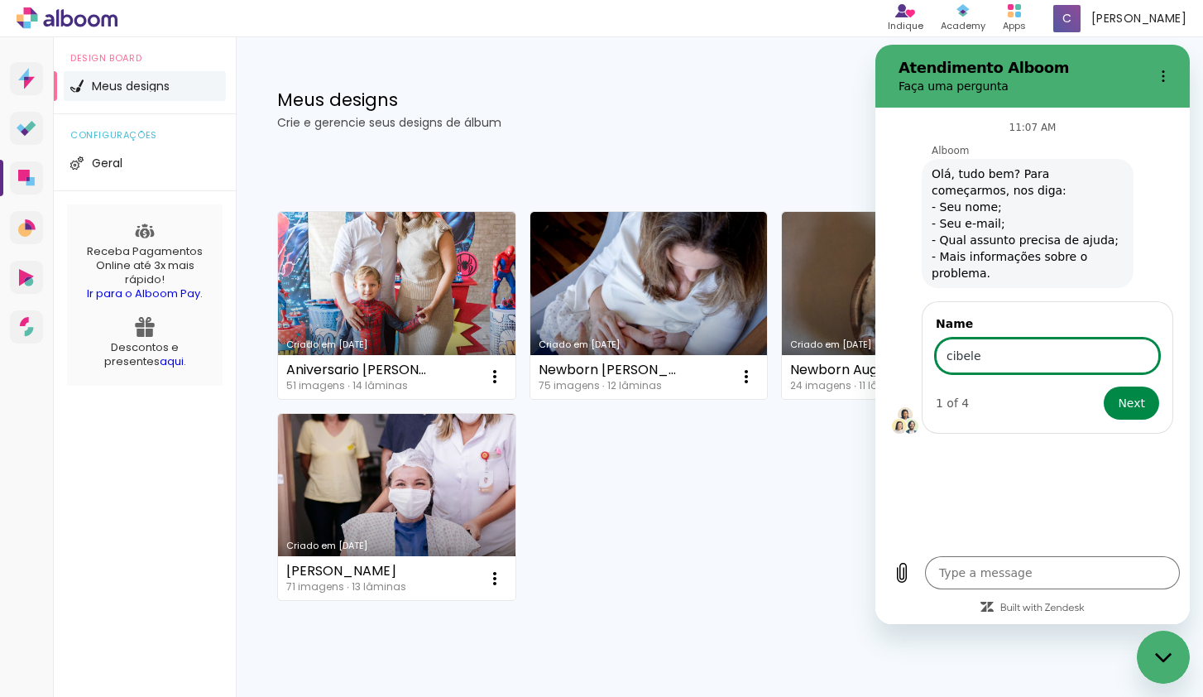
type input "cibele"
click at [1104, 386] on button "Next" at bounding box center [1131, 402] width 55 height 33
type textarea "x"
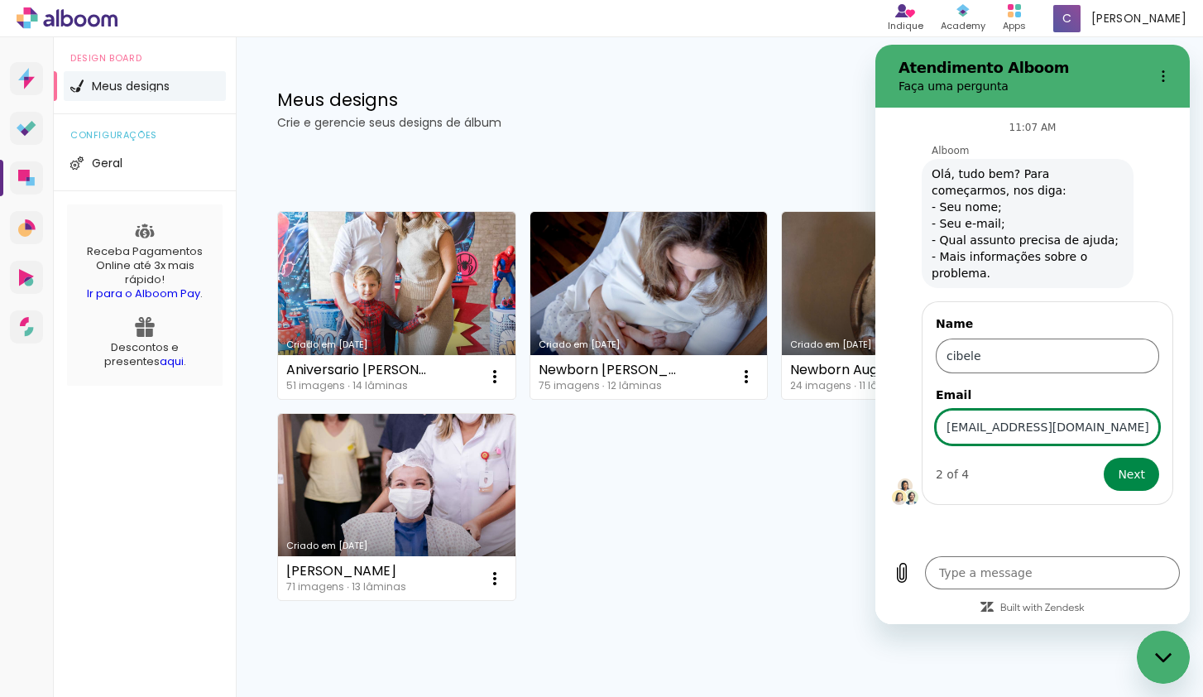
type input "[EMAIL_ADDRESS][DOMAIN_NAME]"
click at [1104, 458] on button "Next" at bounding box center [1131, 474] width 55 height 33
type textarea "x"
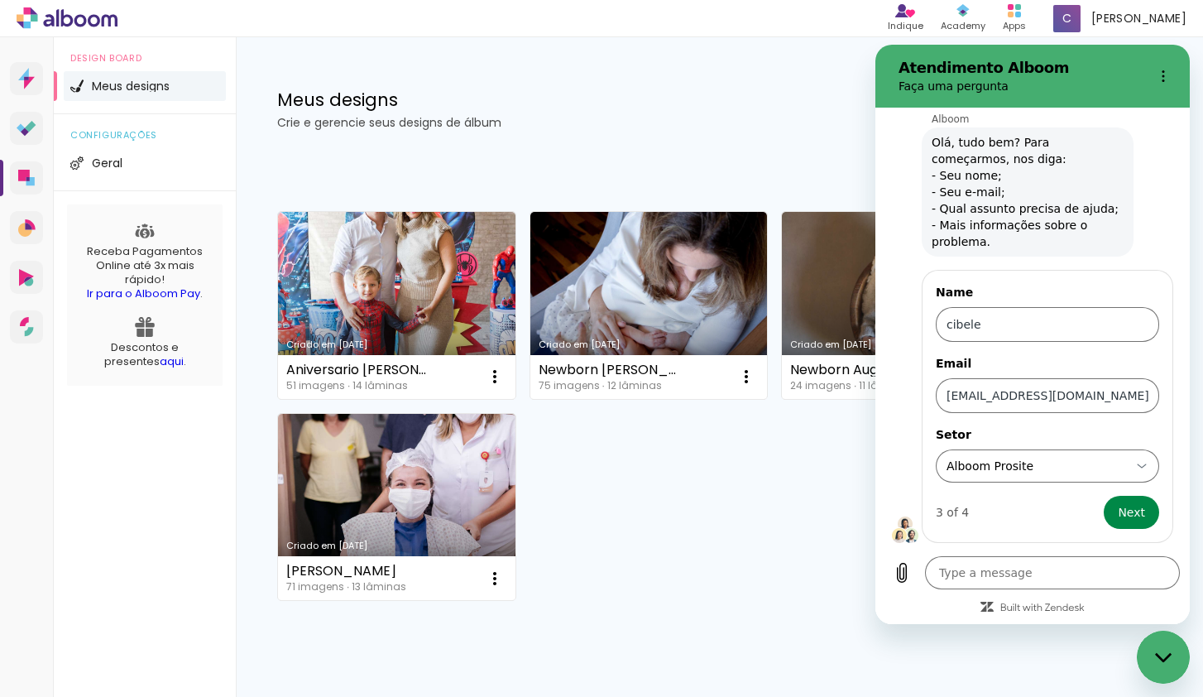
scroll to position [32, 0]
click at [1147, 458] on icon at bounding box center [1141, 464] width 13 height 13
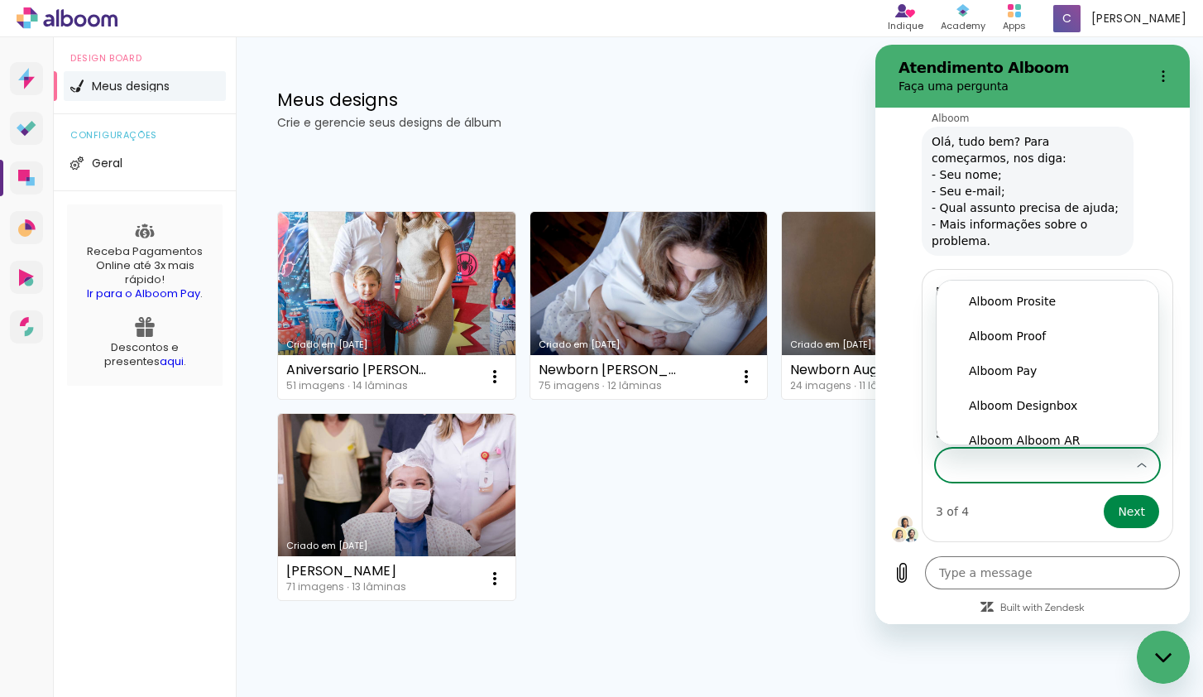
scroll to position [13, 0]
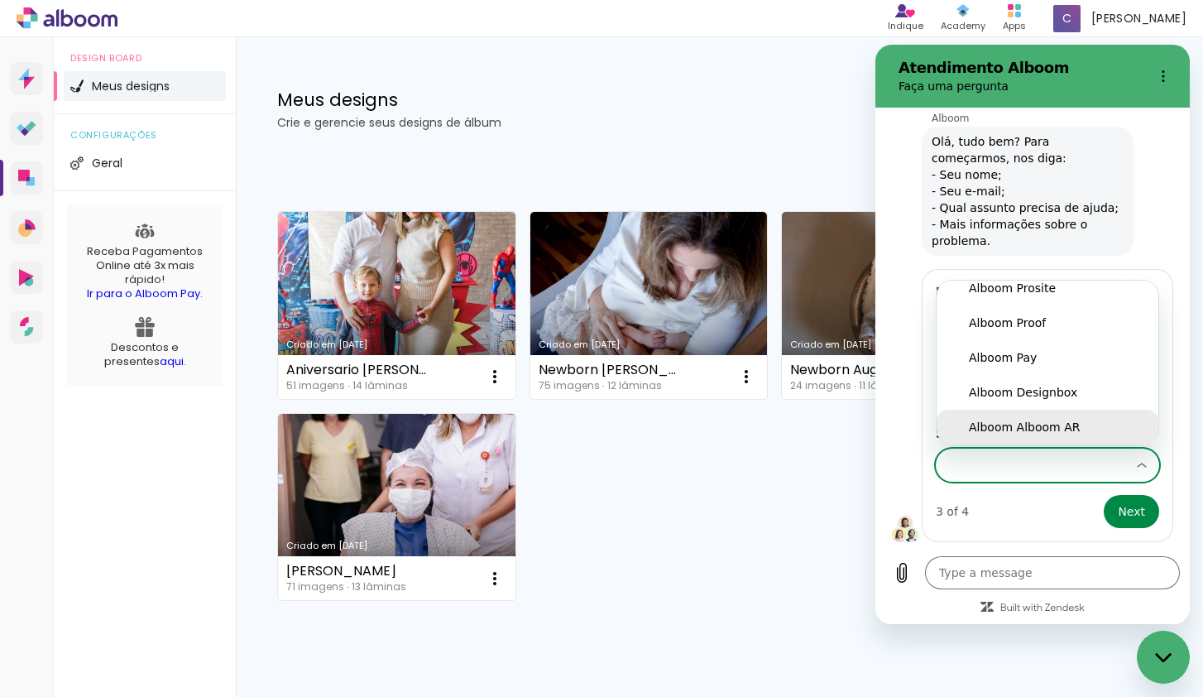
click at [1094, 410] on li "Alboom Alboom AR" at bounding box center [1048, 427] width 222 height 35
type input "Alboom Alboom AR"
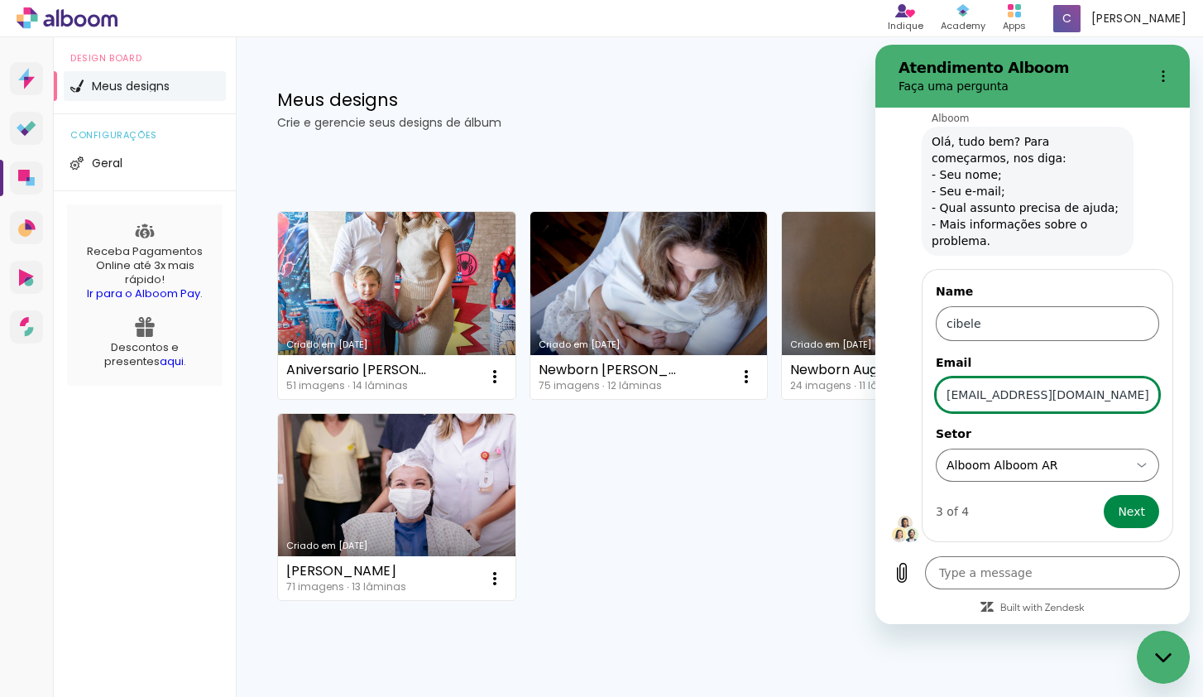
click at [1094, 410] on input "[EMAIL_ADDRESS][DOMAIN_NAME]" at bounding box center [1047, 394] width 223 height 35
click at [1091, 454] on div "Alboom Alboom AR Alboom Alboom AR" at bounding box center [1037, 465] width 185 height 30
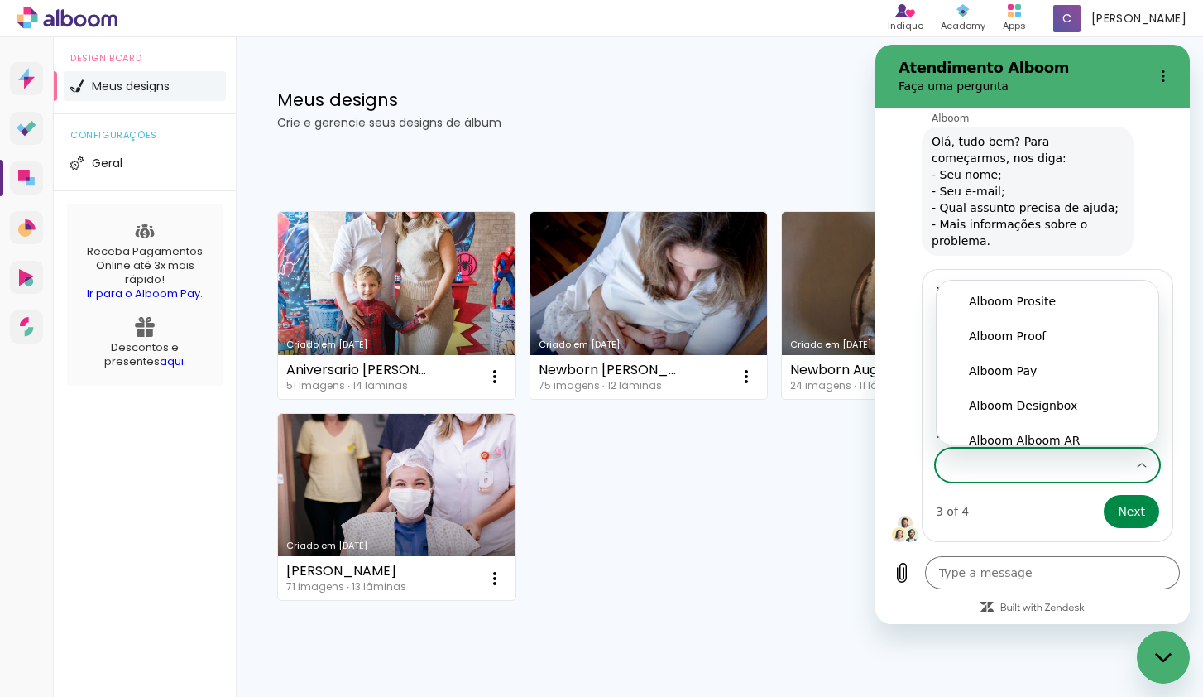
scroll to position [13, 0]
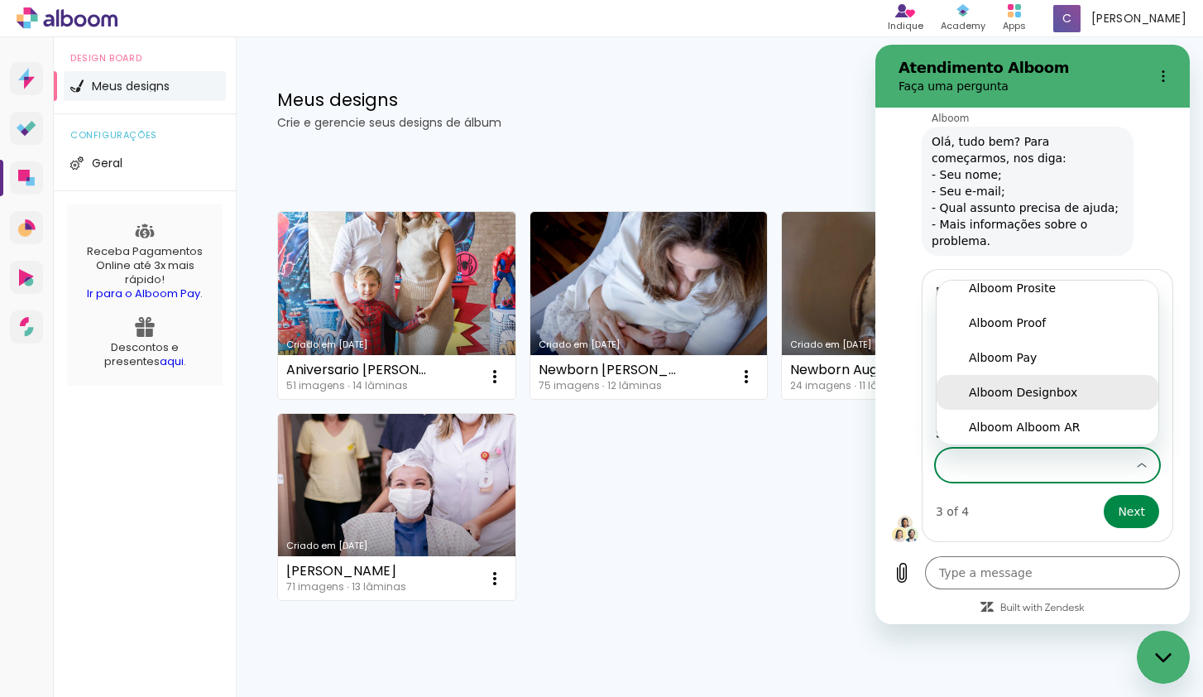
click at [1079, 396] on div "Alboom Designbox" at bounding box center [1047, 392] width 157 height 17
type input "Alboom Designbox"
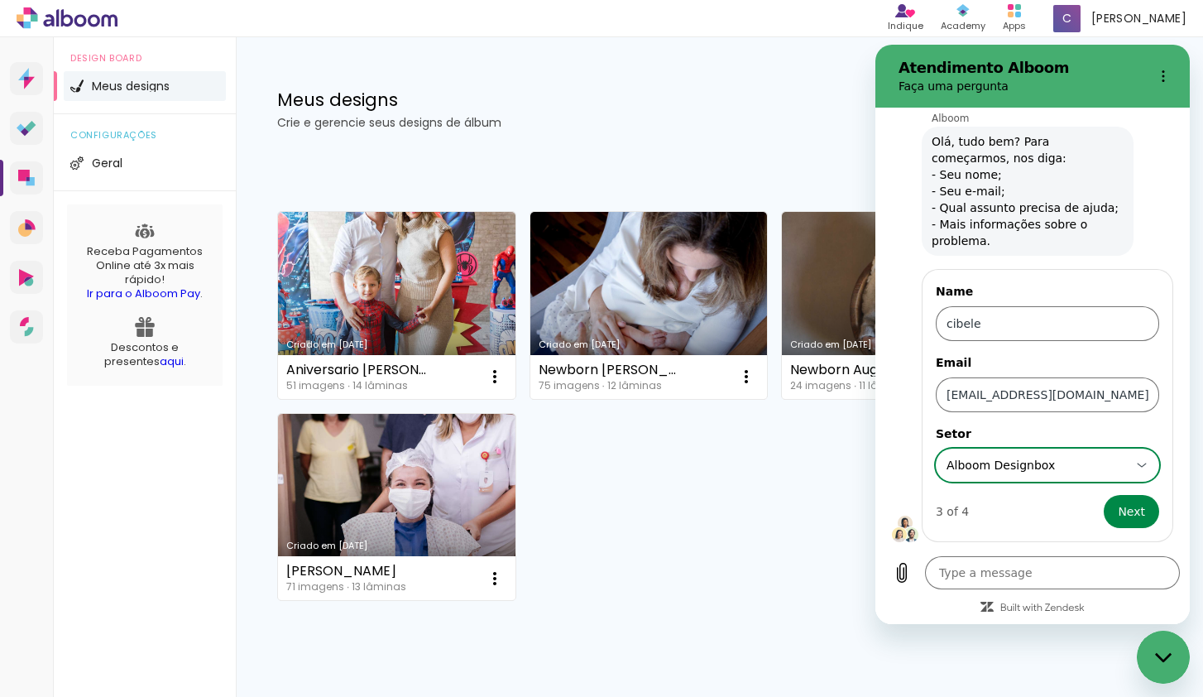
scroll to position [0, 0]
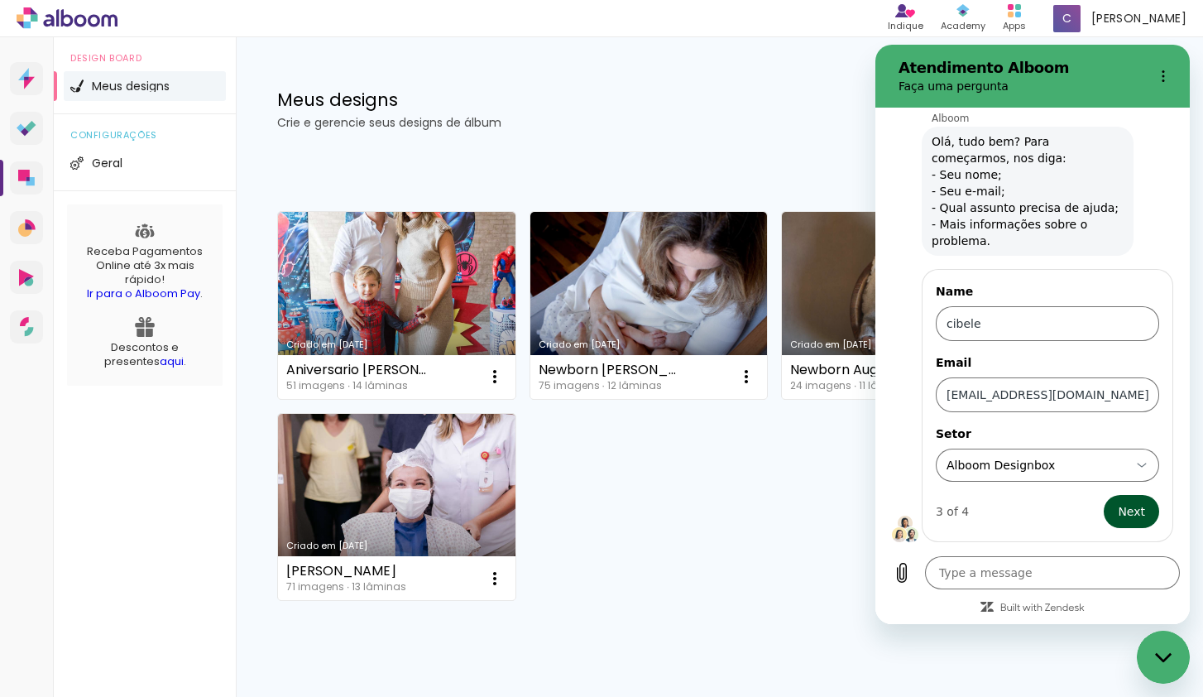
click at [1141, 515] on span "Next" at bounding box center [1131, 511] width 27 height 20
type textarea "x"
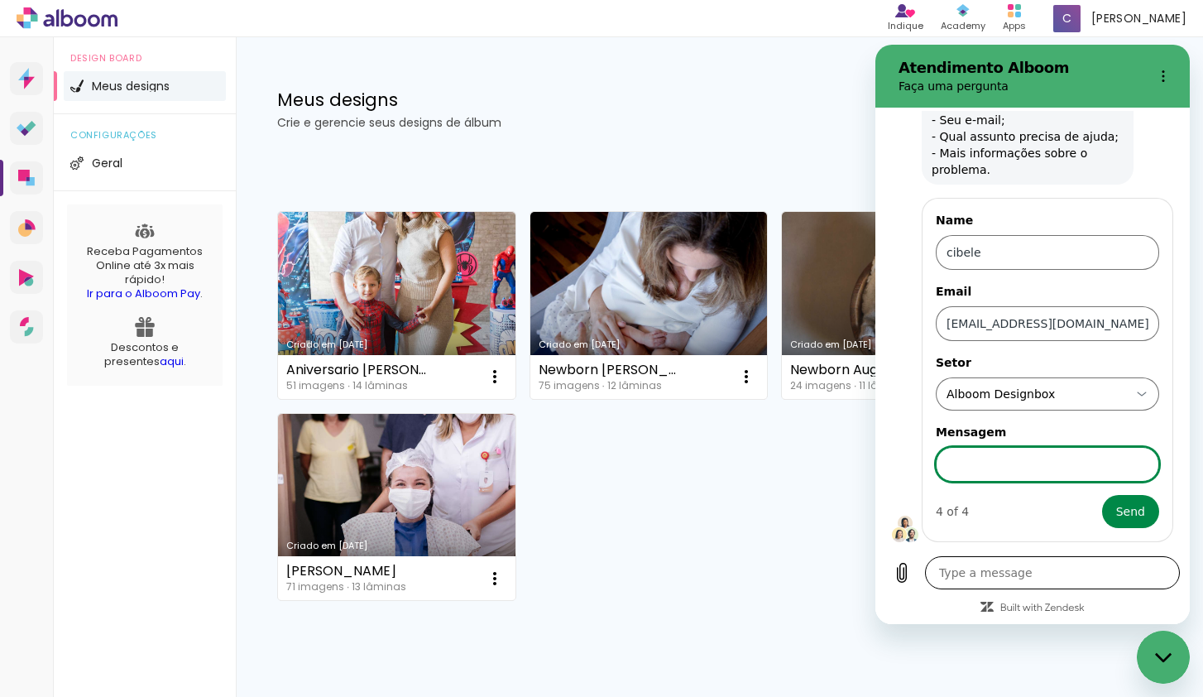
click at [1053, 579] on textarea at bounding box center [1052, 572] width 255 height 33
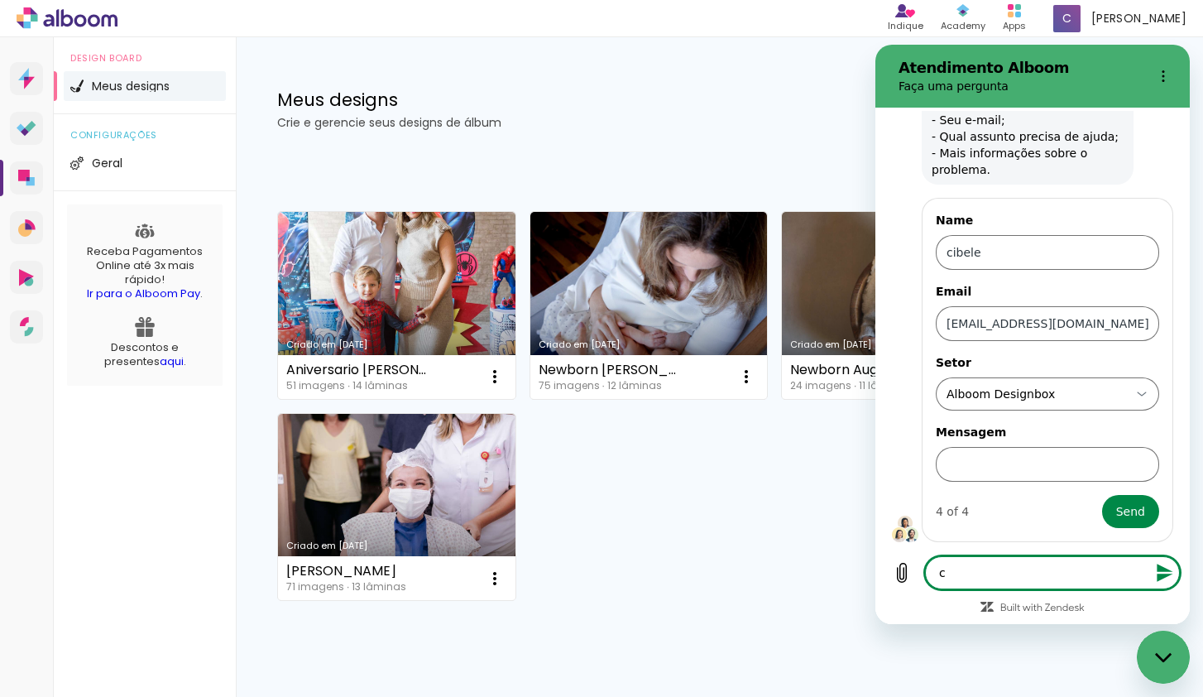
type textarea "c"
type textarea "x"
type textarea "co"
type textarea "x"
type textarea "cos"
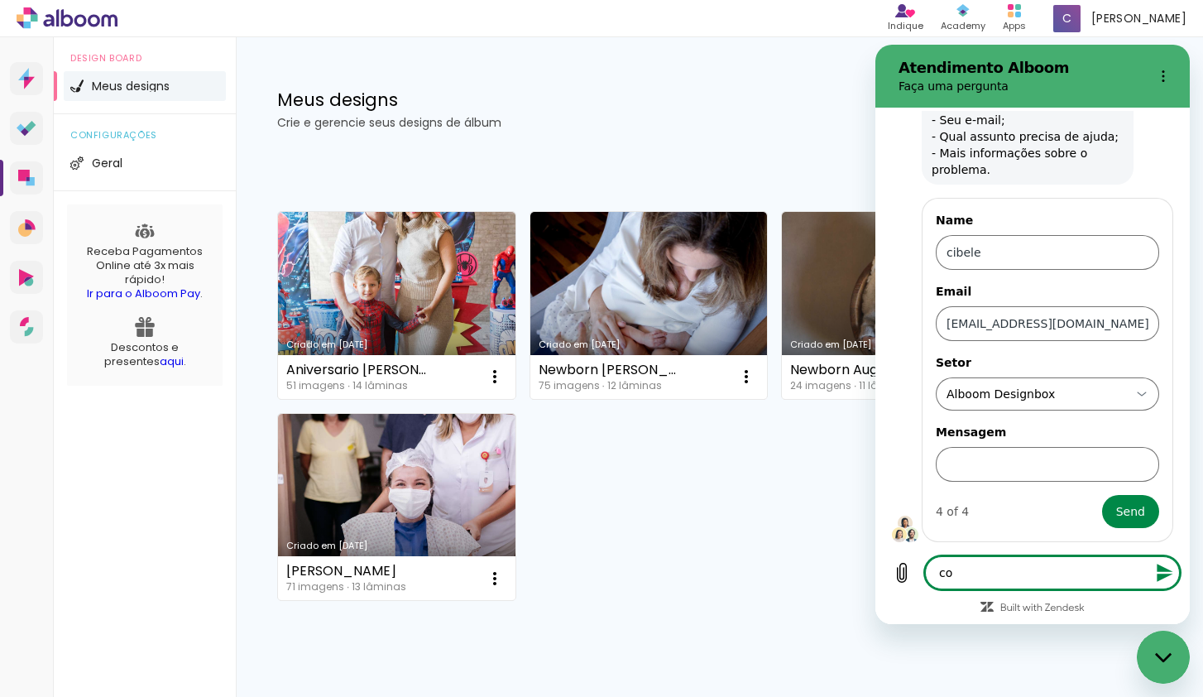
type textarea "x"
type textarea "cose"
type textarea "x"
type textarea "coseg"
type textarea "x"
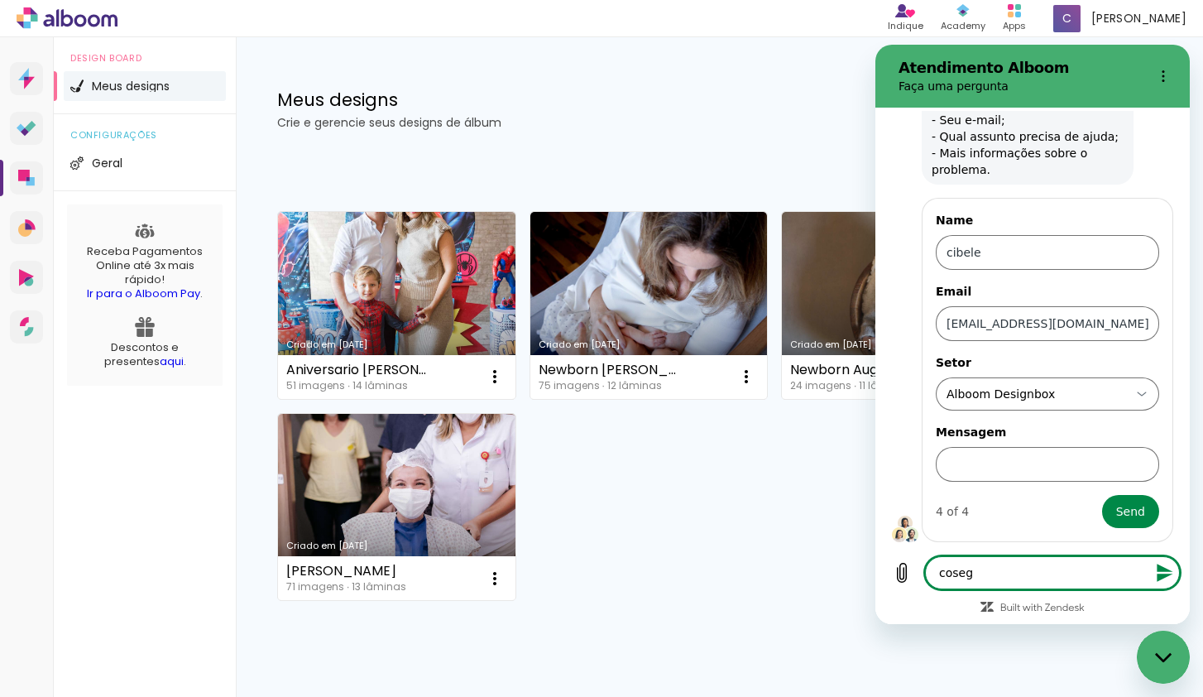
type textarea "cosegu"
type textarea "x"
type textarea "cosegue"
type textarea "x"
type textarea "cosegue"
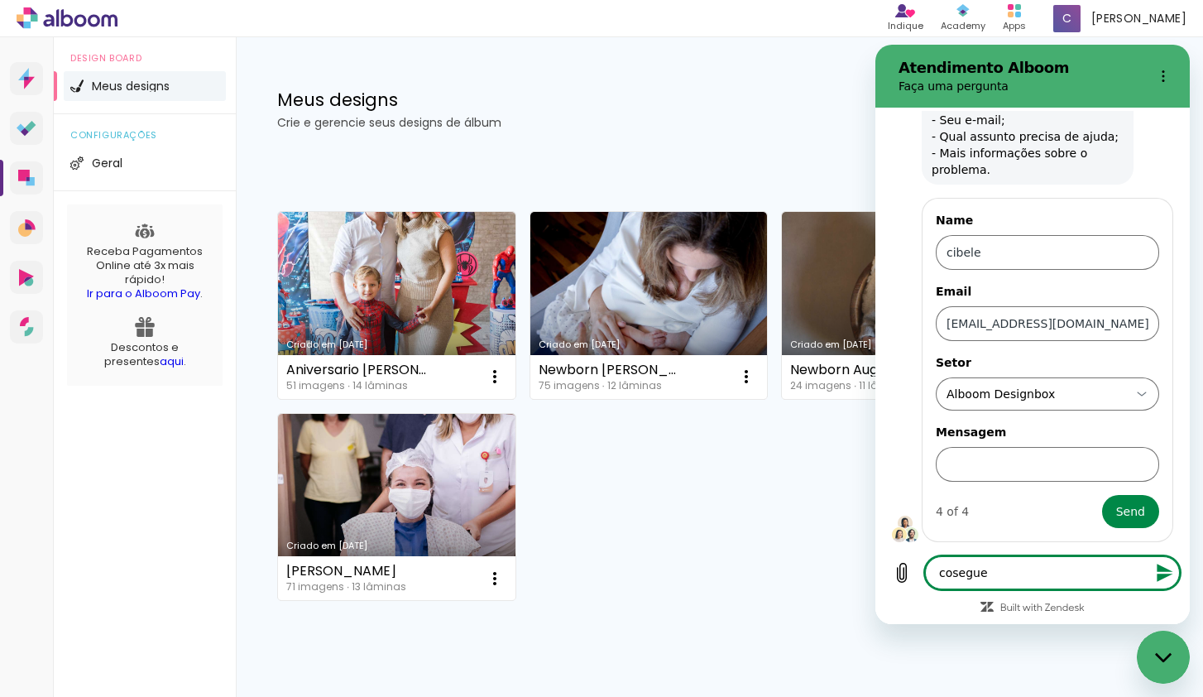
type textarea "x"
type textarea "cosegue"
type textarea "x"
type textarea "cosegu"
type textarea "x"
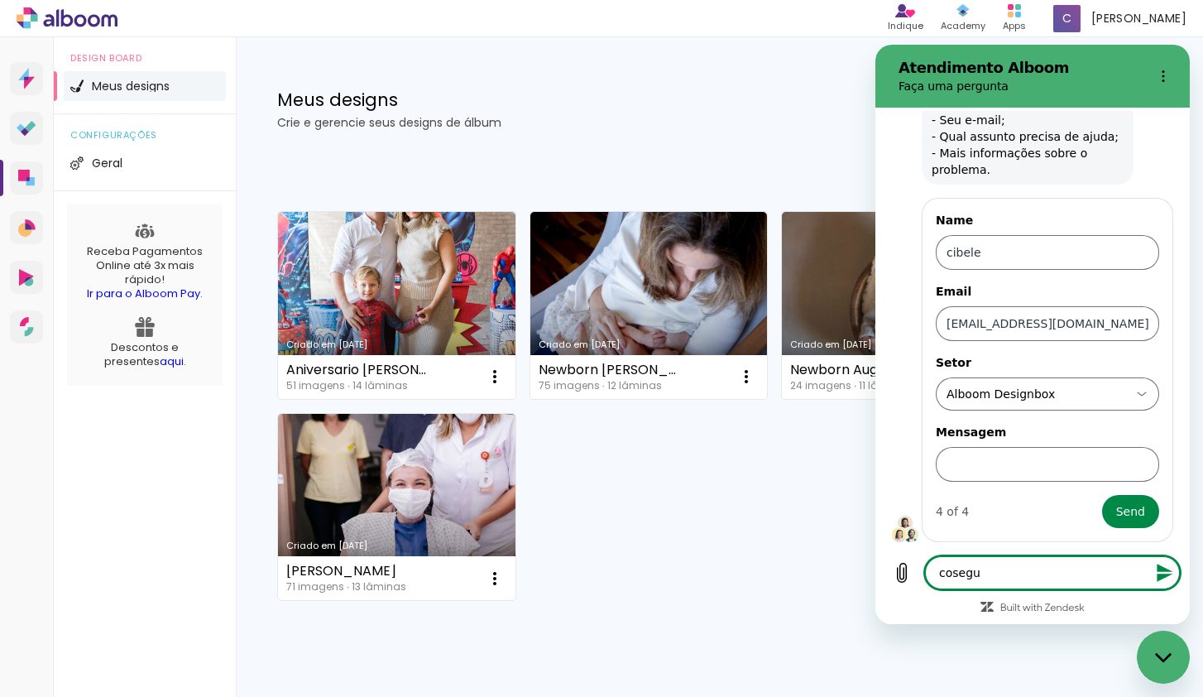
type textarea "coseg"
type textarea "x"
type textarea "cose"
type textarea "x"
type textarea "cos"
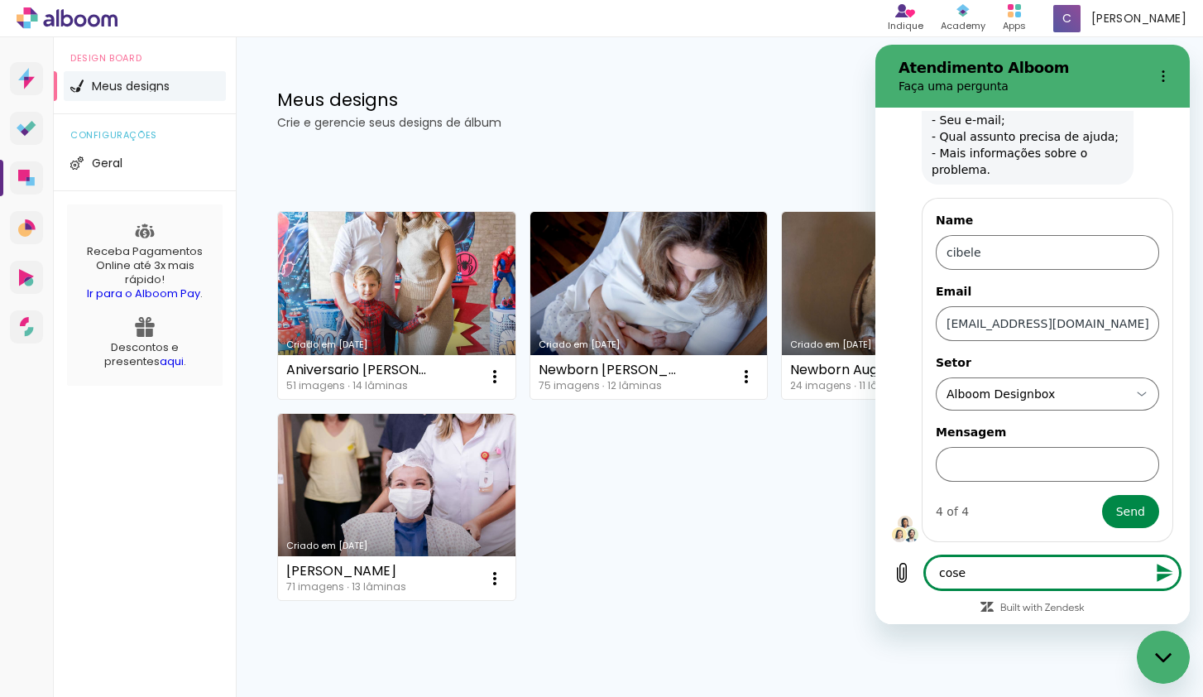
type textarea "x"
type textarea "co"
type textarea "x"
type textarea "con"
type textarea "x"
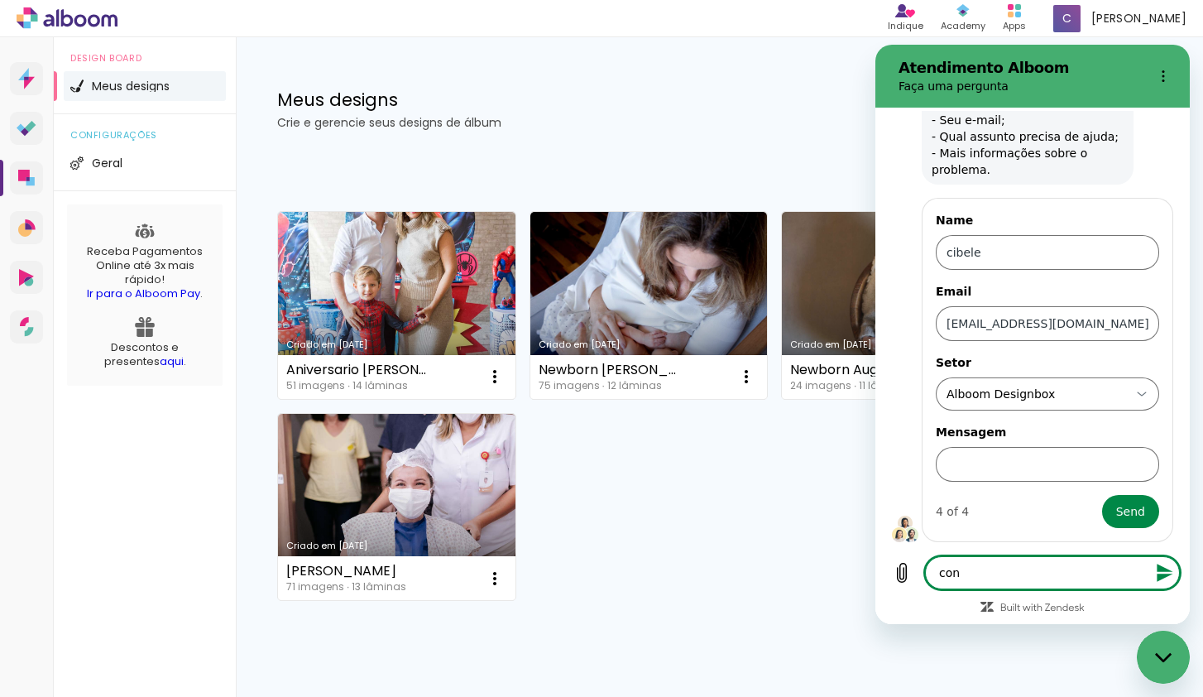
type textarea "cons"
type textarea "x"
type textarea "conse"
type textarea "x"
type textarea "conseg"
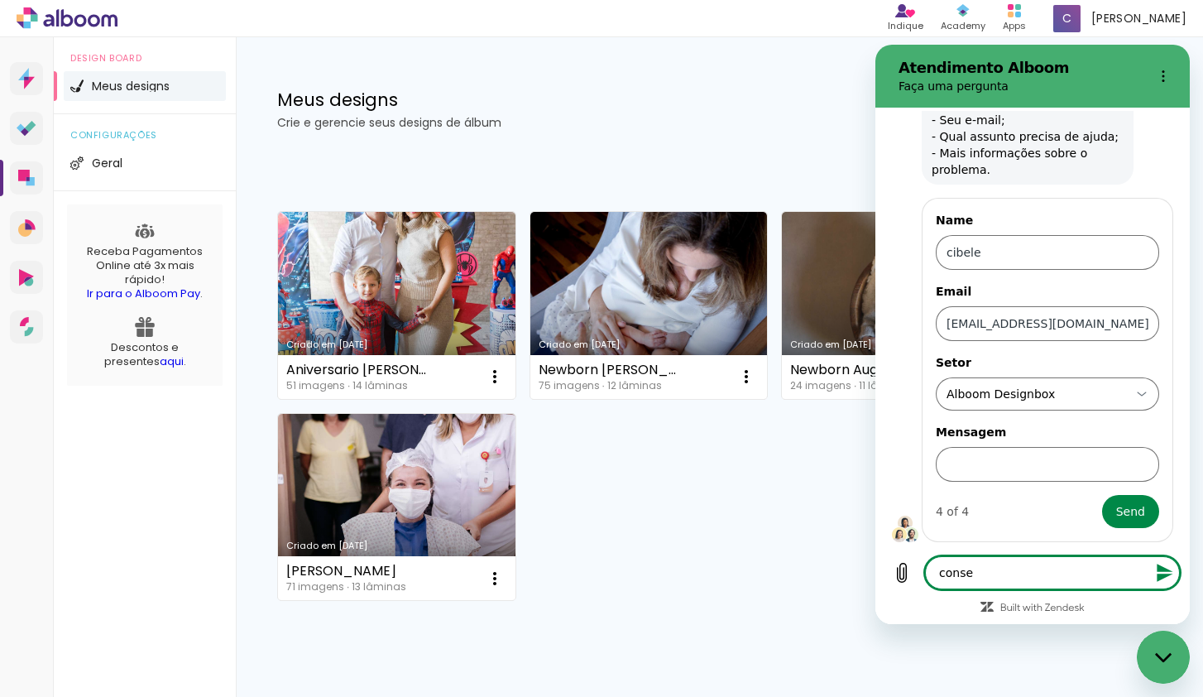
type textarea "x"
type textarea "consegu"
type textarea "x"
type textarea "consegue"
type textarea "x"
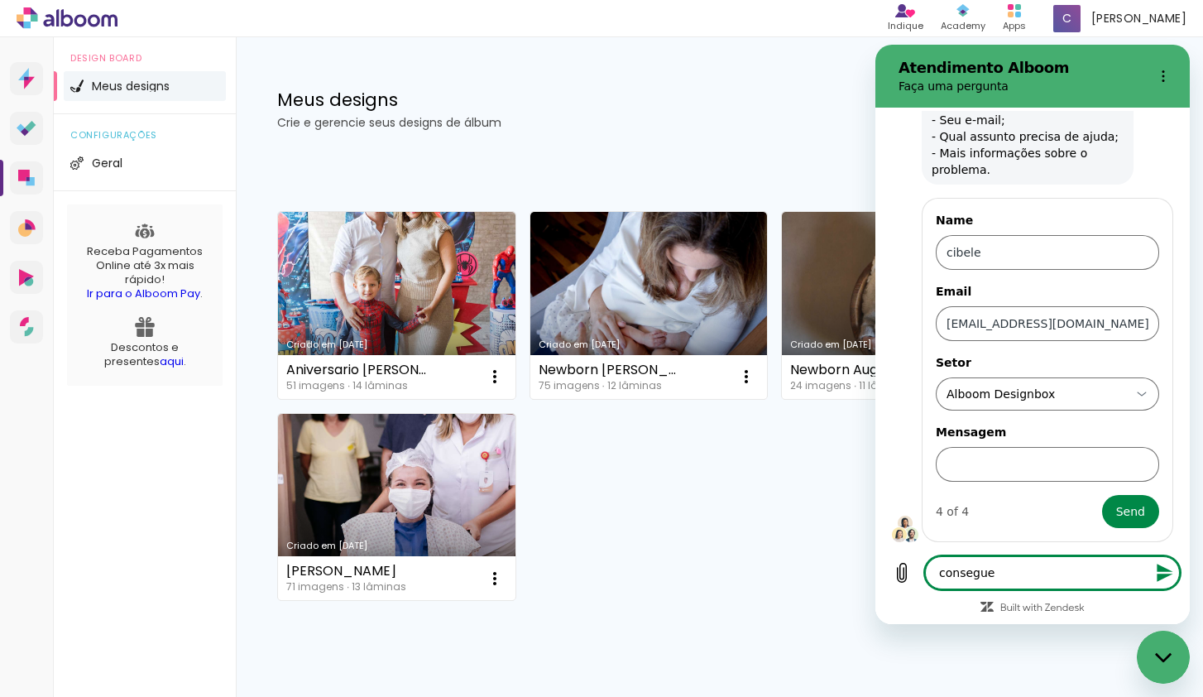
type textarea "consegue"
type textarea "x"
type textarea "consegue e"
type textarea "x"
type textarea "consegue"
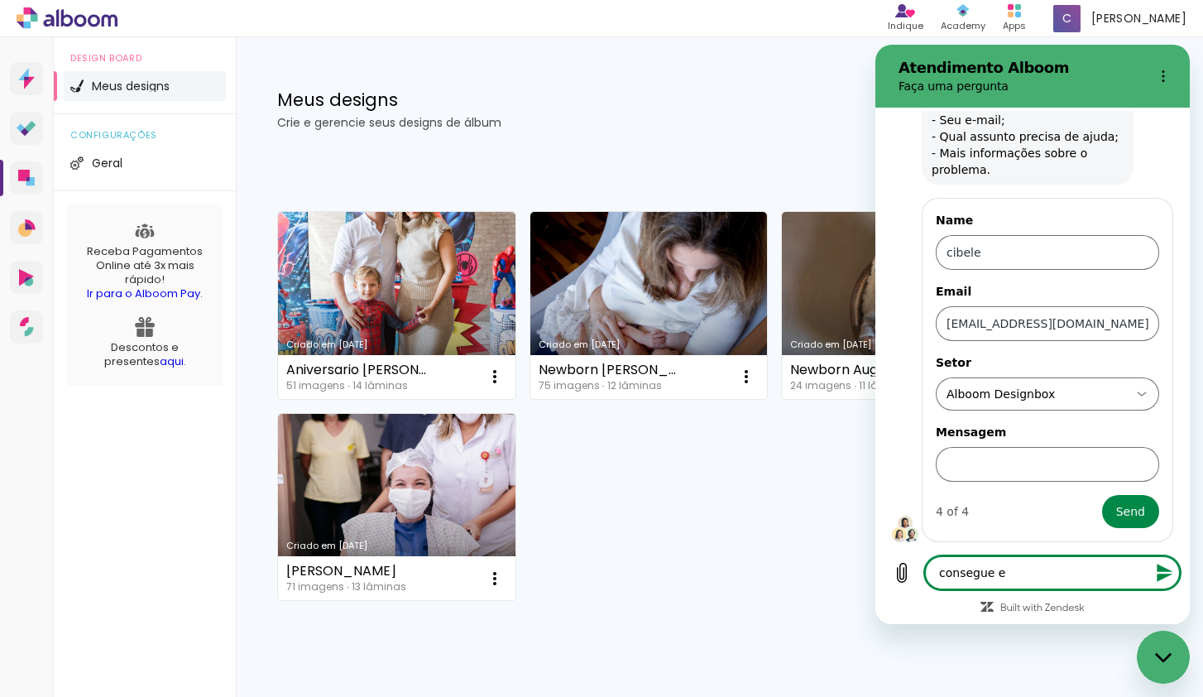
type textarea "x"
type textarea "consegue r"
type textarea "x"
type textarea "consegue re"
type textarea "x"
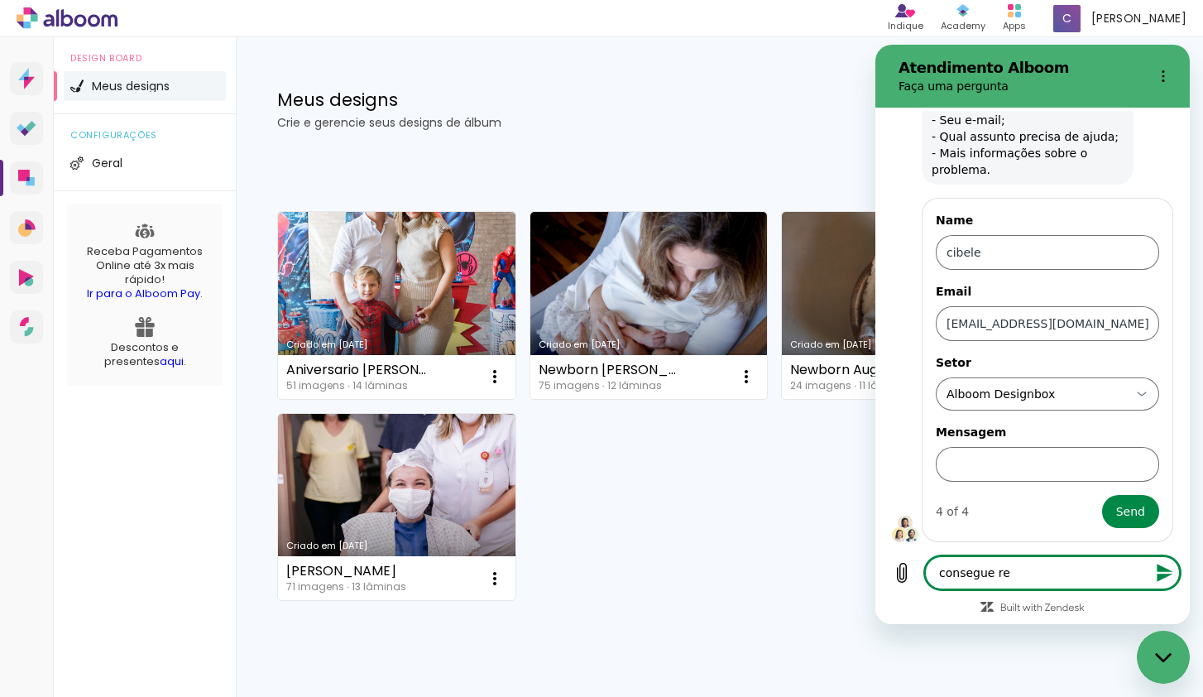
type textarea "consegue res"
type textarea "x"
type textarea "consegue resg"
type textarea "x"
type textarea "consegue resga"
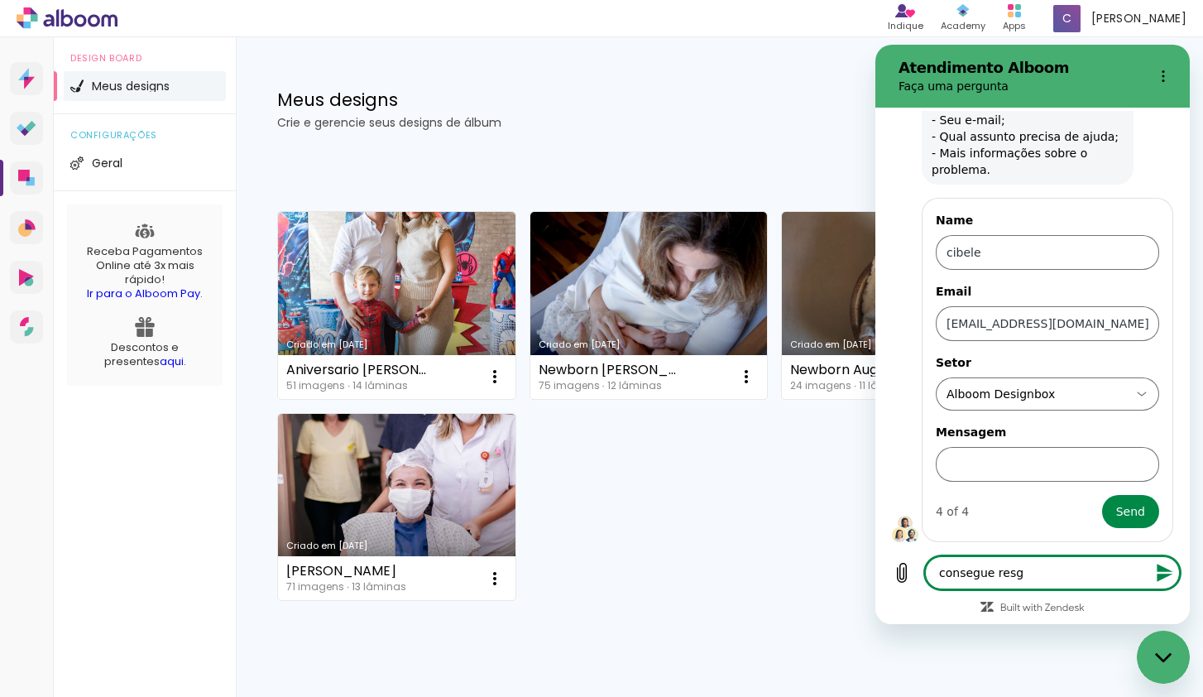
type textarea "x"
type textarea "consegue resgat"
type textarea "x"
type textarea "consegue resgata"
type textarea "x"
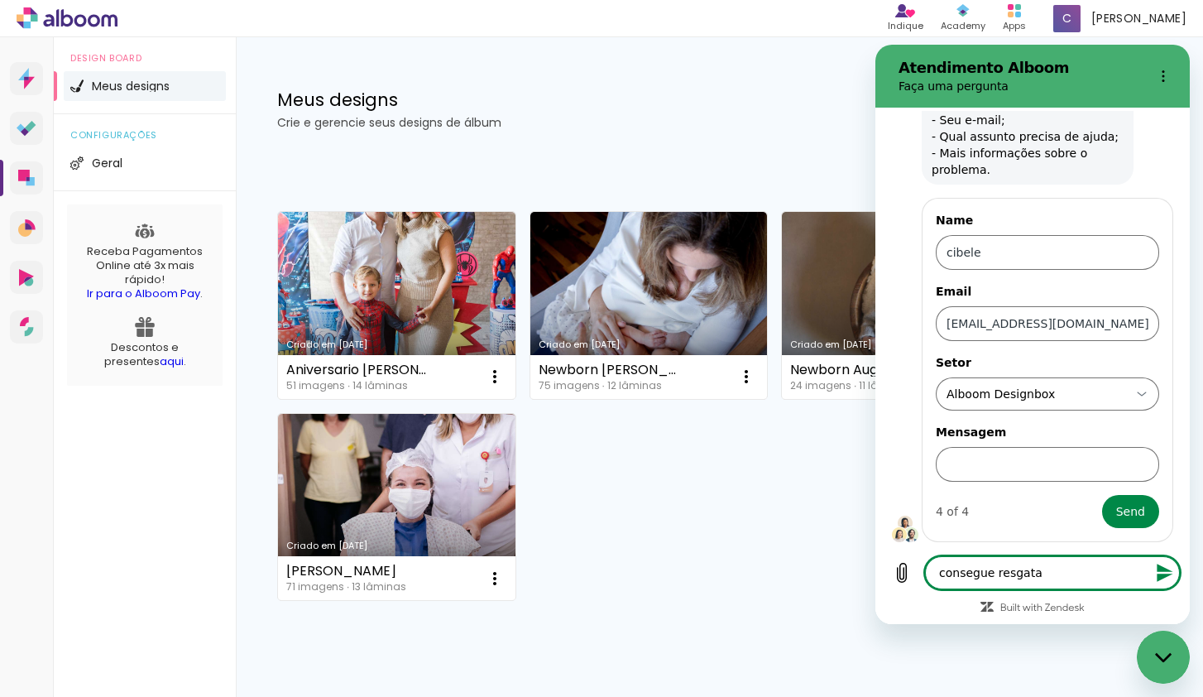
type textarea "consegue resgatar"
type textarea "x"
type textarea "consegue resgatar"
type textarea "x"
type textarea "consegue resgatar a"
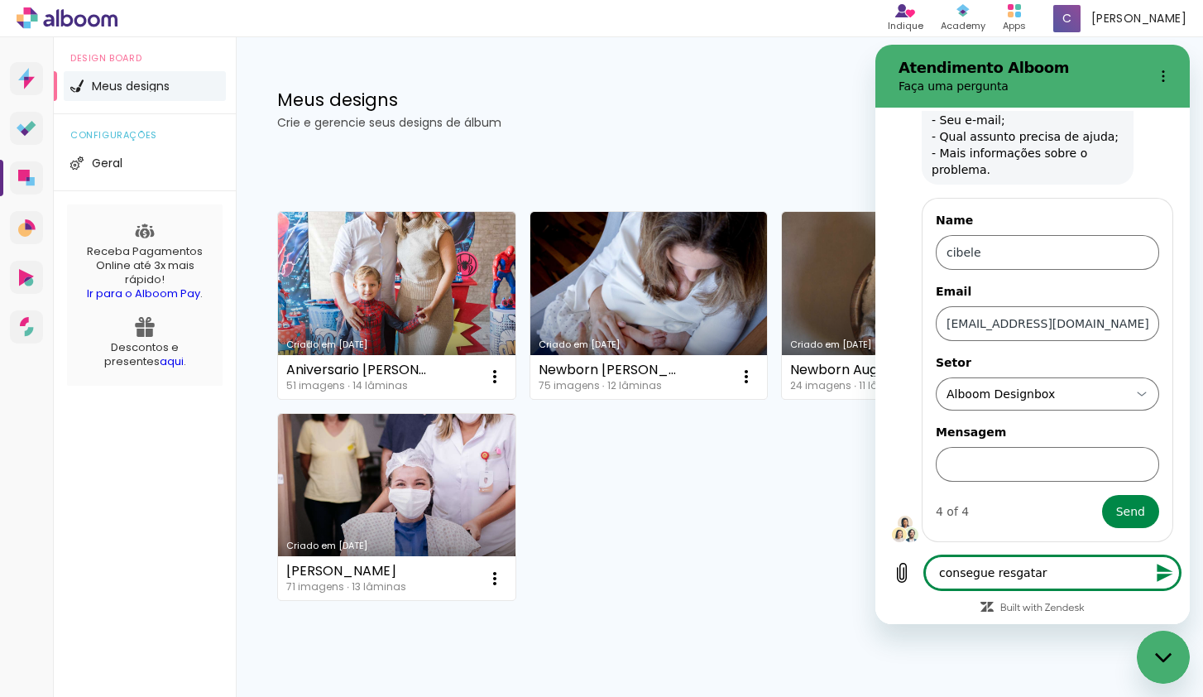
type textarea "x"
type textarea "consegue resgatar a"
type textarea "x"
type textarea "consegue resgatar a u"
type textarea "x"
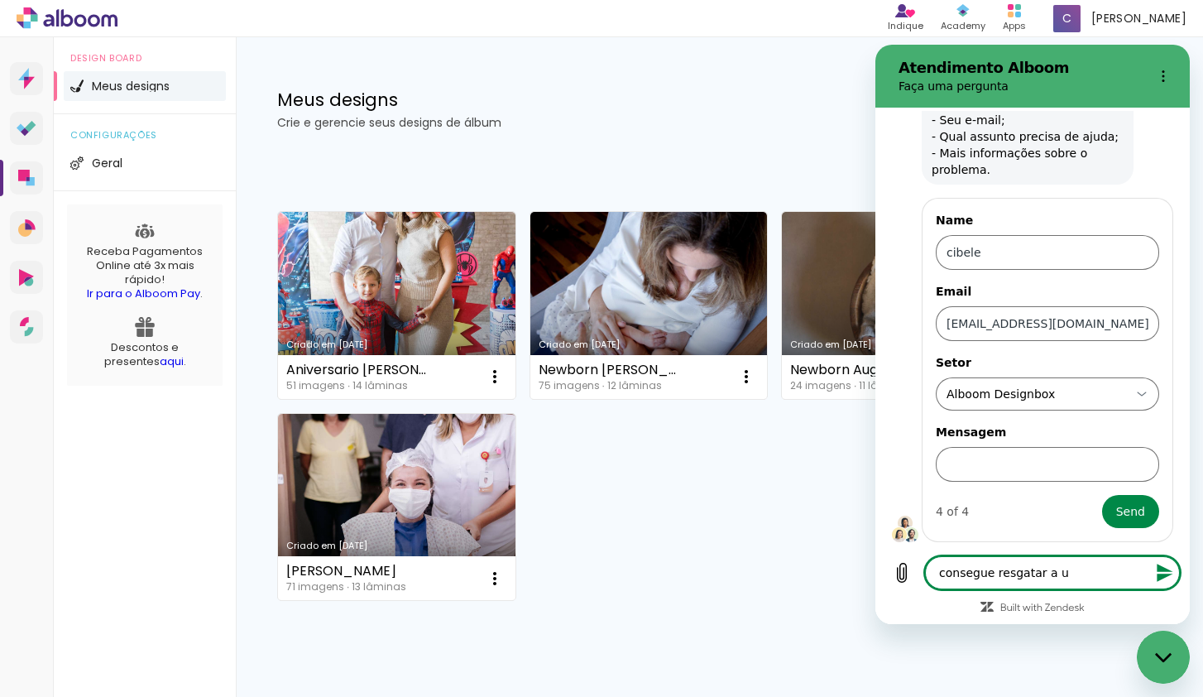
type textarea "consegue resgatar a uk"
type textarea "x"
type textarea "consegue resgatar a ukt"
type textarea "x"
type textarea "consegue resgatar a ukti"
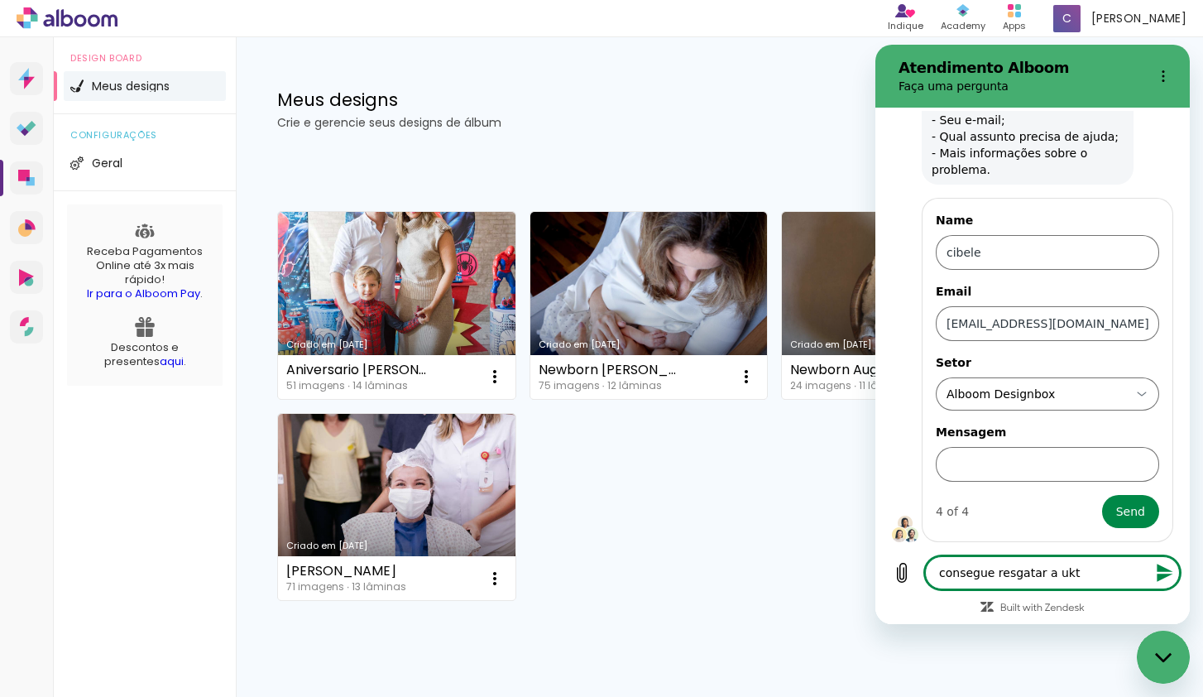
type textarea "x"
type textarea "consegue resgatar a uktim"
type textarea "x"
type textarea "consegue resgatar a uktima"
type textarea "x"
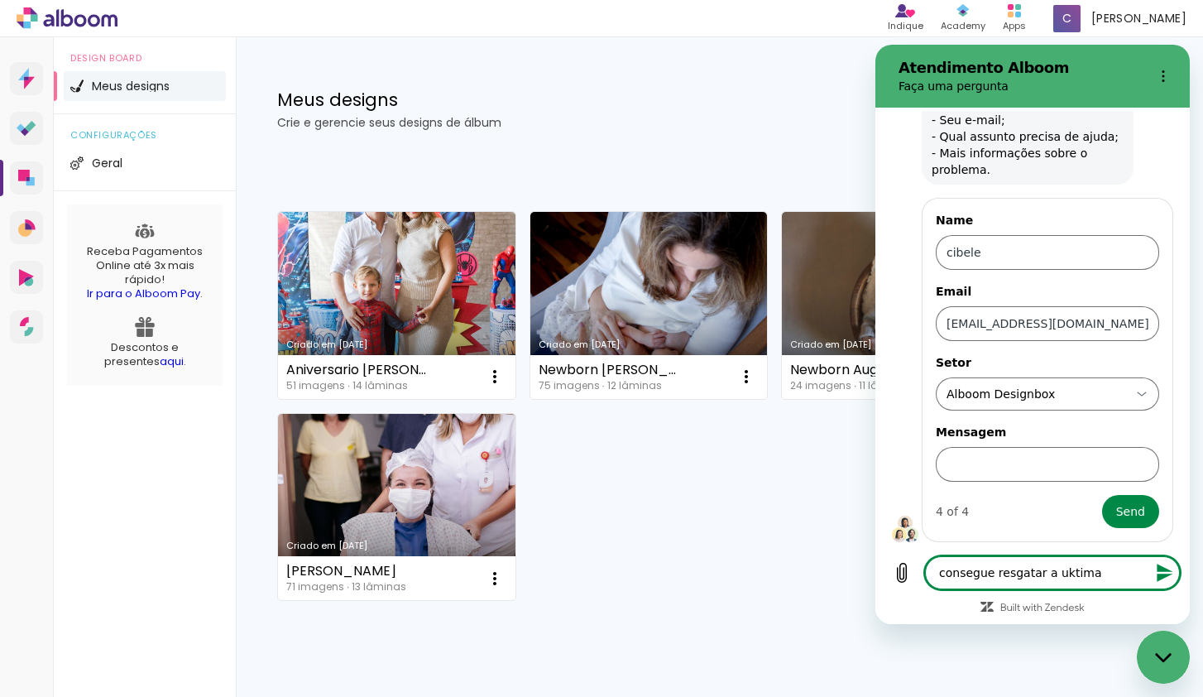
type textarea "consegue resgatar a uktima"
type textarea "x"
type textarea "consegue resgatar a uktima"
type textarea "x"
type textarea "consegue resgatar a uktim"
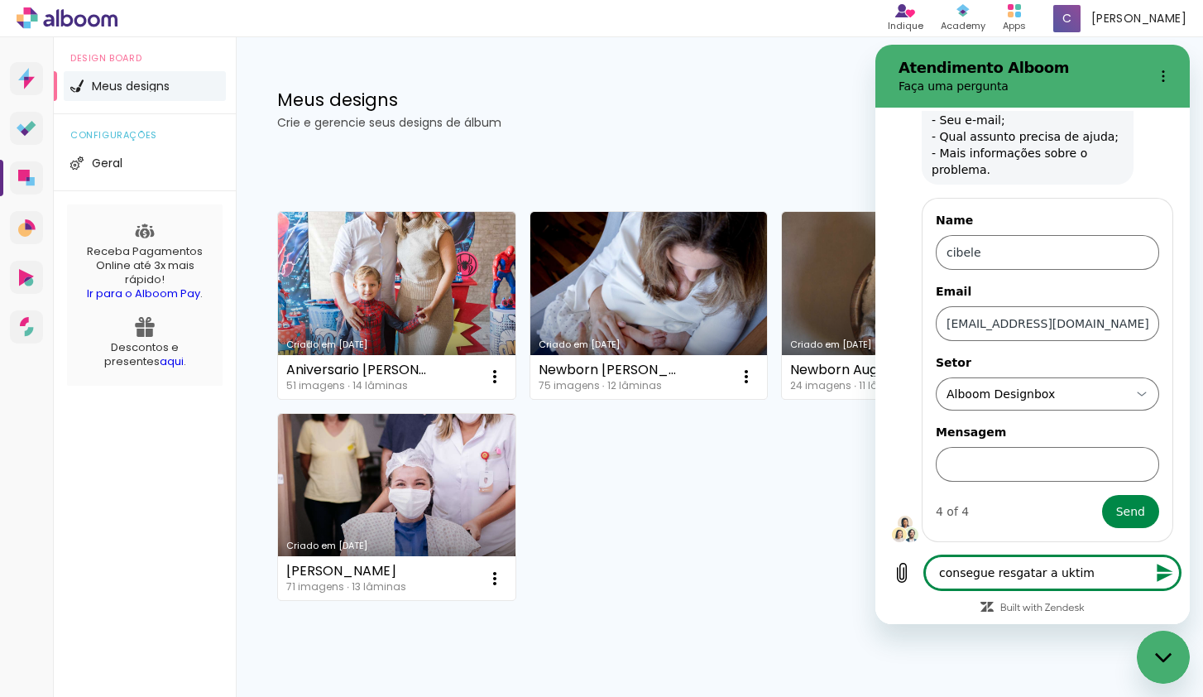
type textarea "x"
type textarea "consegue resgatar a ukti"
type textarea "x"
type textarea "consegue resgatar a ukt"
type textarea "x"
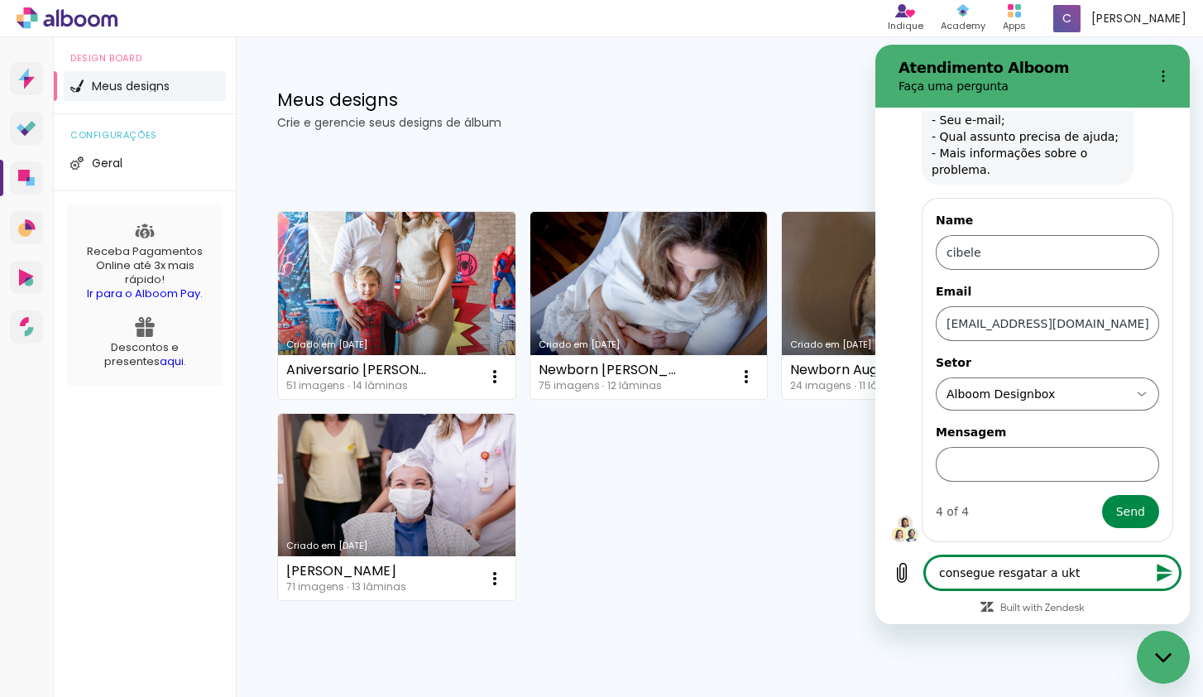
type textarea "consegue resgatar a uk"
type textarea "x"
type textarea "consegue resgatar a u"
type textarea "x"
type textarea "consegue resgatar a ul"
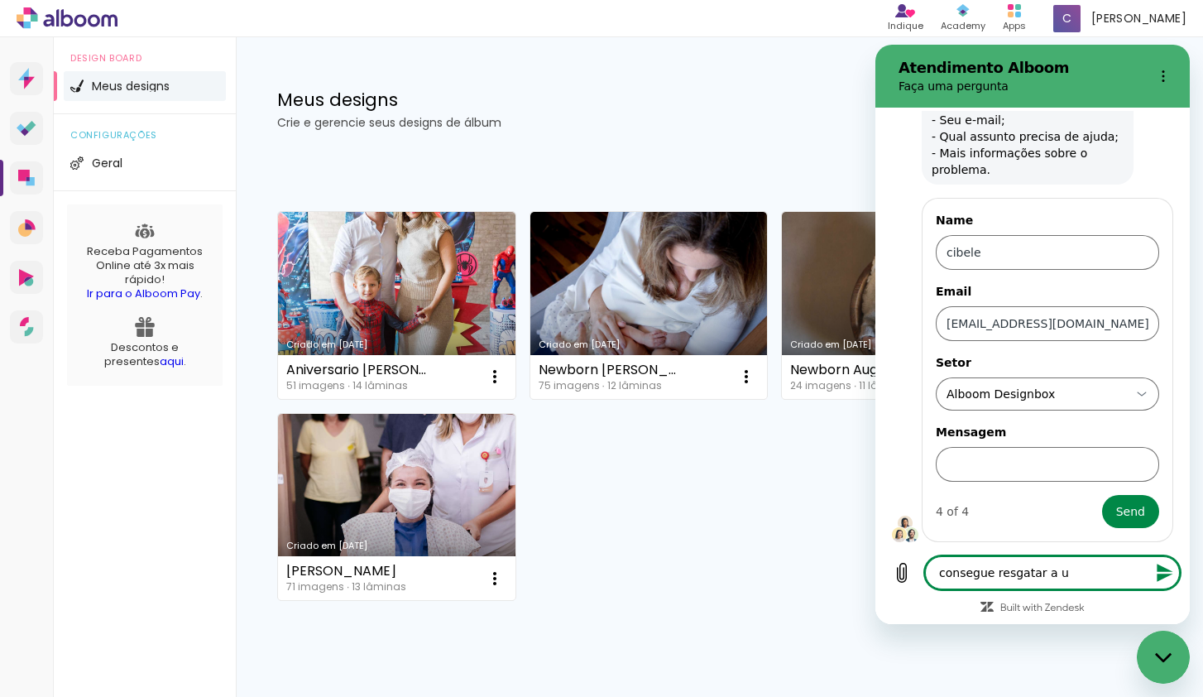
type textarea "x"
type textarea "consegue resgatar a ult"
type textarea "x"
type textarea "consegue resgatar a ulti"
type textarea "x"
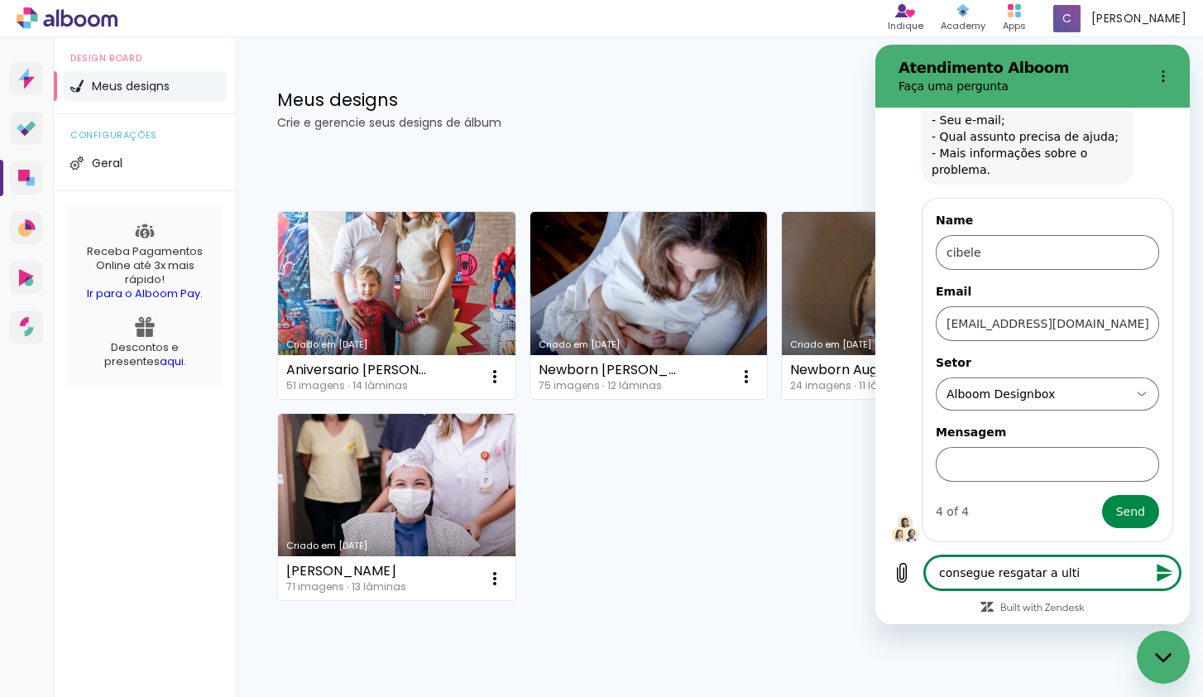
type textarea "consegue resgatar a ultim"
type textarea "x"
type textarea "consegue resgatar a ultima"
type textarea "x"
type textarea "consegue resgatar a ultima"
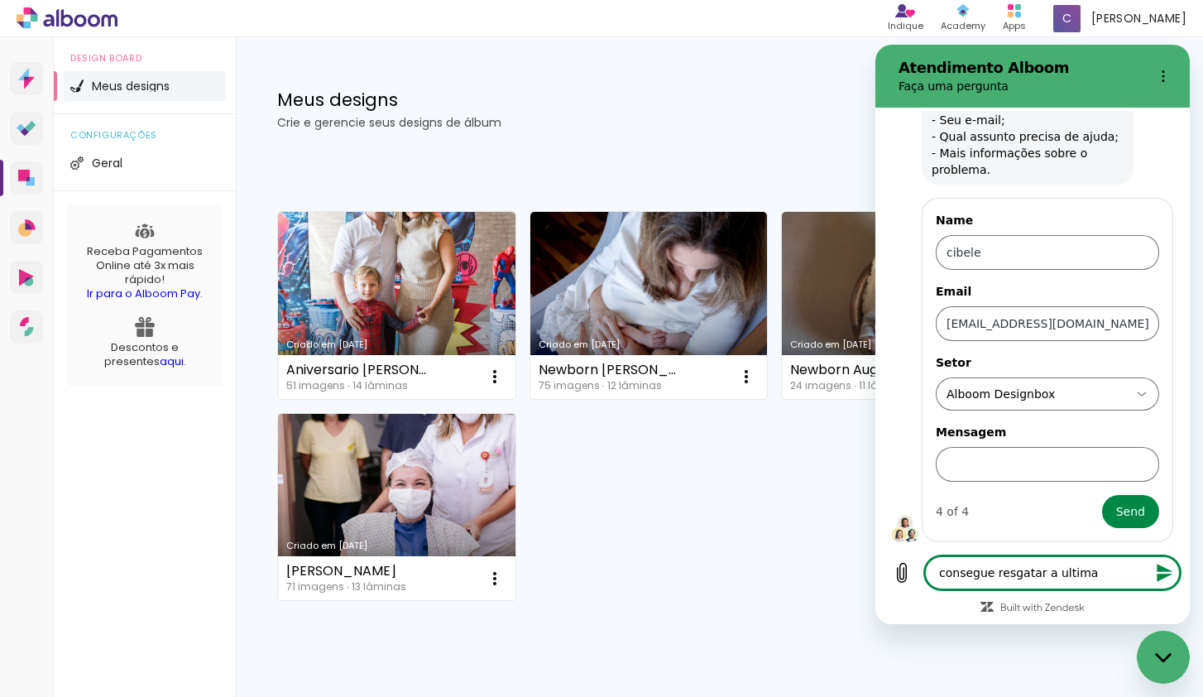
type textarea "x"
type textarea "consegue resgatar a ultima c"
type textarea "x"
type textarea "consegue resgatar a ultima co"
type textarea "x"
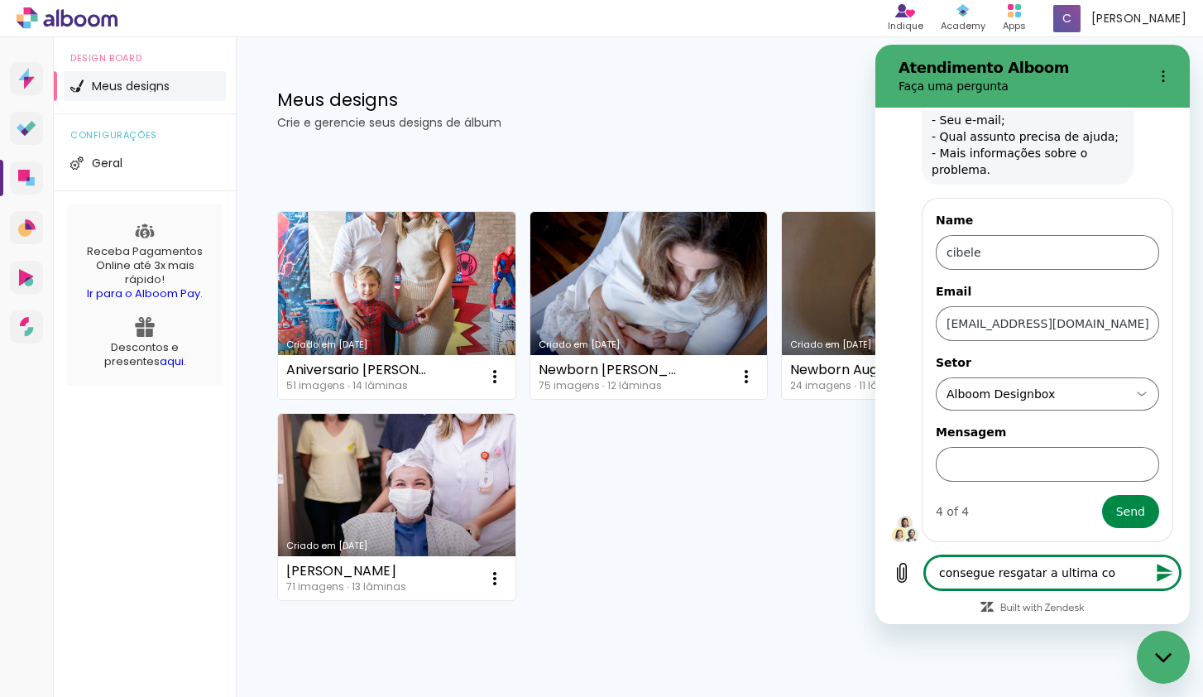
type textarea "consegue resgatar a ultima con"
type textarea "x"
type textarea "consegue resgatar a ultima conv"
type textarea "x"
type textarea "consegue resgatar a ultima conve"
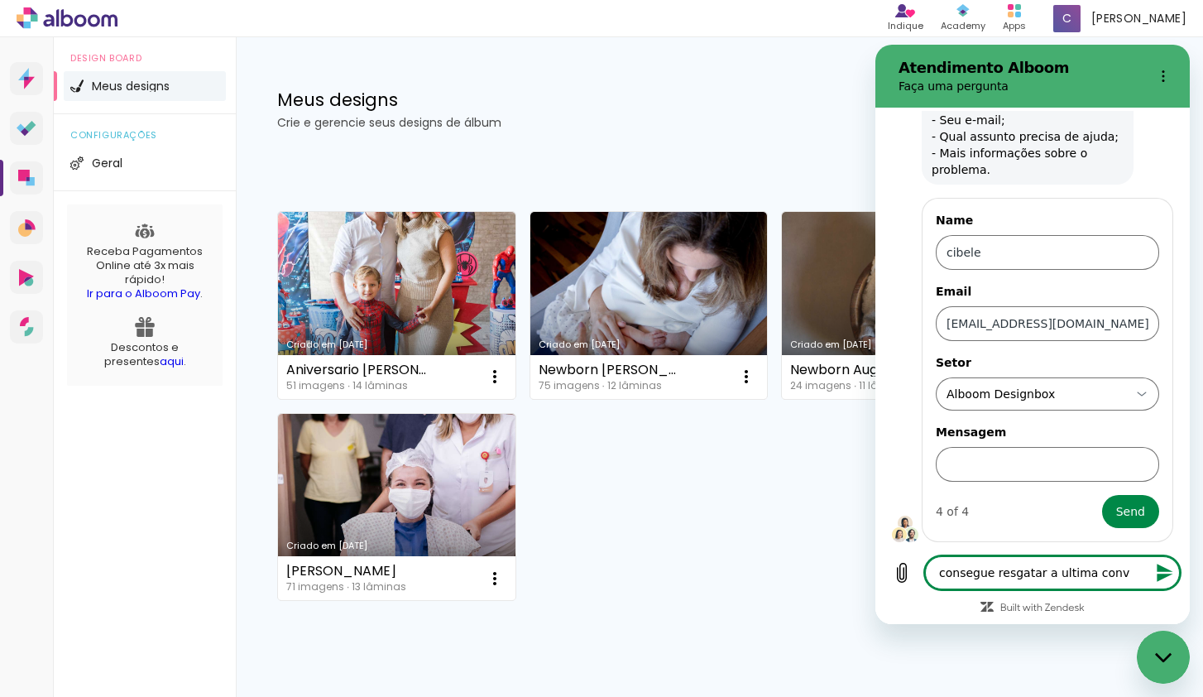
type textarea "x"
type textarea "consegue resgatar a ultima conver"
type textarea "x"
type textarea "consegue resgatar a ultima convers"
type textarea "x"
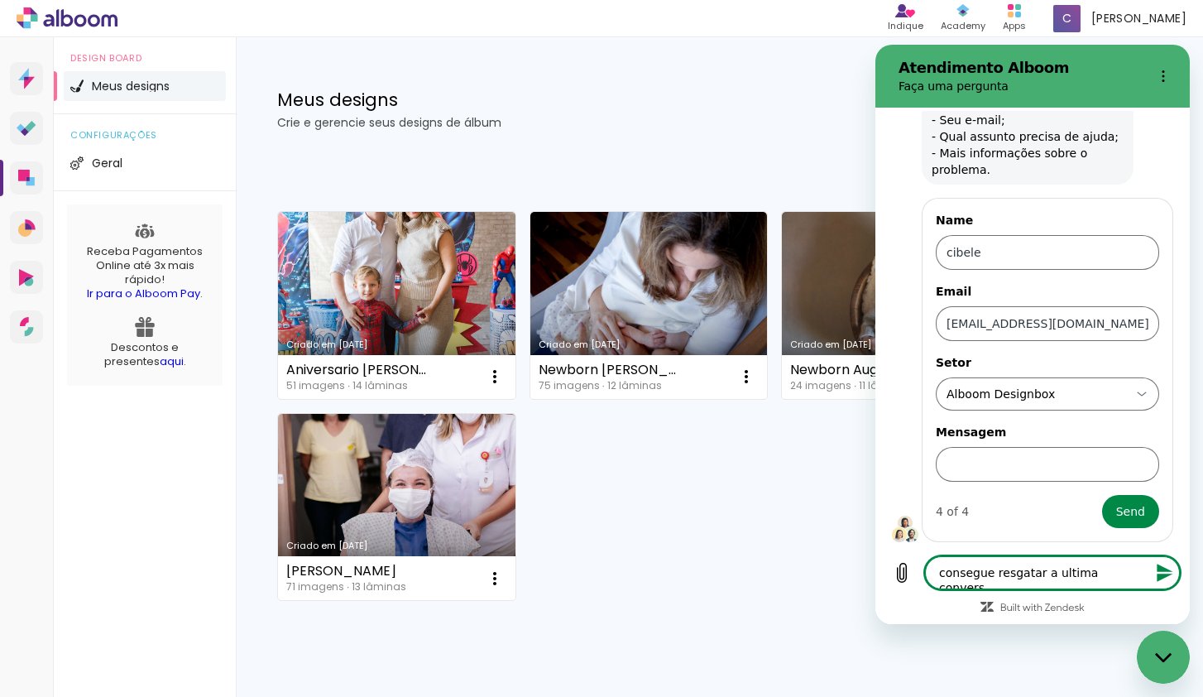
type textarea "consegue resgatar a ultima conversa"
type textarea "x"
type textarea "consegue resgatar a ultima conversa?"
type textarea "x"
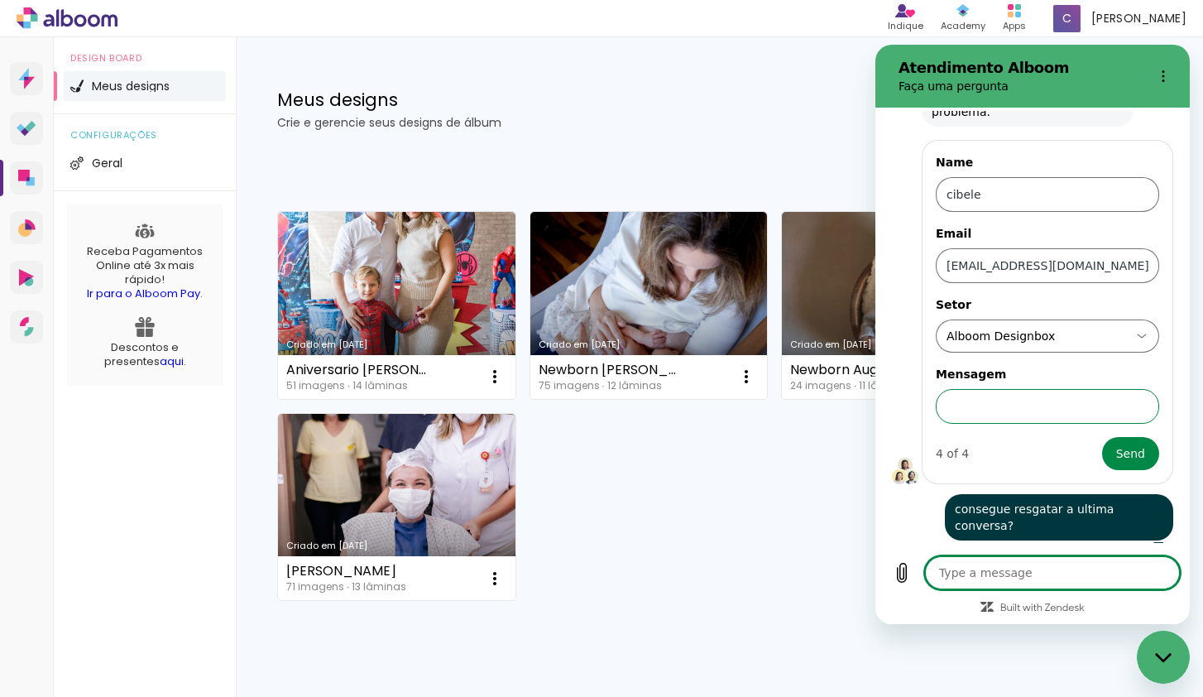
scroll to position [0, 0]
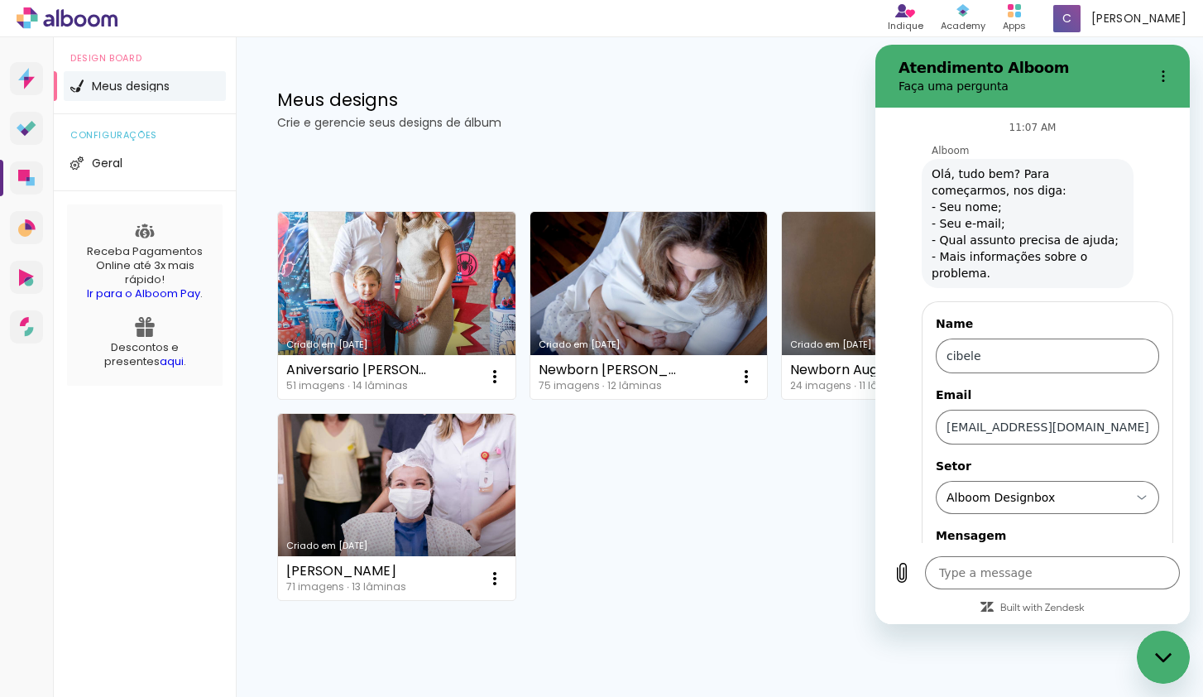
click at [764, 87] on div "Meus designs Crie e gerencie seus designs de álbum Criar um design" at bounding box center [719, 91] width 967 height 108
click at [704, 450] on div "Criado em 09/10/25 Aniversario Bernardo 51 imagens ∙ 14 lâminas Abrir Fazer uma…" at bounding box center [719, 405] width 899 height 403
click at [1172, 646] on div "Close messaging window" at bounding box center [1164, 657] width 50 height 50
type textarea "x"
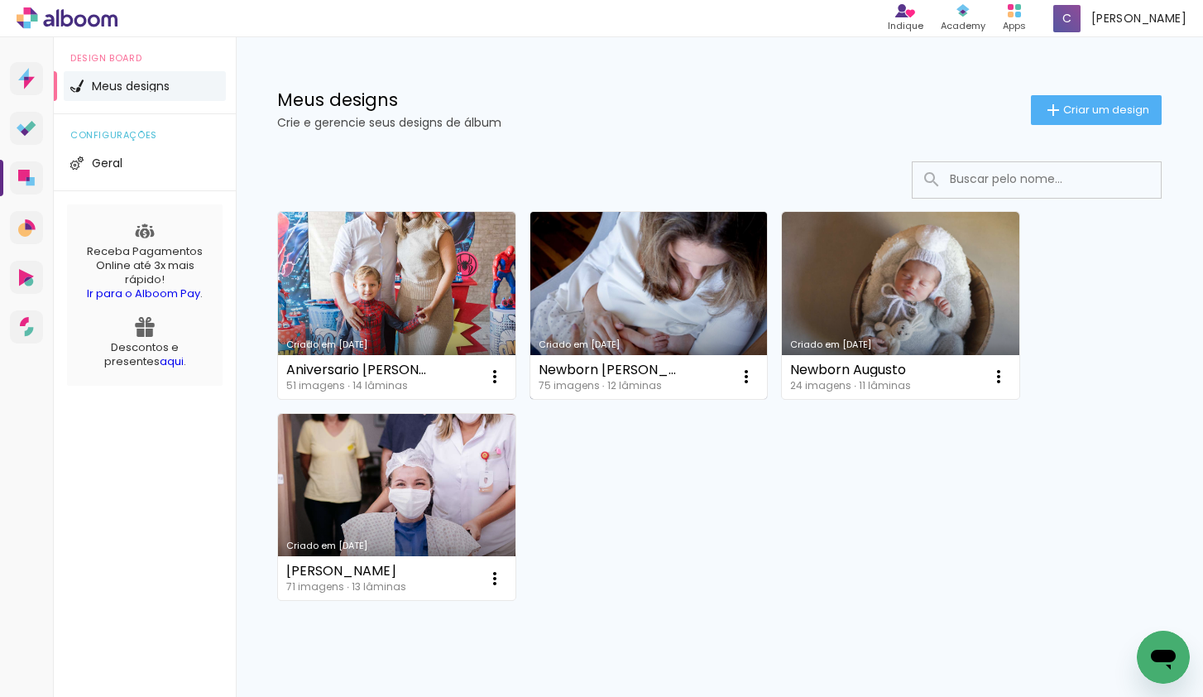
click at [666, 314] on link "Criado em [DATE]" at bounding box center [648, 305] width 237 height 187
